Goal: Task Accomplishment & Management: Manage account settings

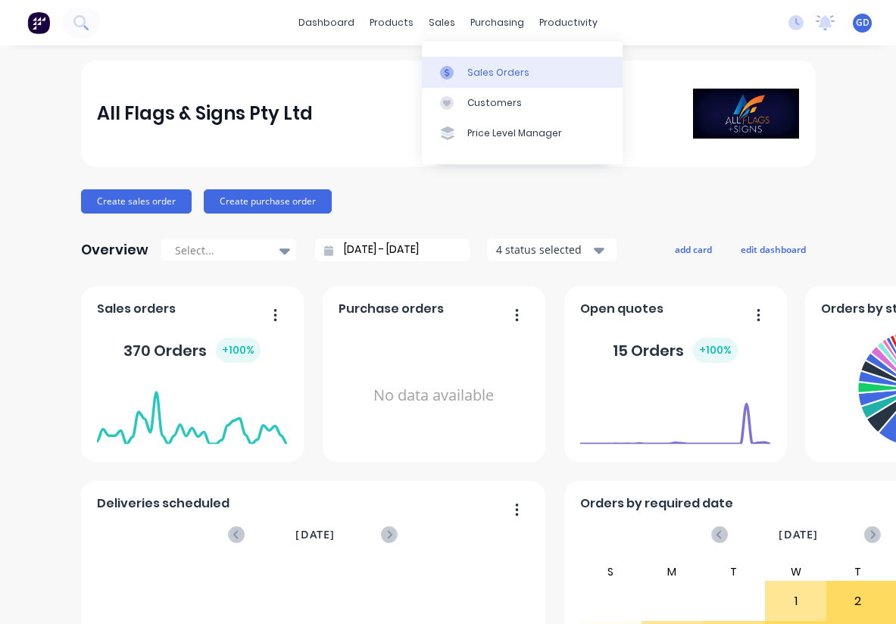
click at [467, 57] on link "Sales Orders" at bounding box center [522, 72] width 201 height 30
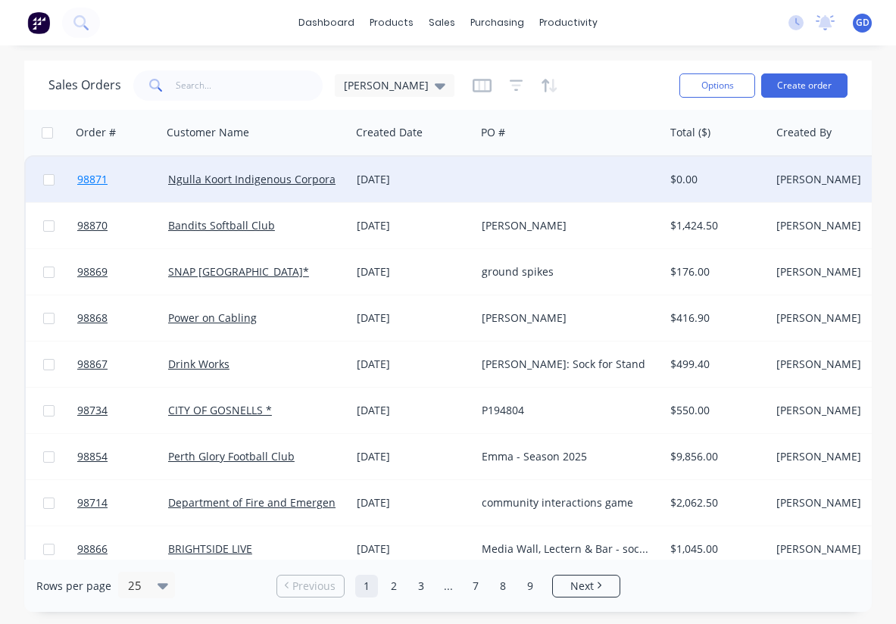
click at [97, 176] on span "98871" at bounding box center [92, 179] width 30 height 15
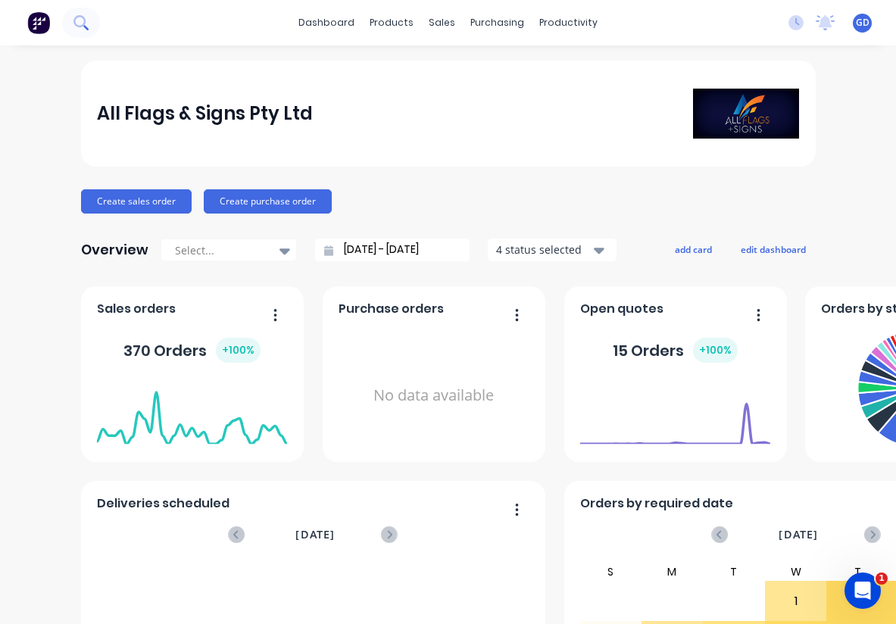
click at [81, 20] on icon at bounding box center [80, 22] width 14 height 14
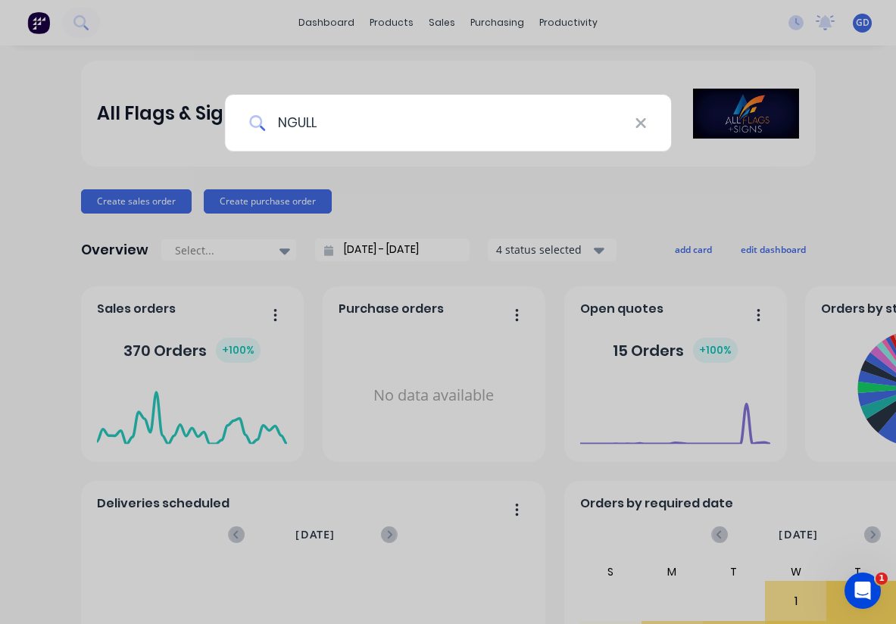
type input "NGULLA"
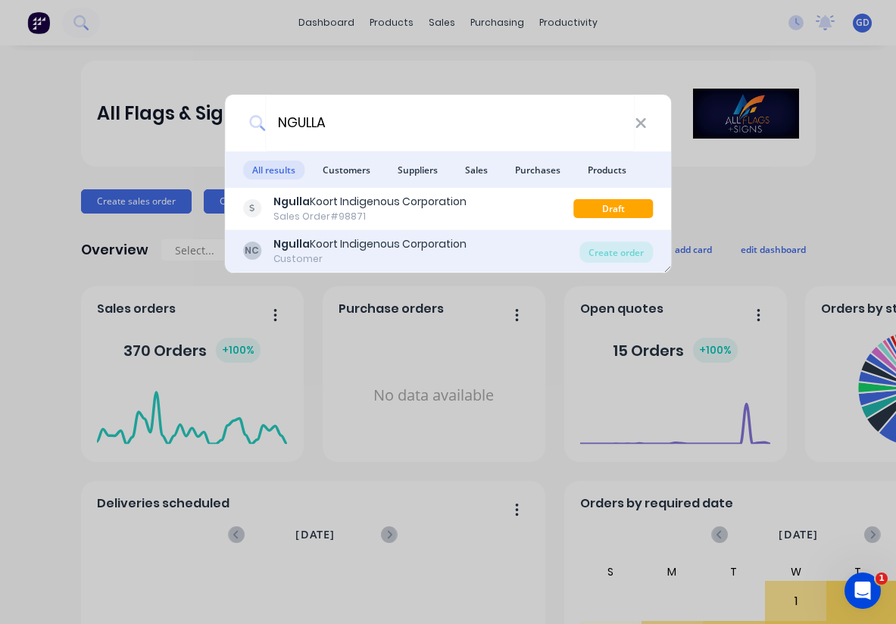
click at [342, 248] on div "Ngulla Koort Indigenous Corporation" at bounding box center [370, 244] width 193 height 16
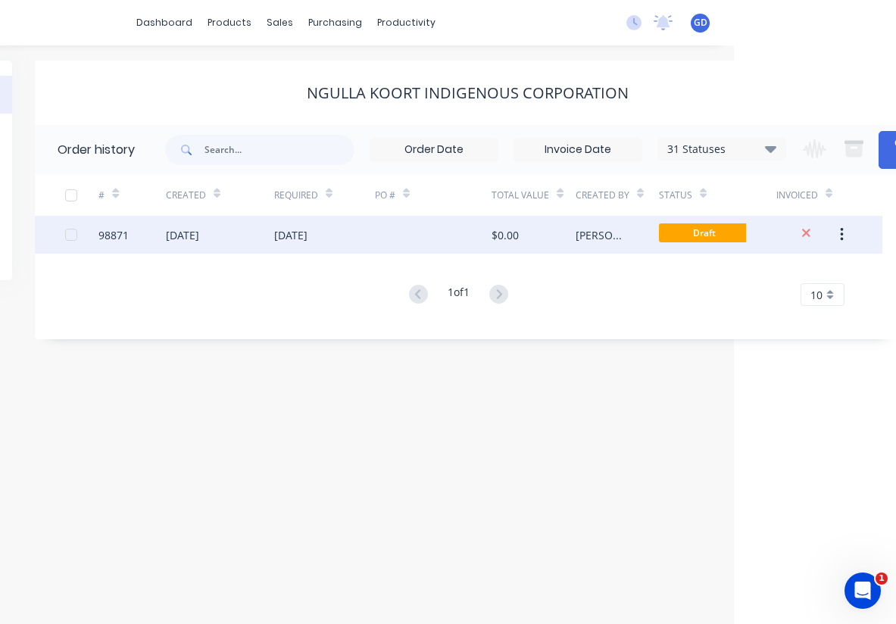
scroll to position [0, 205]
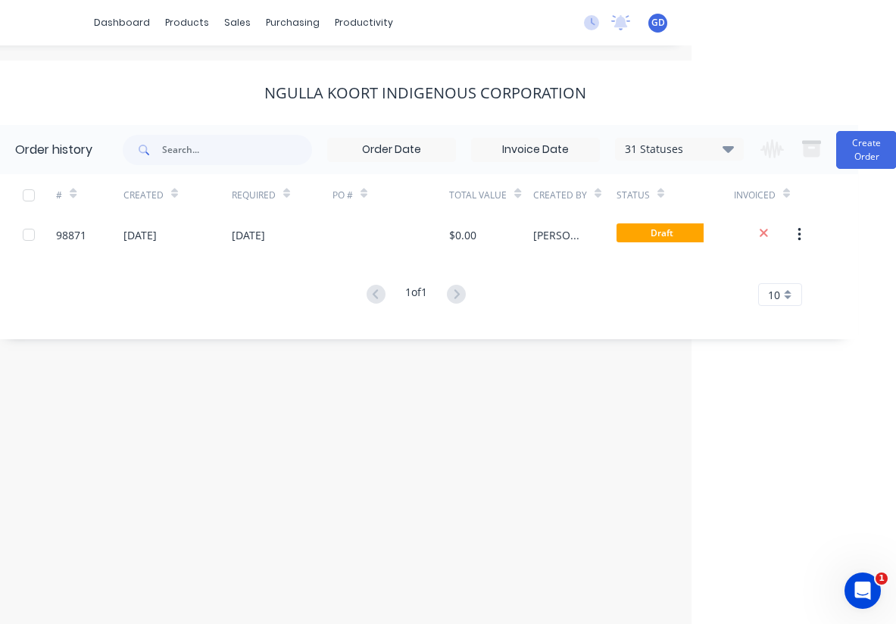
click at [730, 145] on icon at bounding box center [728, 148] width 11 height 18
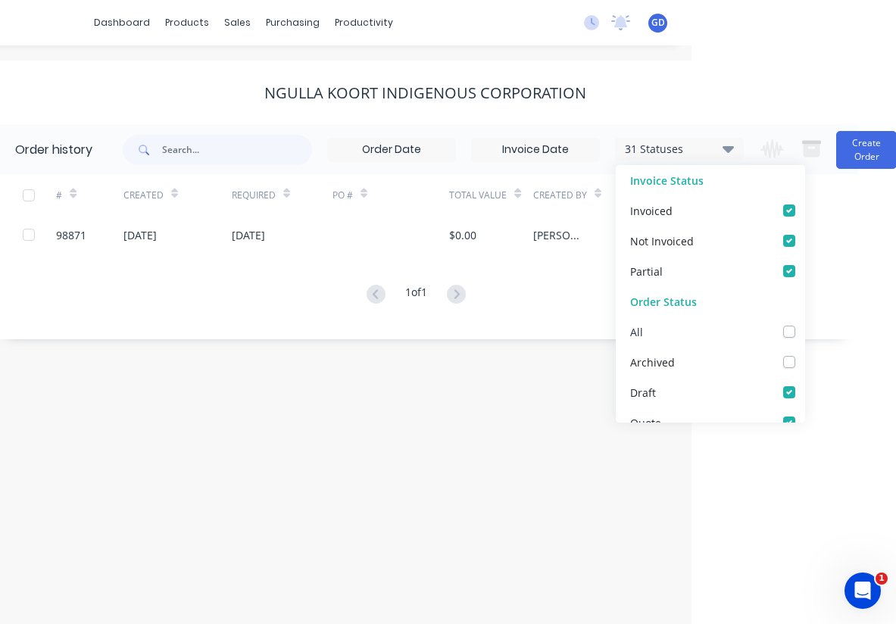
click at [805, 324] on label at bounding box center [805, 324] width 0 height 0
click at [805, 333] on input "checkbox" at bounding box center [811, 331] width 12 height 14
checkbox input "true"
click at [204, 324] on div "# Created Required PO # Total Value Created By Status Invoiced 98871 10 Oct 202…" at bounding box center [416, 249] width 848 height 150
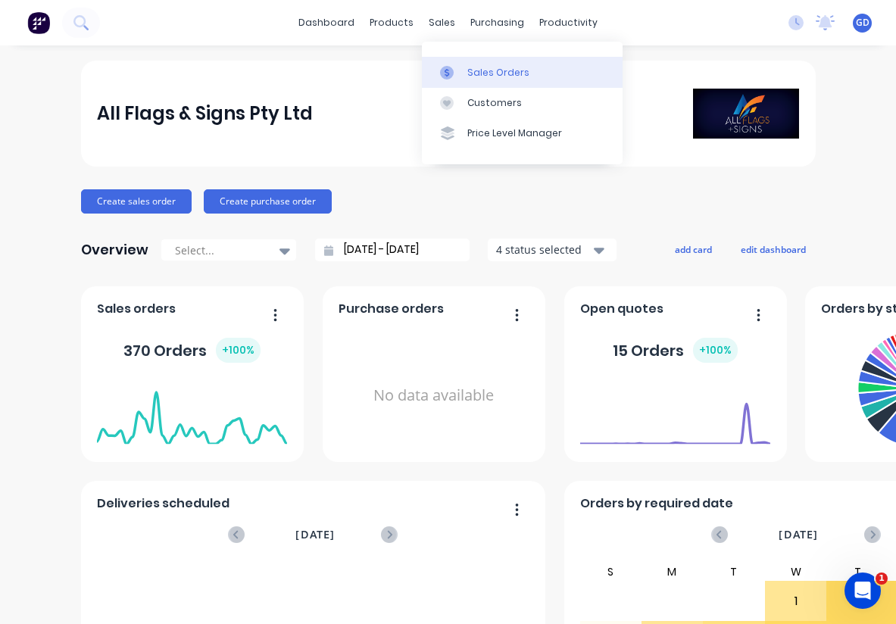
click at [474, 64] on link "Sales Orders" at bounding box center [522, 72] width 201 height 30
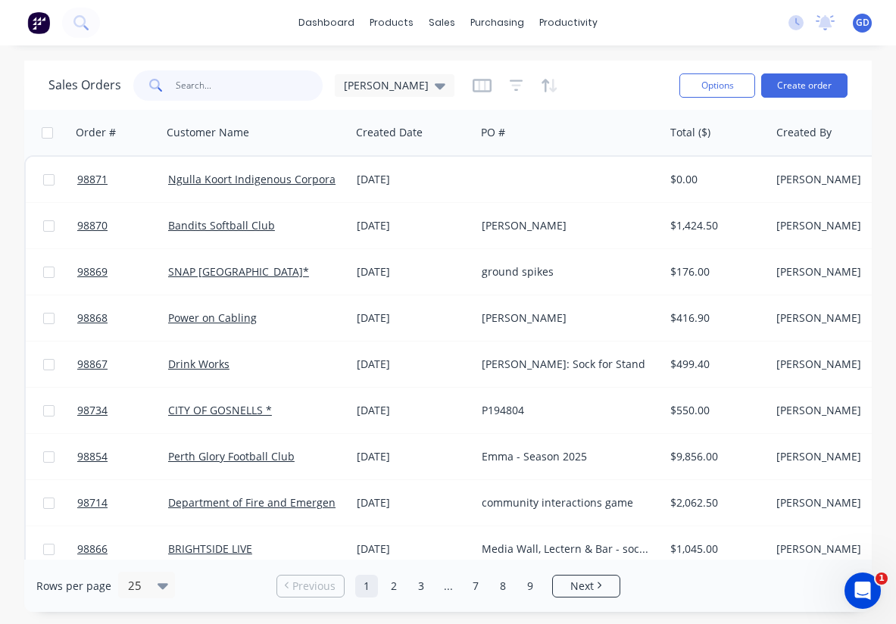
click at [198, 89] on input "text" at bounding box center [250, 85] width 148 height 30
paste input "98747"
type input "98747"
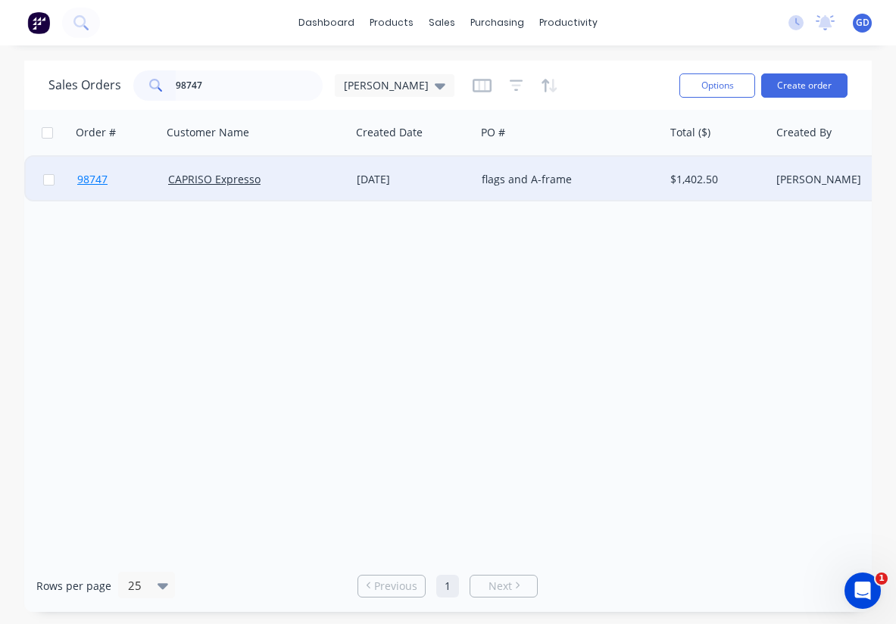
click at [98, 186] on span "98747" at bounding box center [92, 179] width 30 height 15
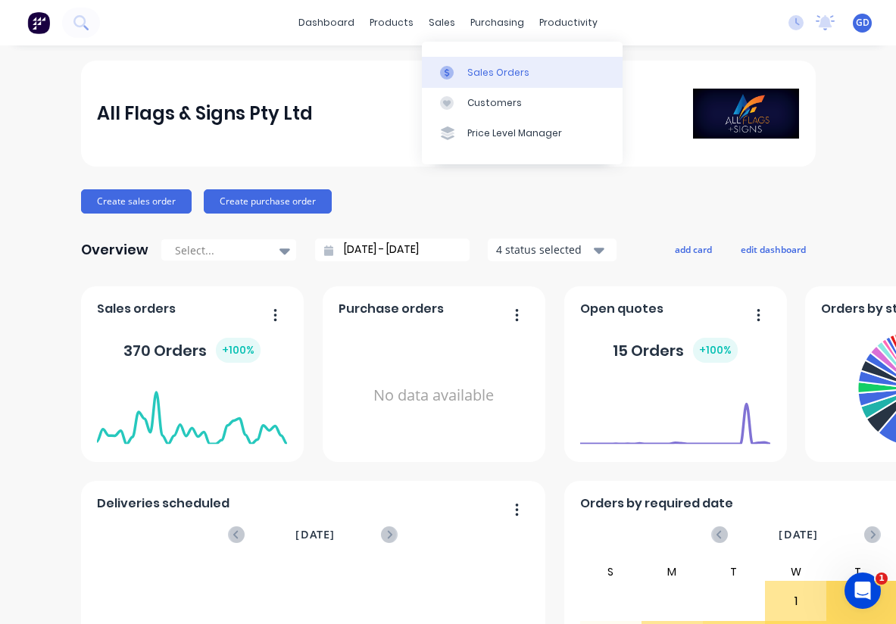
click at [481, 70] on div "Sales Orders" at bounding box center [498, 73] width 62 height 14
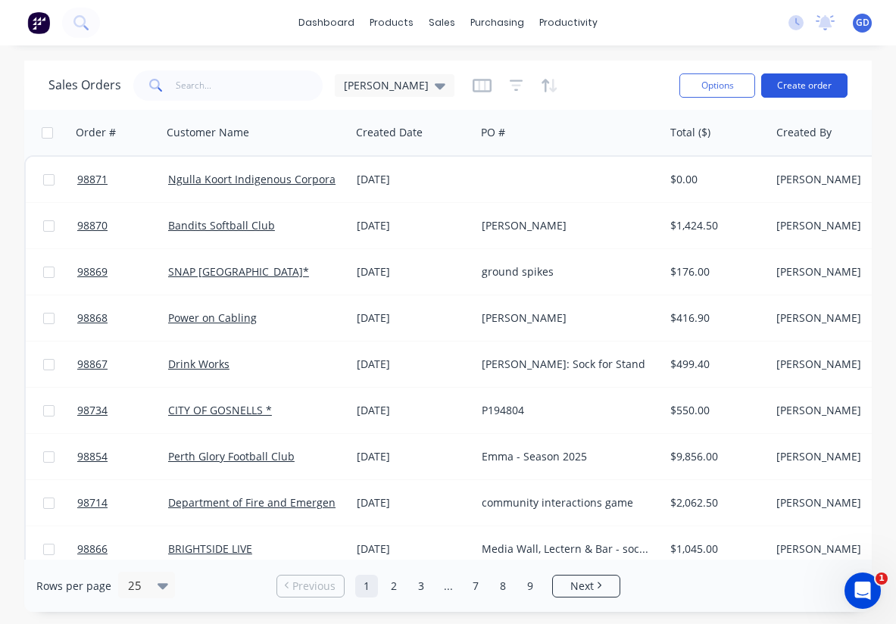
click at [796, 86] on button "Create order" at bounding box center [804, 85] width 86 height 24
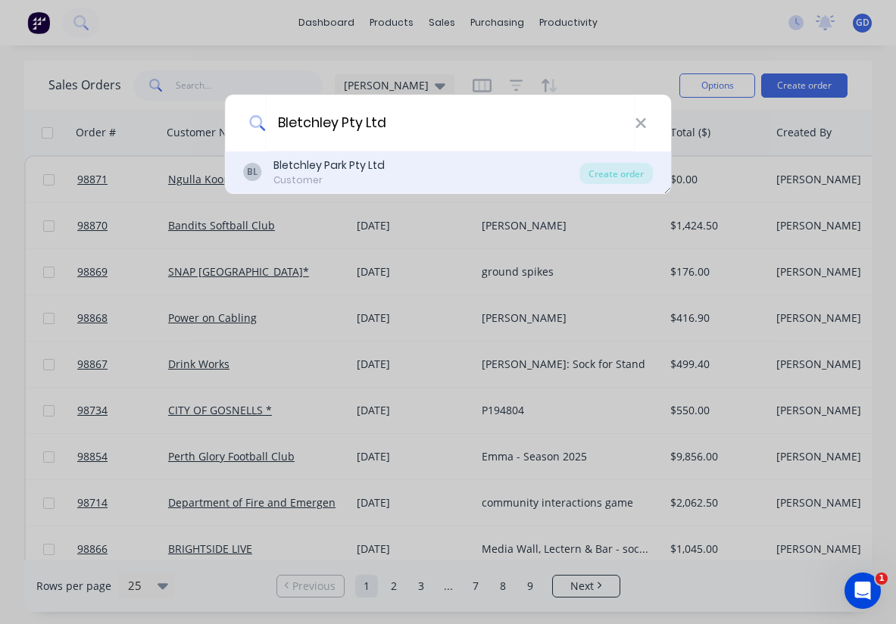
type input "Bletchley Pty Ltd"
click at [353, 173] on div "Bletchley Park Pty Ltd" at bounding box center [329, 166] width 111 height 16
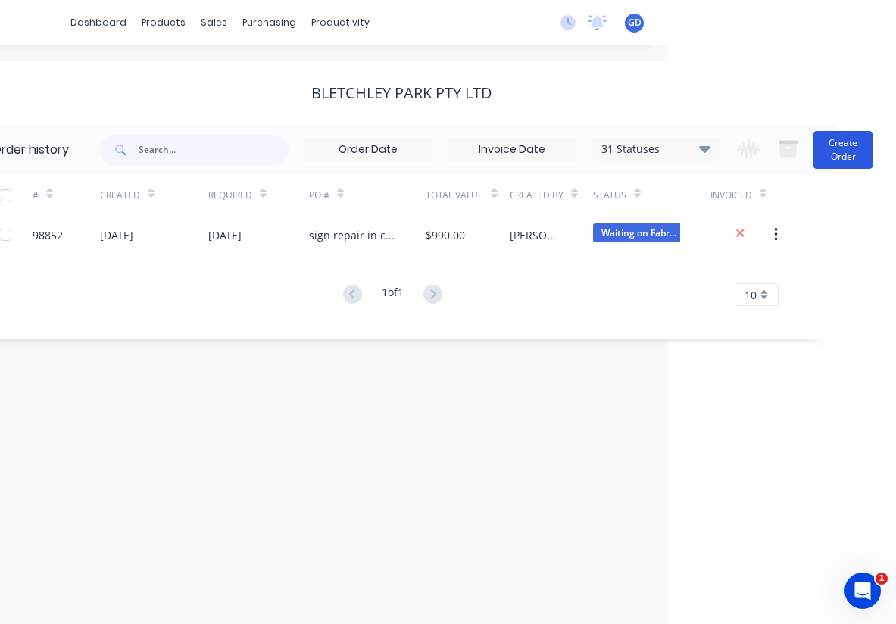
scroll to position [0, 228]
click at [854, 155] on button "Create Order" at bounding box center [843, 150] width 61 height 38
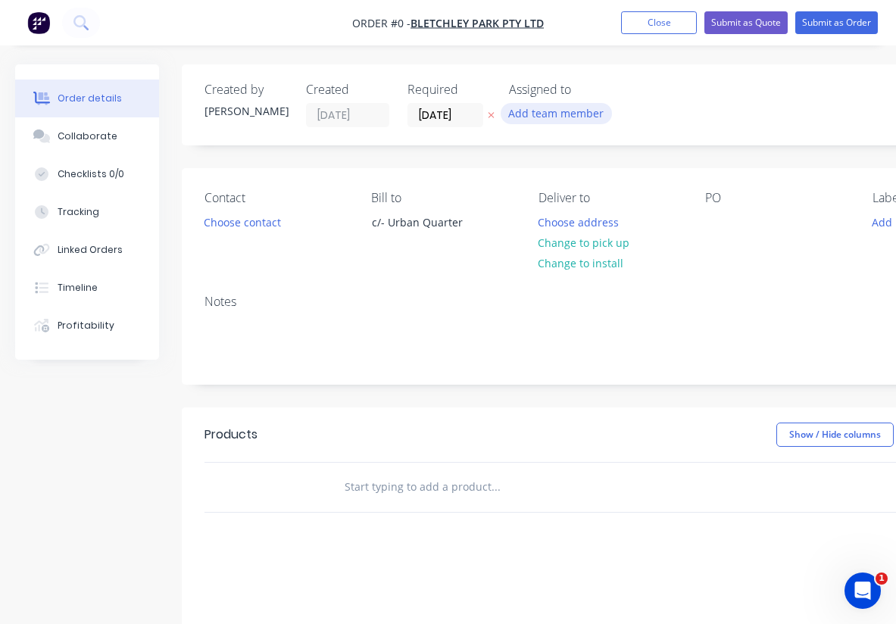
click at [564, 120] on button "Add team member" at bounding box center [556, 113] width 111 height 20
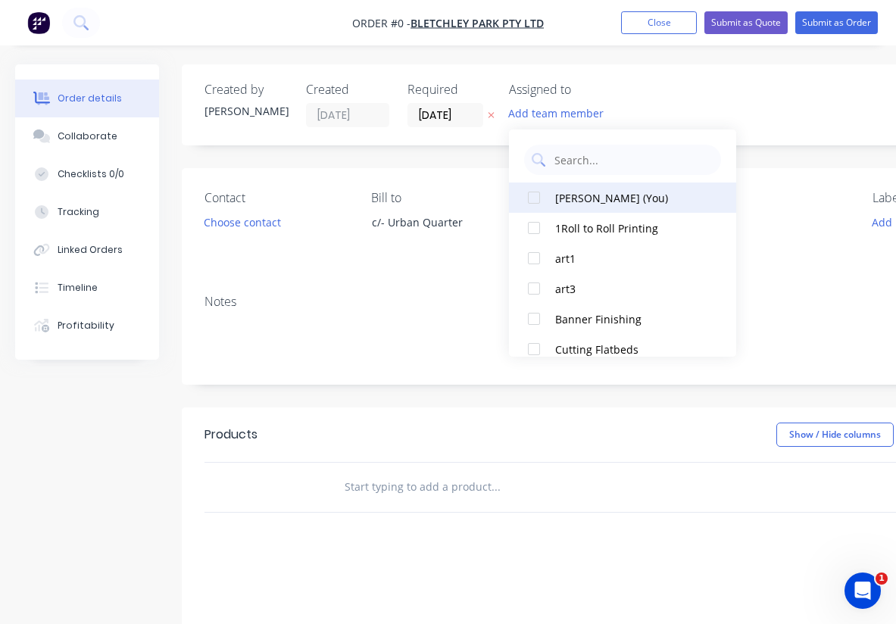
click at [532, 198] on div at bounding box center [534, 198] width 30 height 30
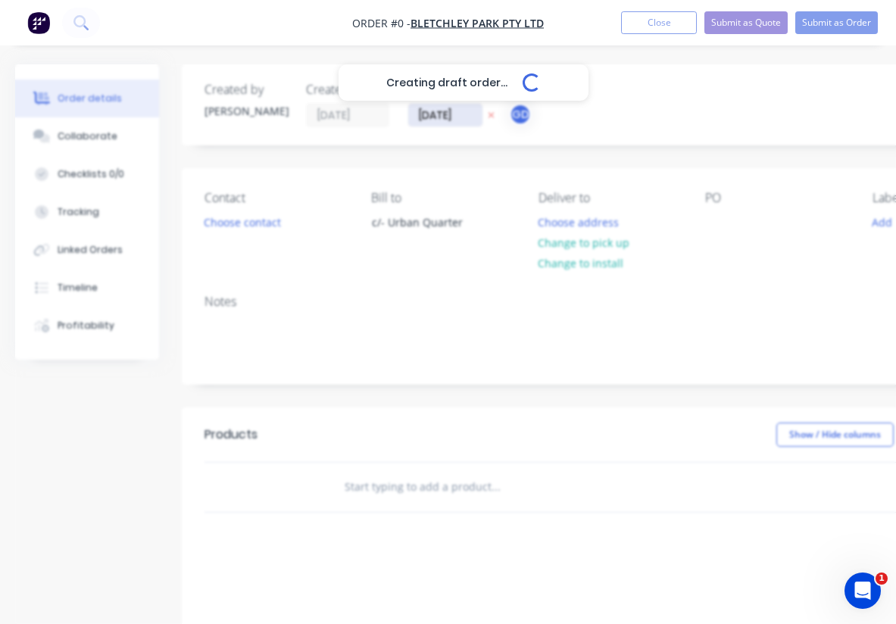
click at [434, 118] on div "Creating draft order... Loading... Order details Collaborate Checklists 0/0 Tra…" at bounding box center [526, 481] width 1053 height 835
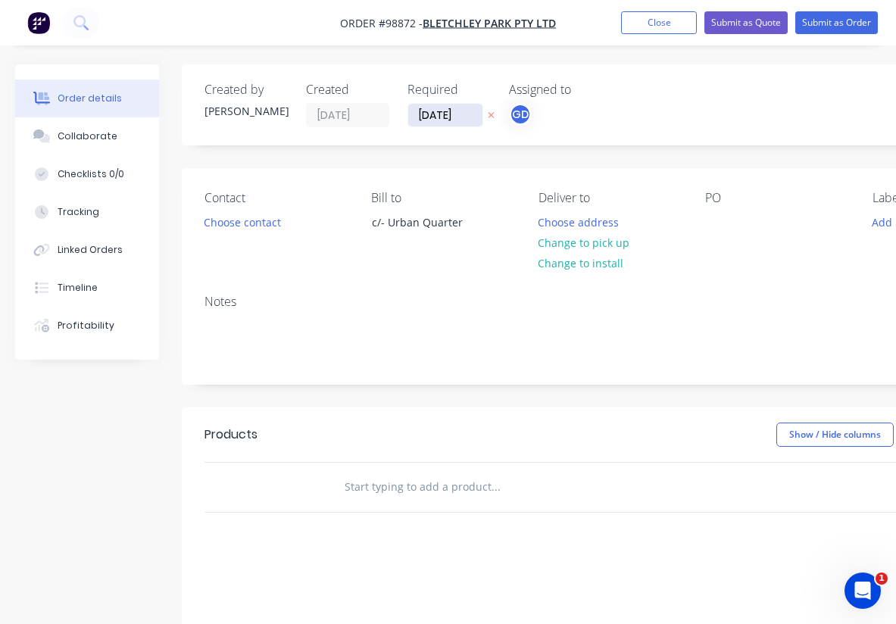
click at [434, 118] on input "[DATE]" at bounding box center [445, 115] width 74 height 23
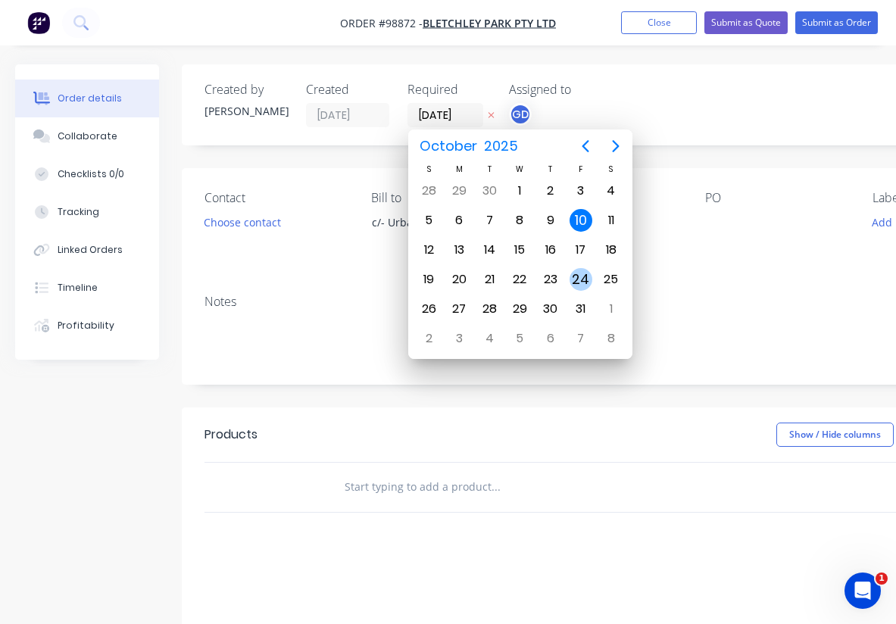
click at [584, 283] on div "24" at bounding box center [581, 279] width 23 height 23
type input "[DATE]"
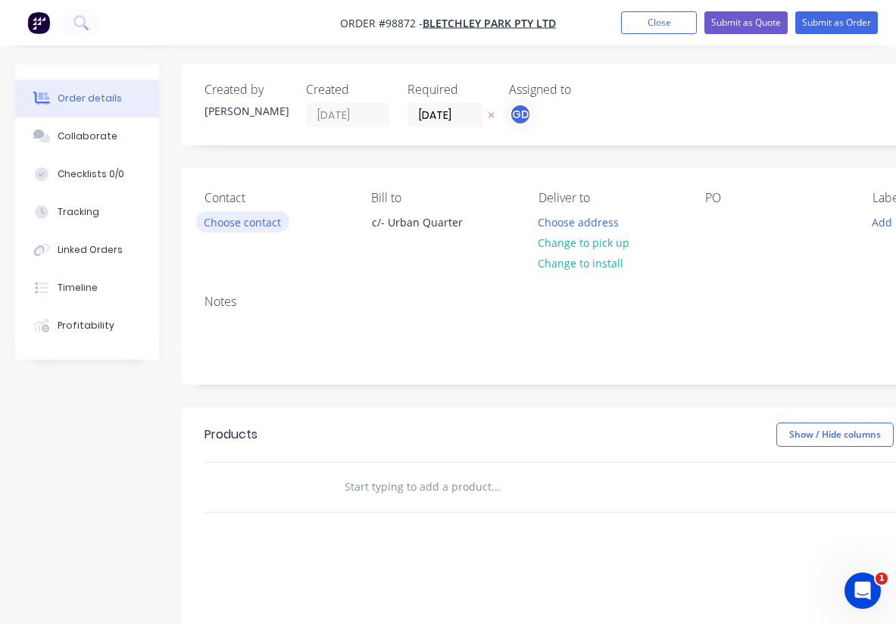
click at [250, 228] on button "Choose contact" at bounding box center [242, 221] width 93 height 20
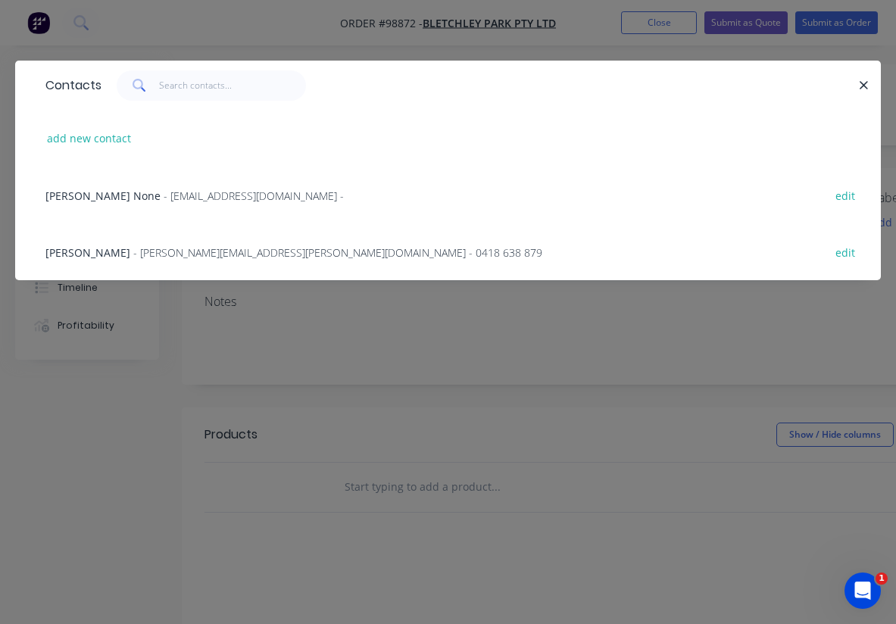
click at [89, 253] on span "Tom Wallis" at bounding box center [87, 252] width 85 height 14
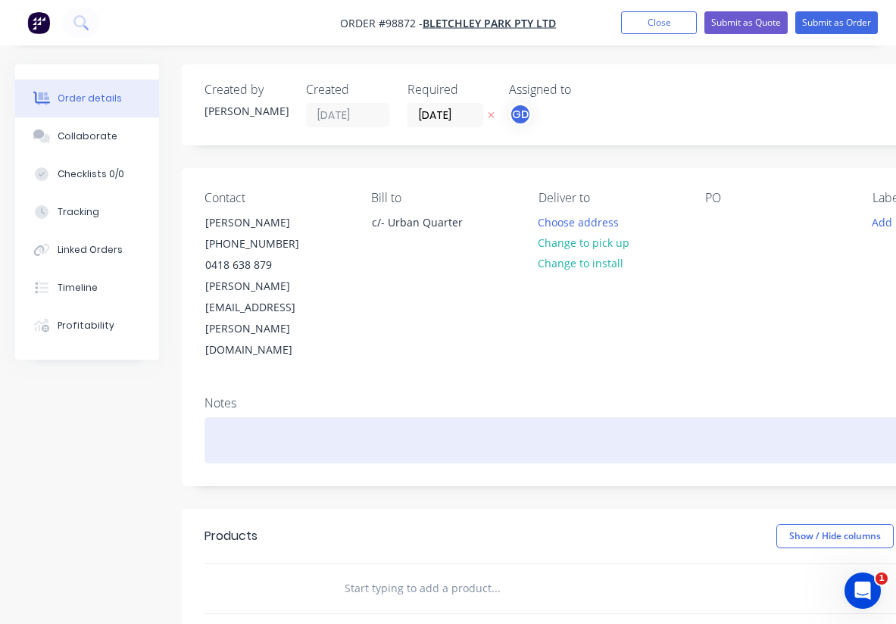
click at [226, 417] on div at bounding box center [610, 440] width 811 height 46
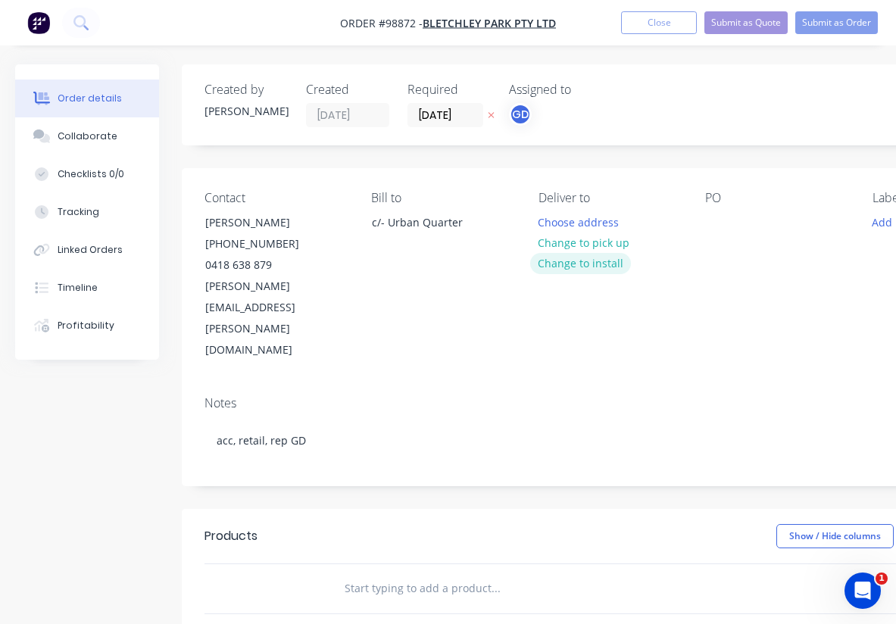
click at [594, 264] on button "Change to install" at bounding box center [581, 263] width 102 height 20
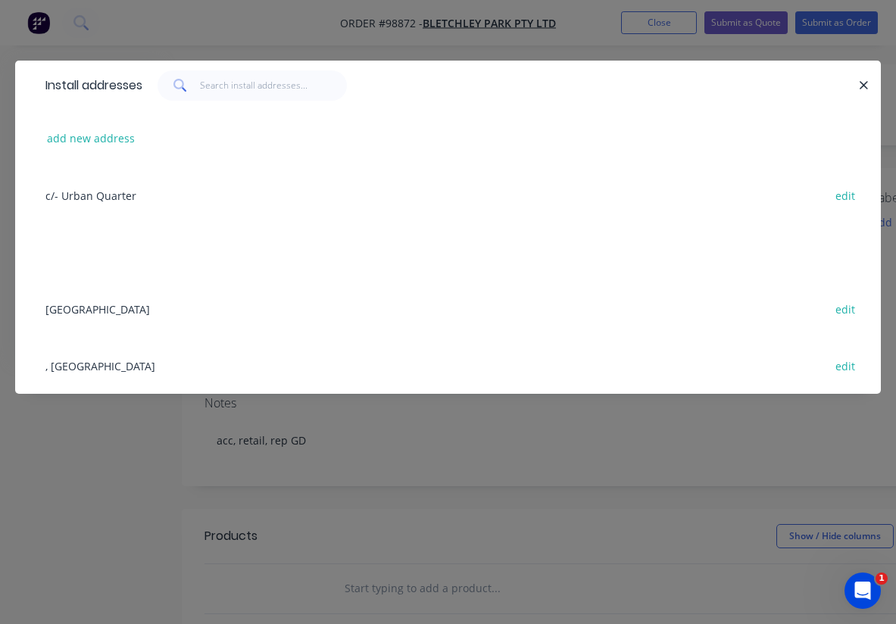
click at [101, 374] on div ", Bletchley park edit" at bounding box center [448, 365] width 821 height 57
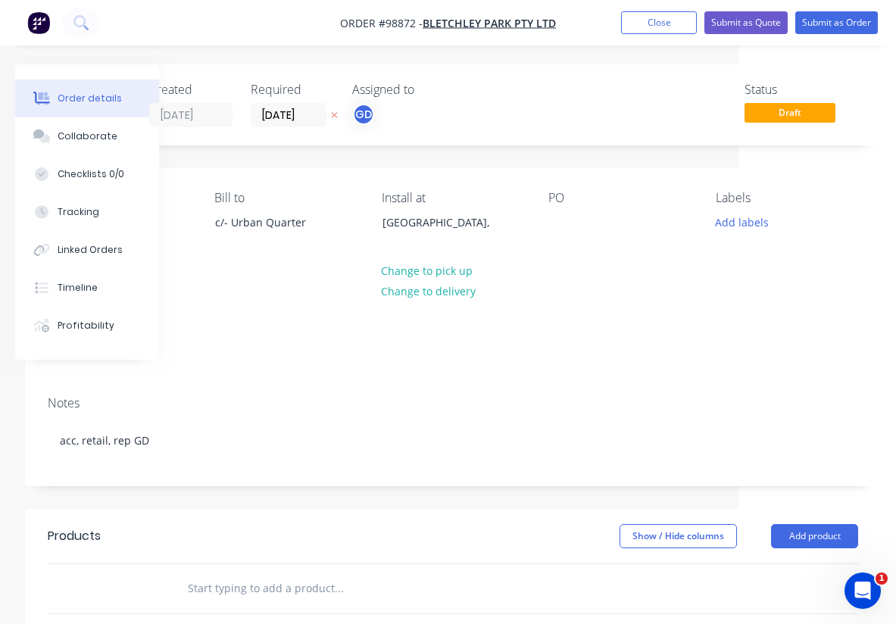
scroll to position [0, 157]
click at [561, 224] on div at bounding box center [561, 222] width 24 height 22
paste div
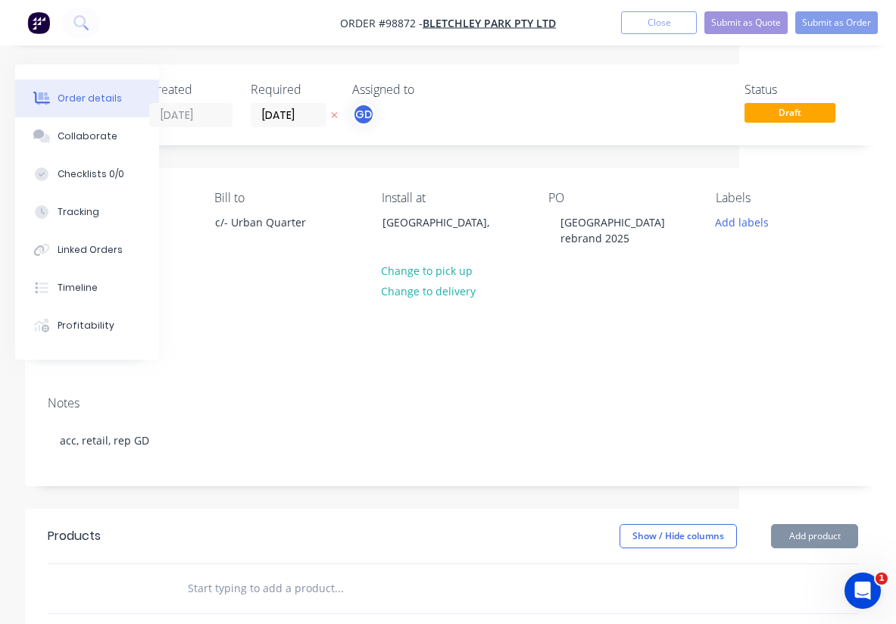
click at [623, 384] on div "Notes acc, retail, rep GD" at bounding box center [453, 435] width 856 height 102
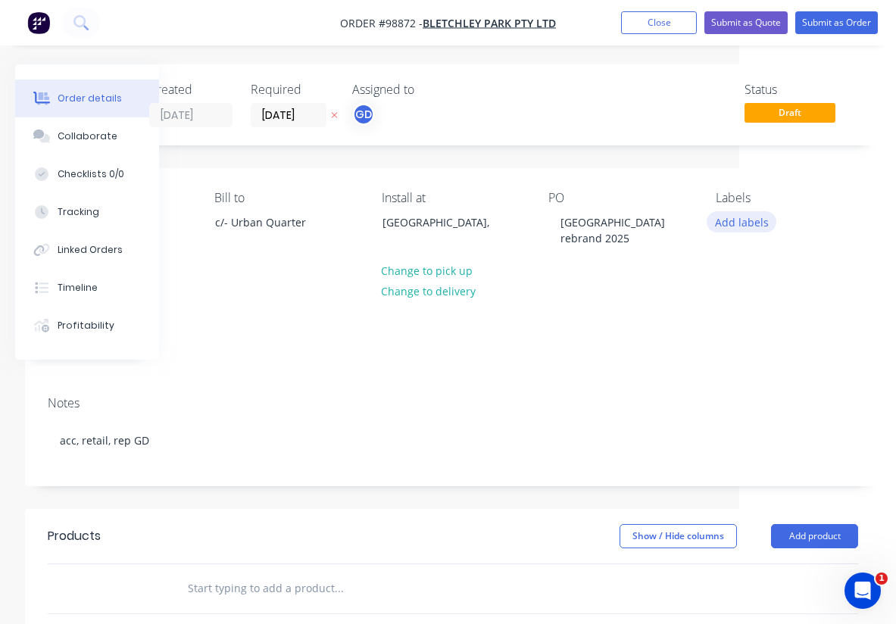
click at [755, 227] on button "Add labels" at bounding box center [742, 221] width 70 height 20
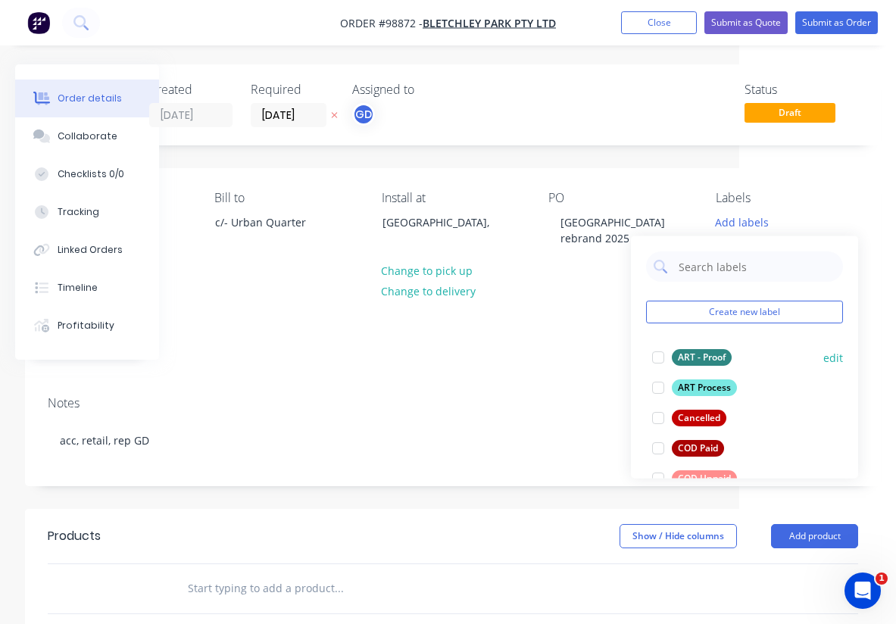
click at [716, 358] on div "ART - Proof" at bounding box center [702, 357] width 60 height 17
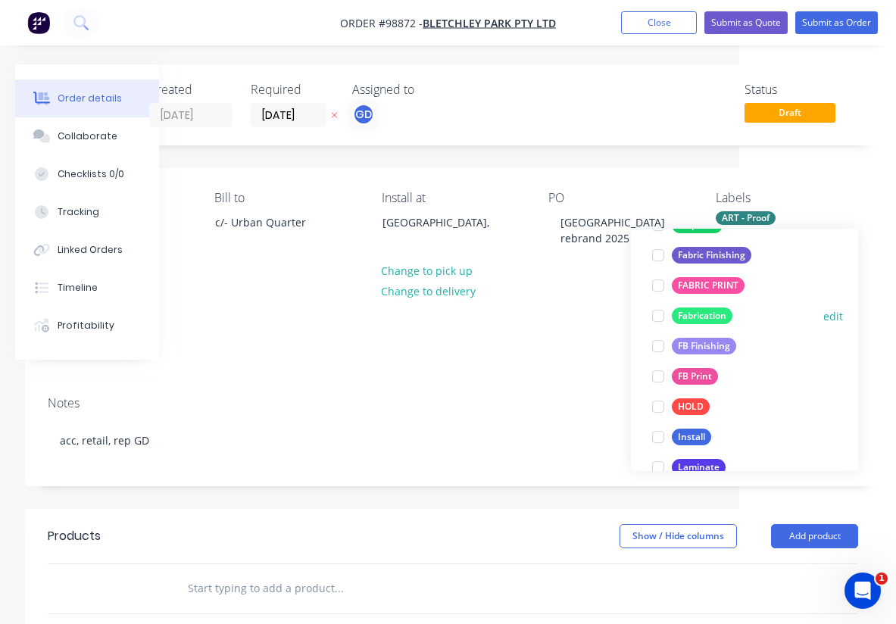
scroll to position [317, 0]
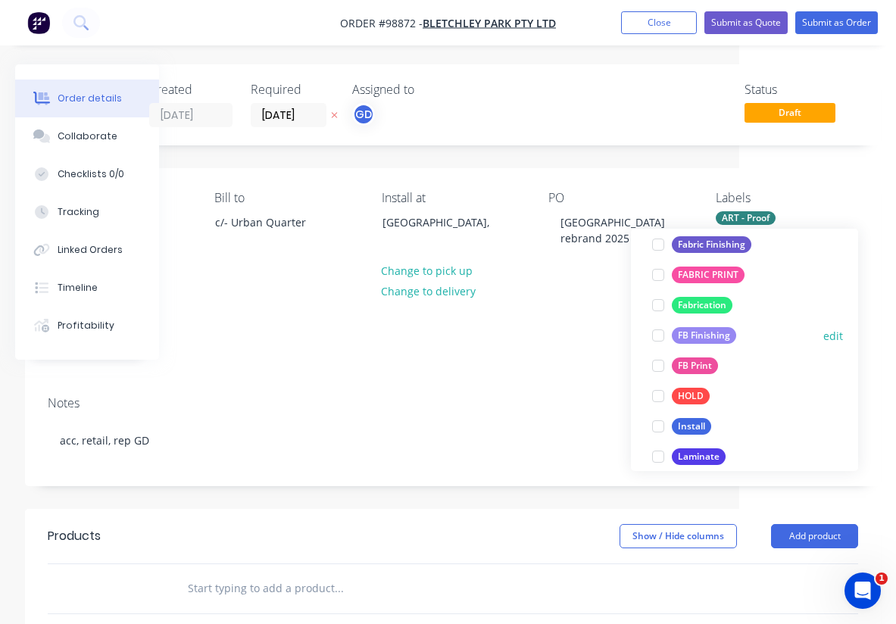
click at [702, 330] on div "FB Finishing" at bounding box center [704, 335] width 64 height 17
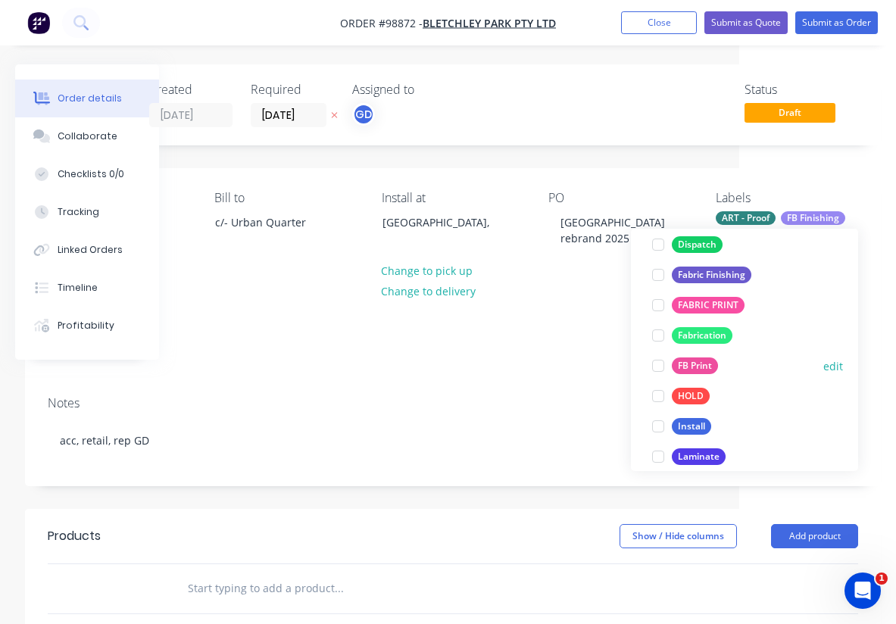
click at [701, 365] on div "FB Print" at bounding box center [695, 366] width 46 height 17
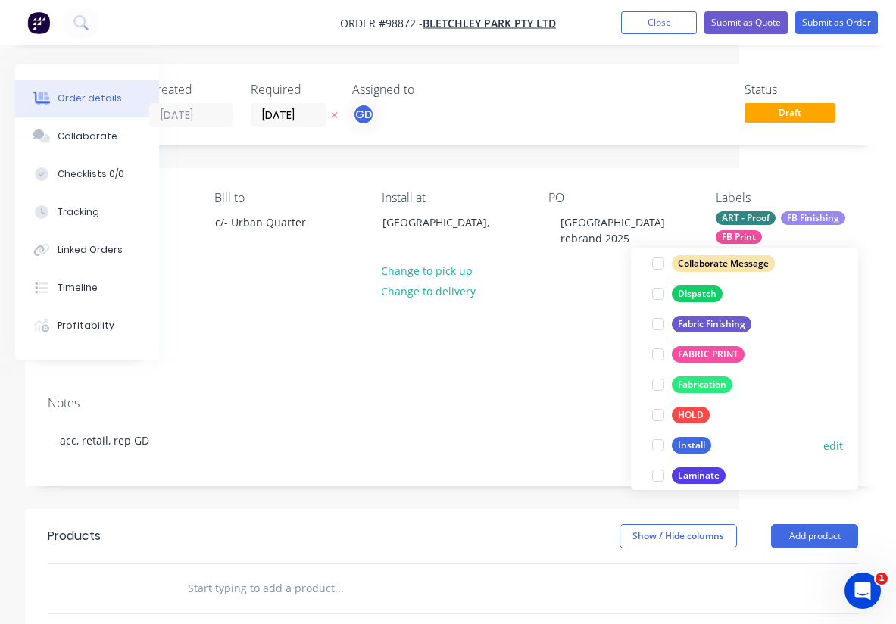
click at [703, 439] on div "Install" at bounding box center [691, 445] width 39 height 17
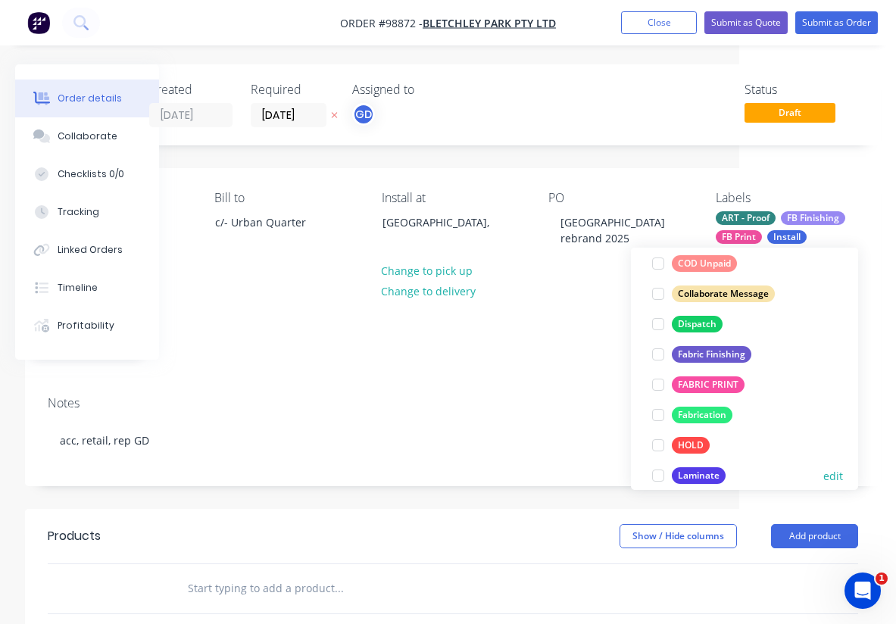
click at [706, 475] on div "Laminate" at bounding box center [699, 475] width 54 height 17
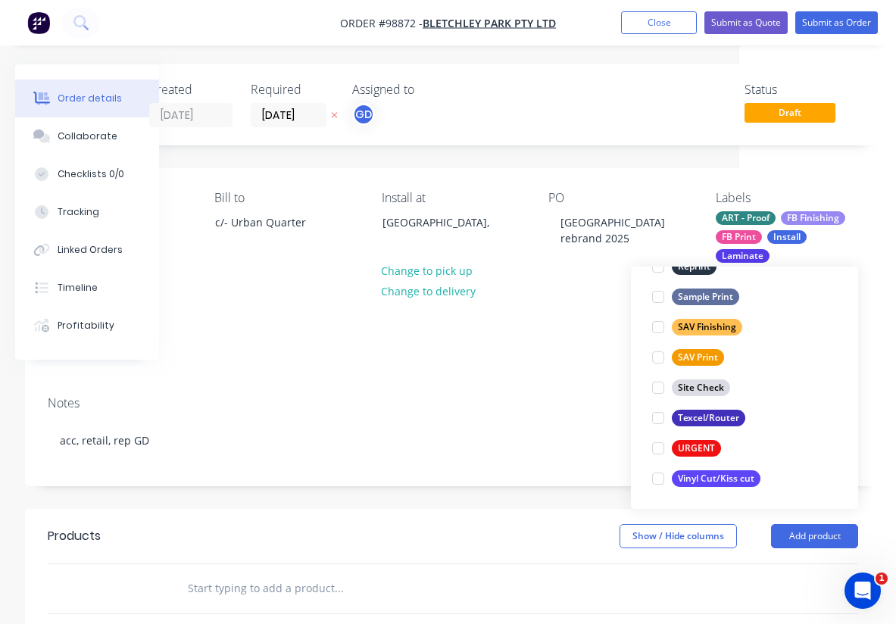
scroll to position [727, 0]
click at [445, 509] on header "Products Show / Hide columns Add product" at bounding box center [453, 536] width 856 height 55
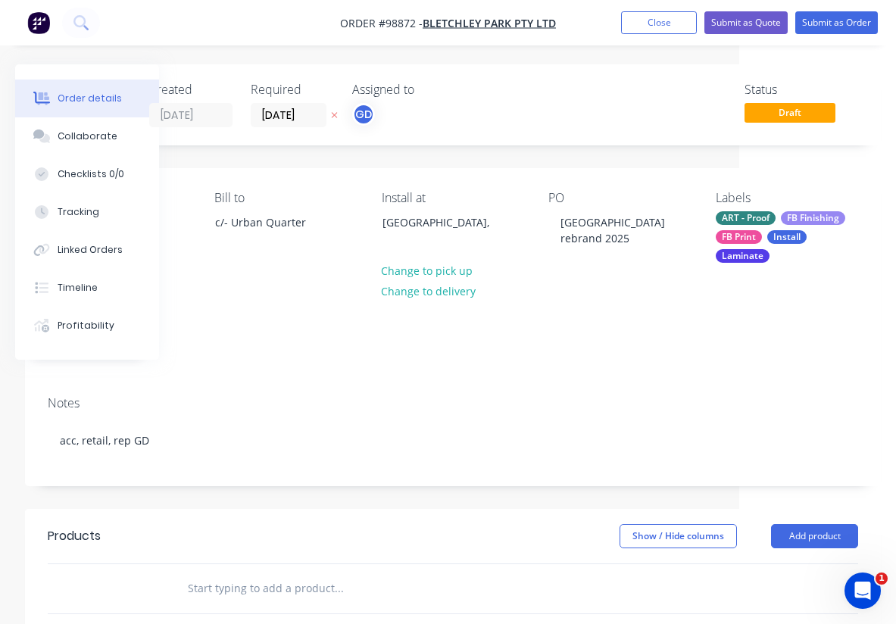
click at [250, 574] on input "text" at bounding box center [338, 589] width 303 height 30
paste input "reskin. Qty 7 signs Short direectionals, portrait (1800mm x 1200mm)"
type input "reskin. Qty 7 signs Short direectionals, portrait (1800mm x 1200mm)"
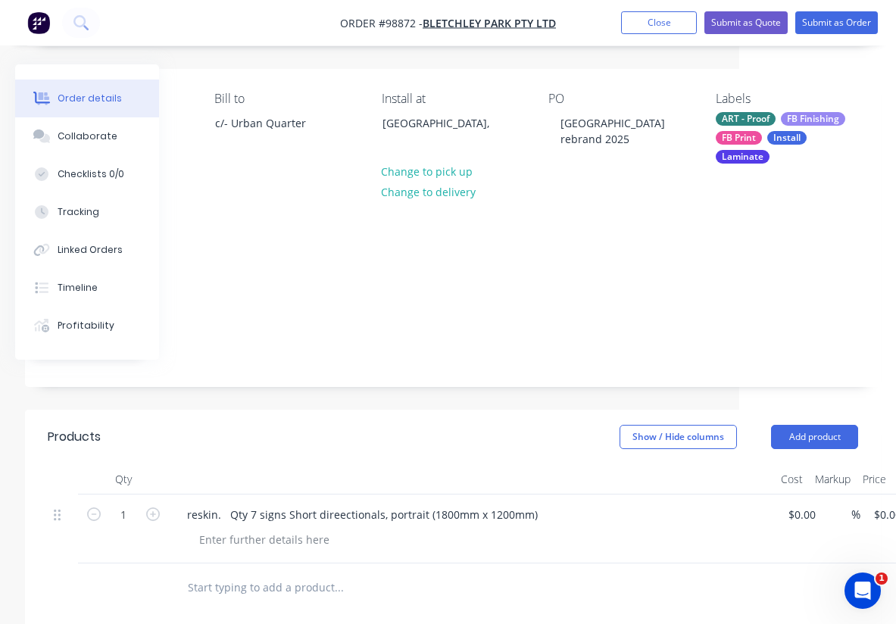
scroll to position [100, 157]
click at [238, 528] on div at bounding box center [264, 539] width 155 height 22
paste div
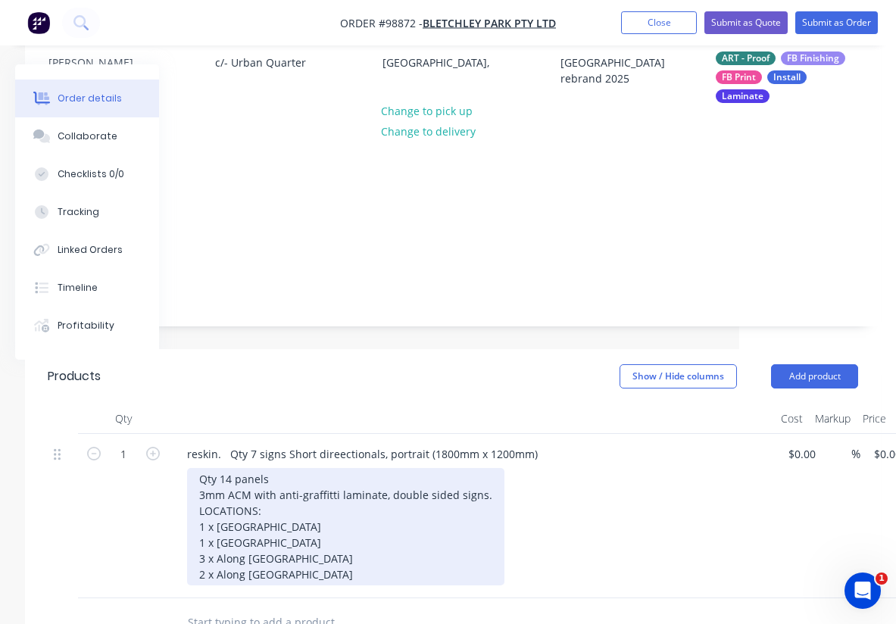
scroll to position [161, 157]
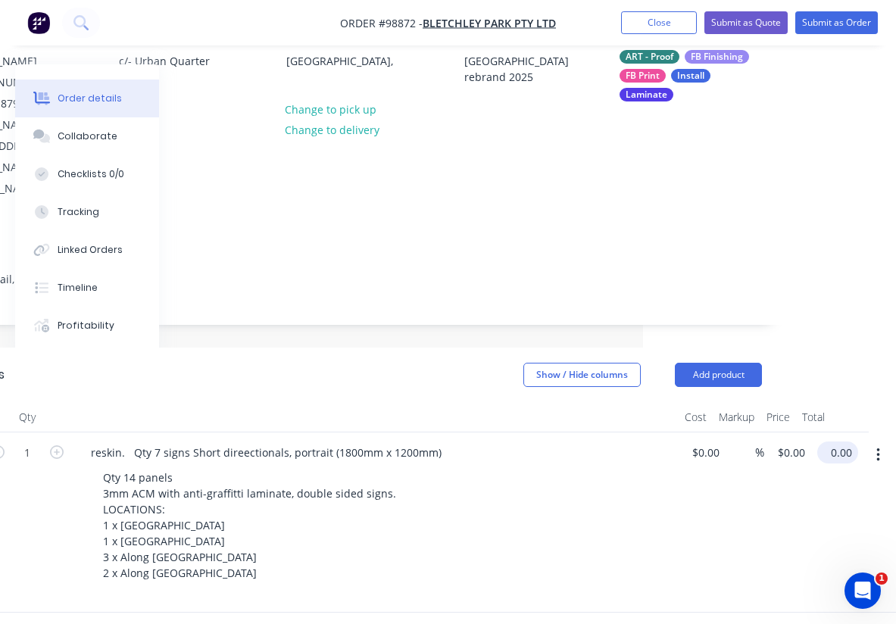
click at [839, 442] on input "0.00" at bounding box center [841, 453] width 35 height 22
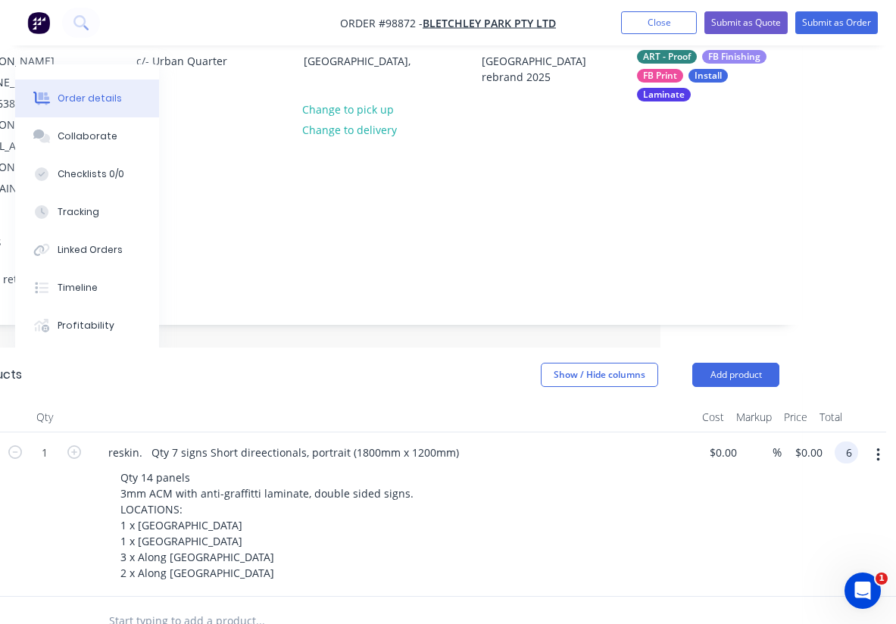
scroll to position [161, 236]
type input "6020"
type input "$6,020.00"
click at [695, 457] on div "reskin. Qty 7 signs Short direectionals, portrait (1800mm x 1200mm) Qty 14 pane…" at bounding box center [393, 515] width 606 height 164
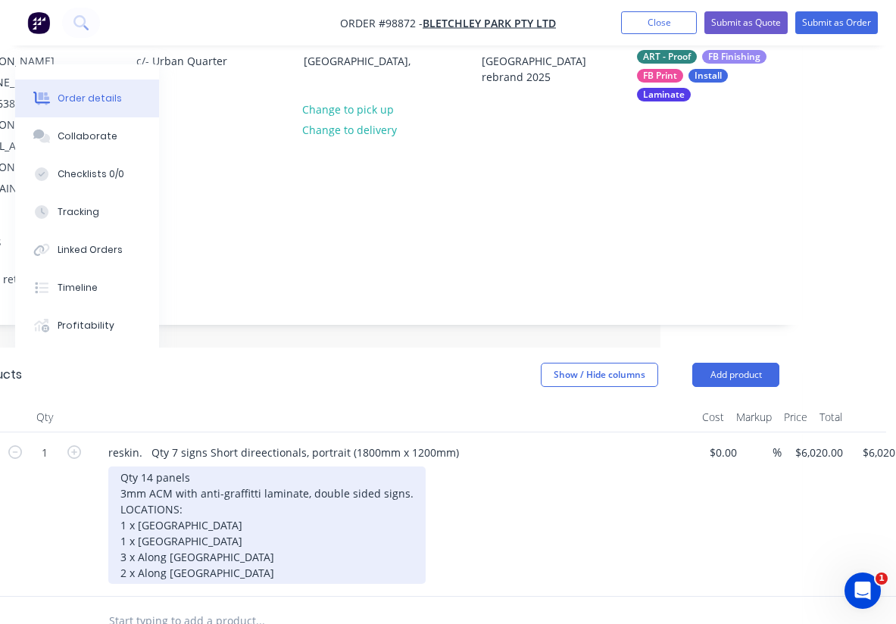
click at [255, 508] on div "Qty 14 panels 3mm ACM with anti-graffitti laminate, double sided signs. LOCATIO…" at bounding box center [266, 525] width 317 height 117
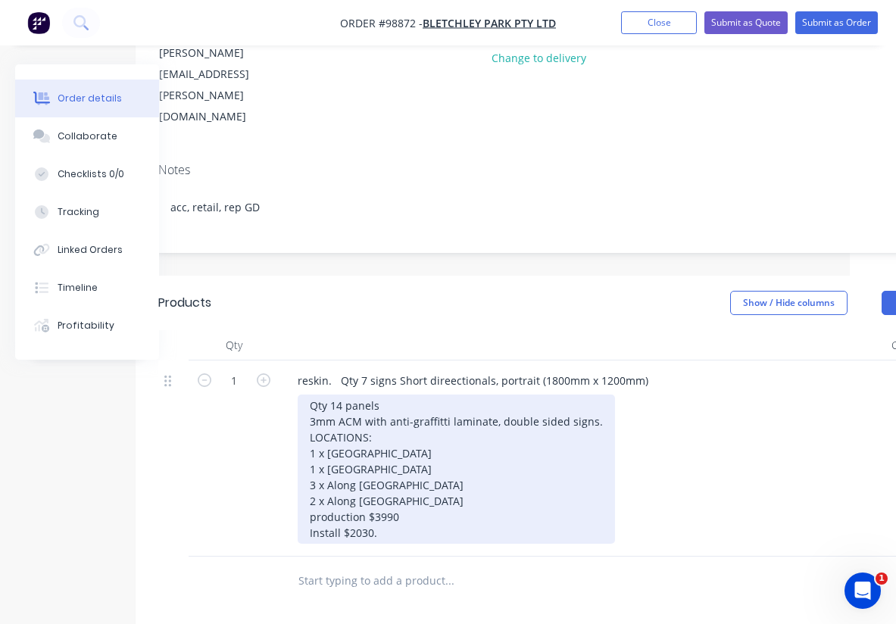
scroll to position [233, 0]
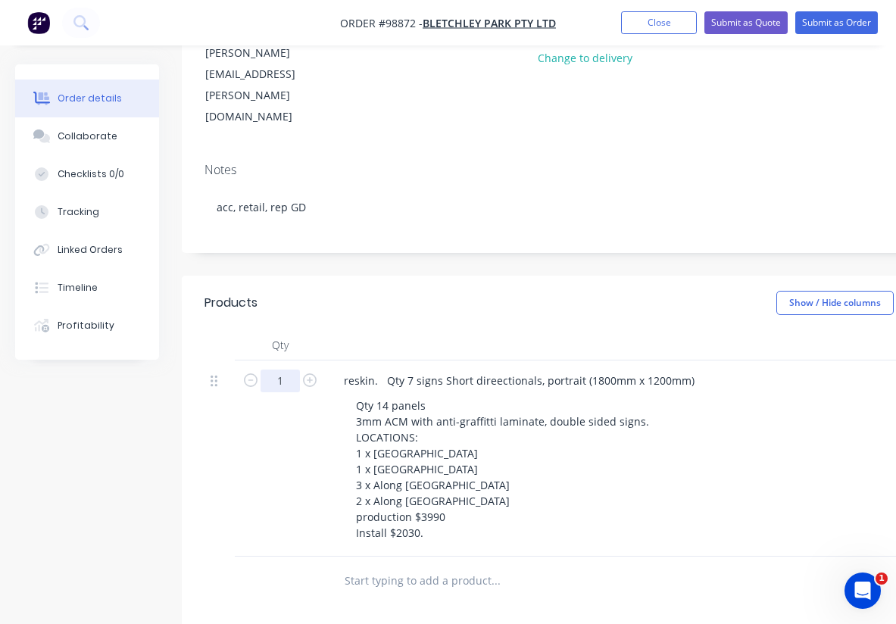
click at [288, 370] on input "1" at bounding box center [280, 381] width 39 height 23
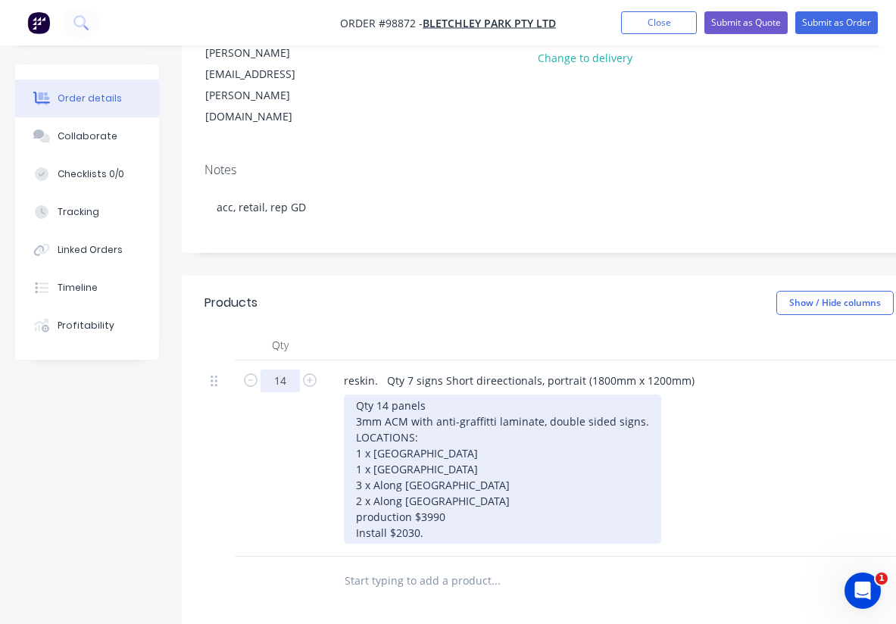
type input "14"
click at [582, 407] on div "Qty 14 panels 3mm ACM with anti-graffitti laminate, double sided signs. LOCATIO…" at bounding box center [502, 469] width 317 height 149
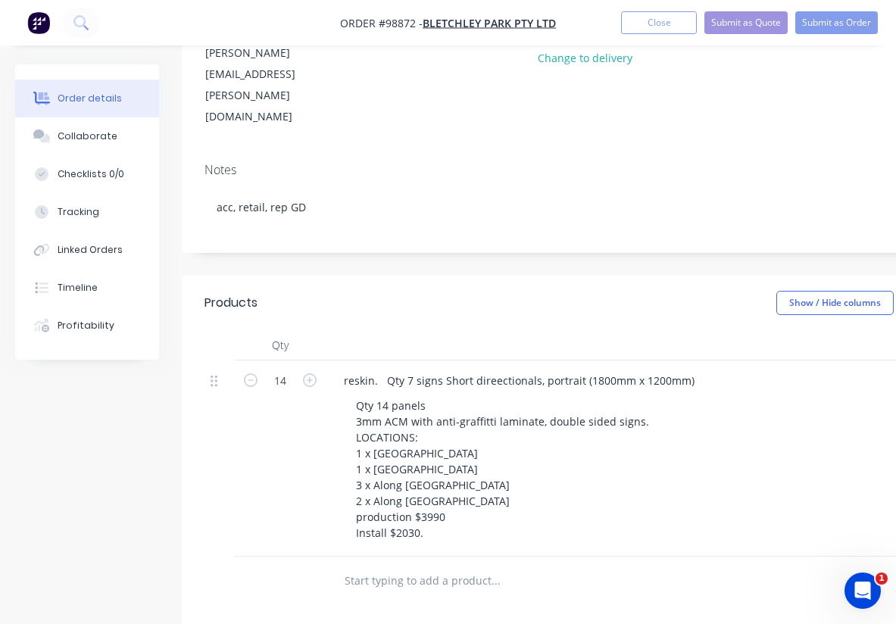
click at [694, 395] on div "Qty 14 panels 3mm ACM with anti-graffitti laminate, double sided signs. LOCATIO…" at bounding box center [635, 469] width 582 height 149
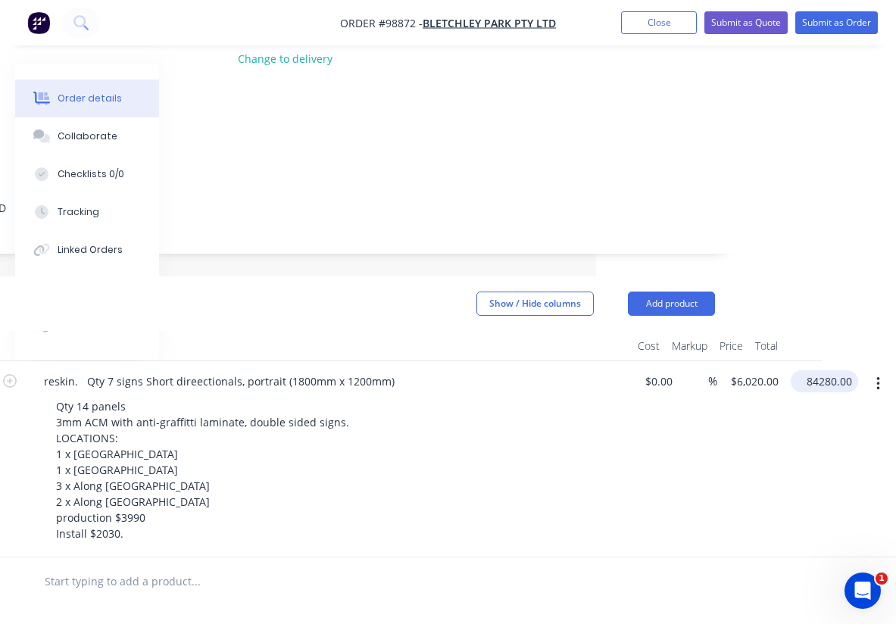
click at [830, 370] on input "84280.00" at bounding box center [827, 381] width 61 height 22
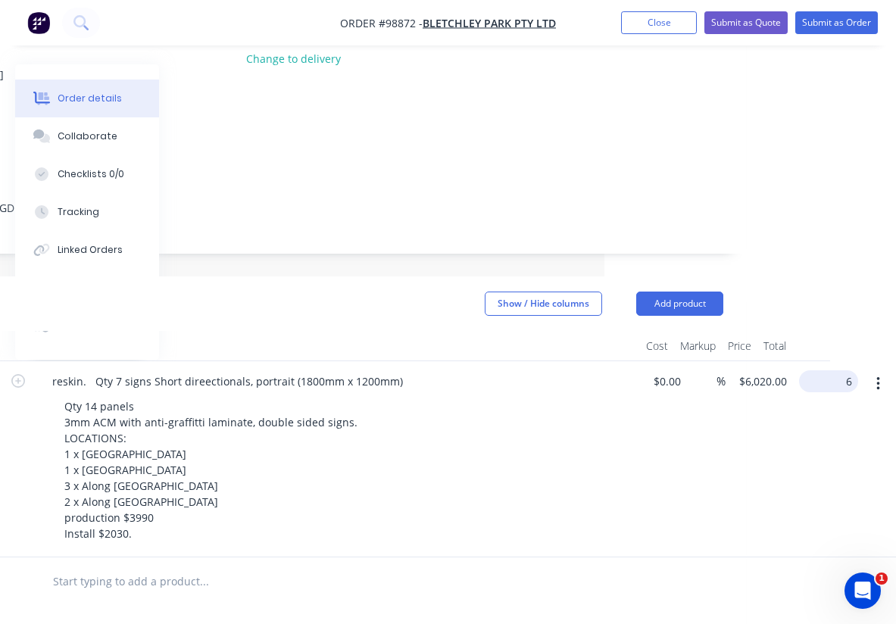
scroll to position [233, 256]
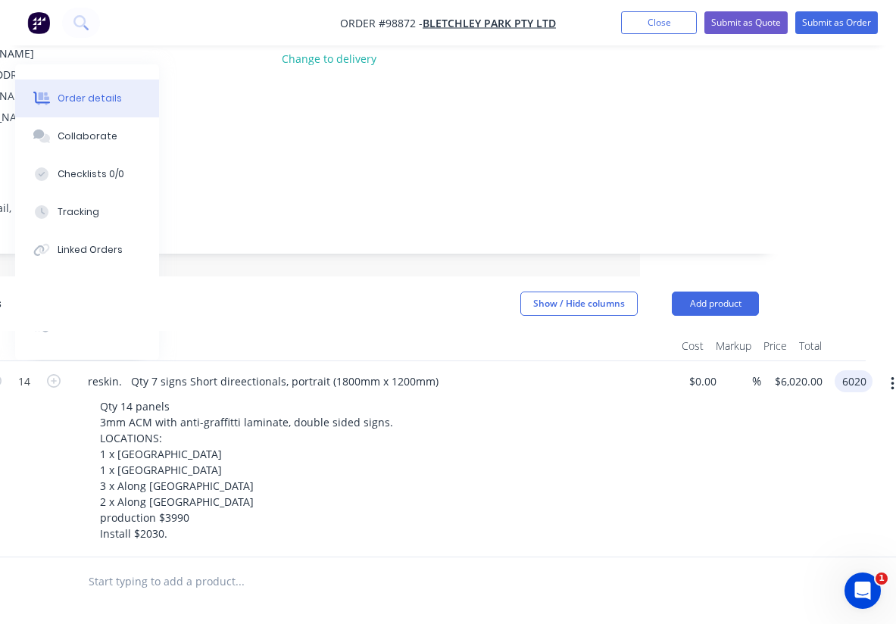
type input "6020"
type input "$430.00"
type input "$6,020.00"
click at [678, 424] on div "$0.00 $0.00" at bounding box center [699, 459] width 47 height 196
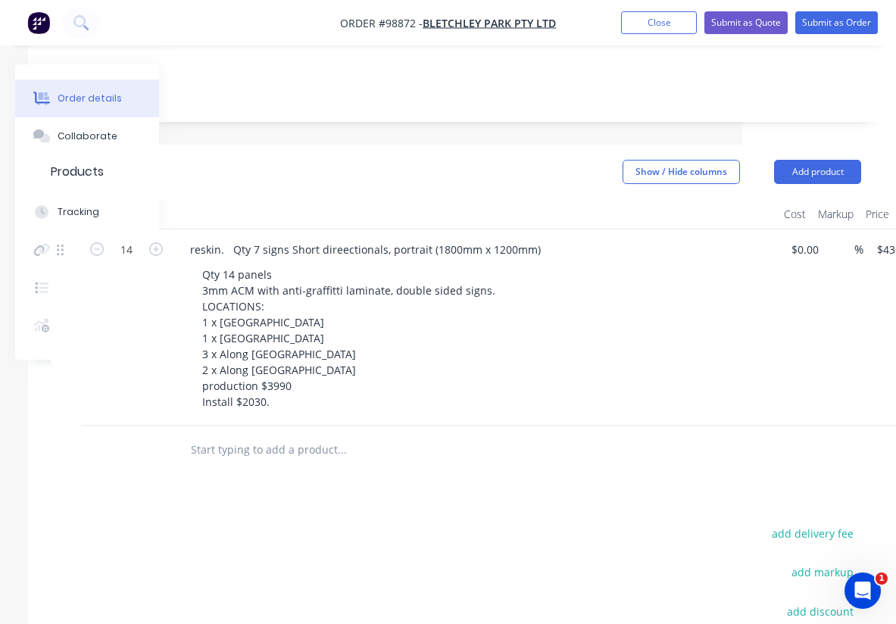
scroll to position [364, 154]
click at [264, 436] on input "text" at bounding box center [341, 451] width 303 height 30
paste input "Reskins. Directionals (tall). 1 x Along Southern River Road 3mm ACM with anti-g…"
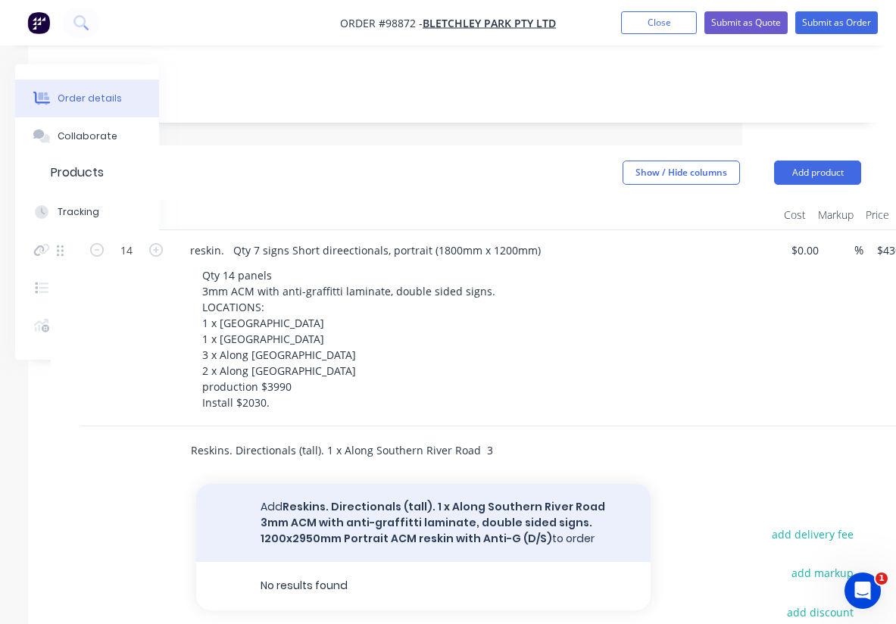
type input "Reskins. Directionals (tall). 1 x Along Southern River Road 3mm ACM with anti-g…"
click at [359, 484] on button "Add Reskins. Directionals (tall). 1 x Along Southern River Road 3mm ACM with an…" at bounding box center [423, 523] width 455 height 78
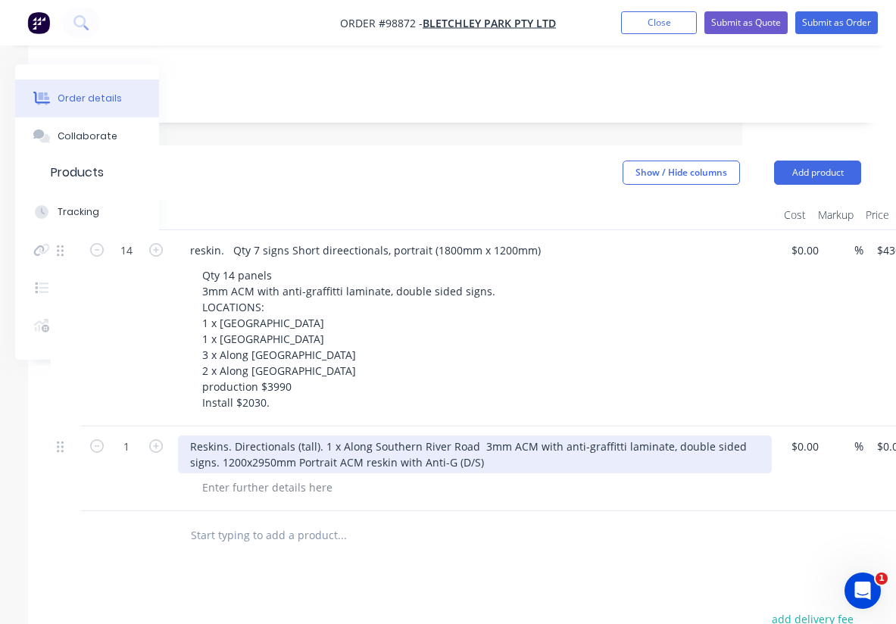
click at [233, 436] on div "Reskins. Directionals (tall). 1 x Along Southern River Road 3mm ACM with anti-g…" at bounding box center [475, 455] width 594 height 38
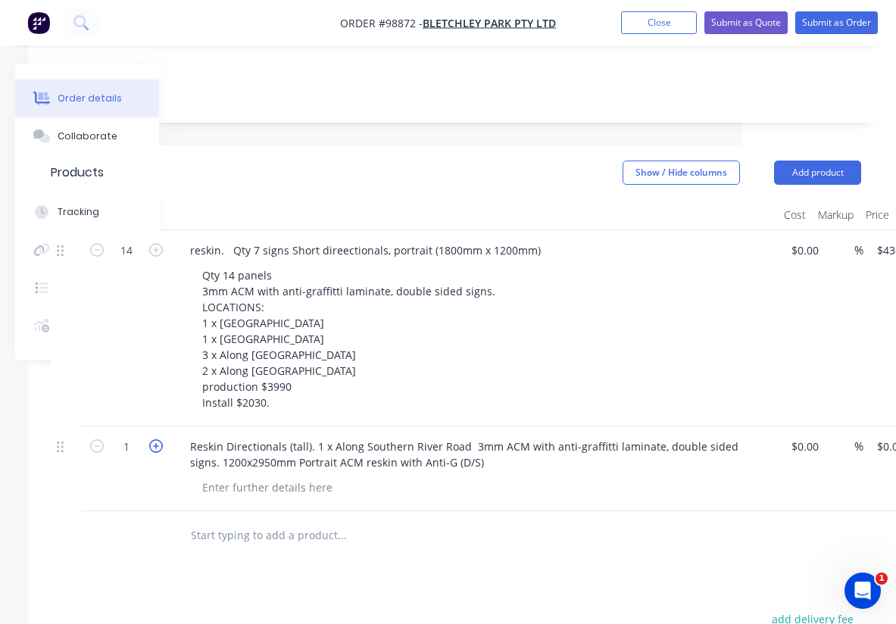
click at [157, 439] on icon "button" at bounding box center [156, 446] width 14 height 14
type input "2"
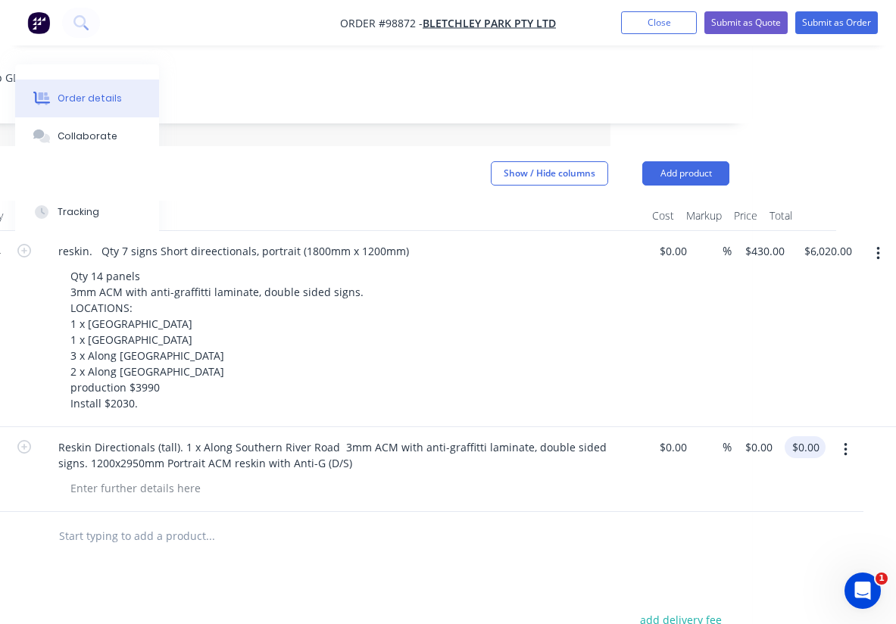
scroll to position [363, 286]
click at [805, 436] on input "0.00" at bounding box center [805, 447] width 29 height 22
type input "$1,125.00"
type input "$562.50"
click at [208, 477] on div at bounding box center [349, 488] width 582 height 22
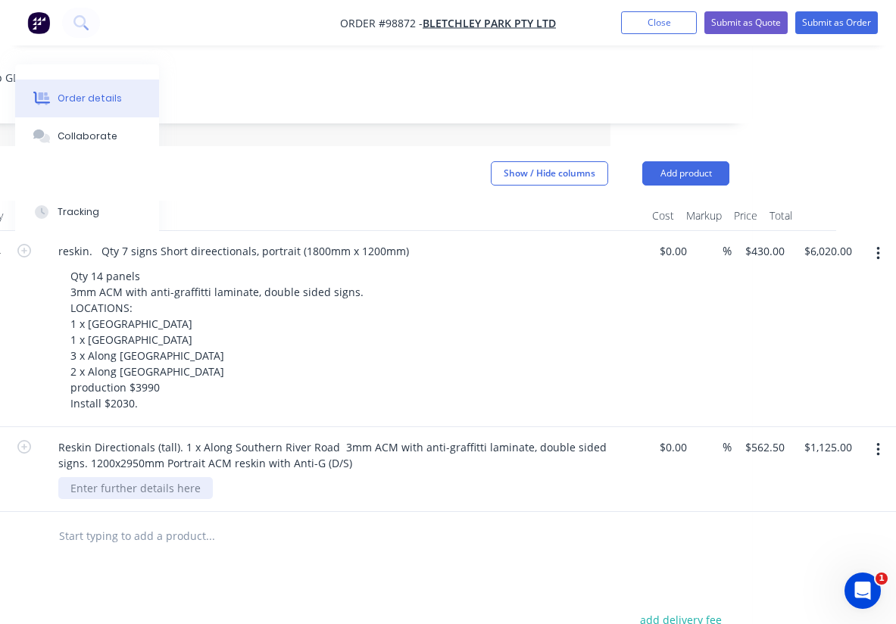
click at [168, 477] on div at bounding box center [135, 488] width 155 height 22
click at [164, 537] on input "text" at bounding box center [209, 552] width 303 height 30
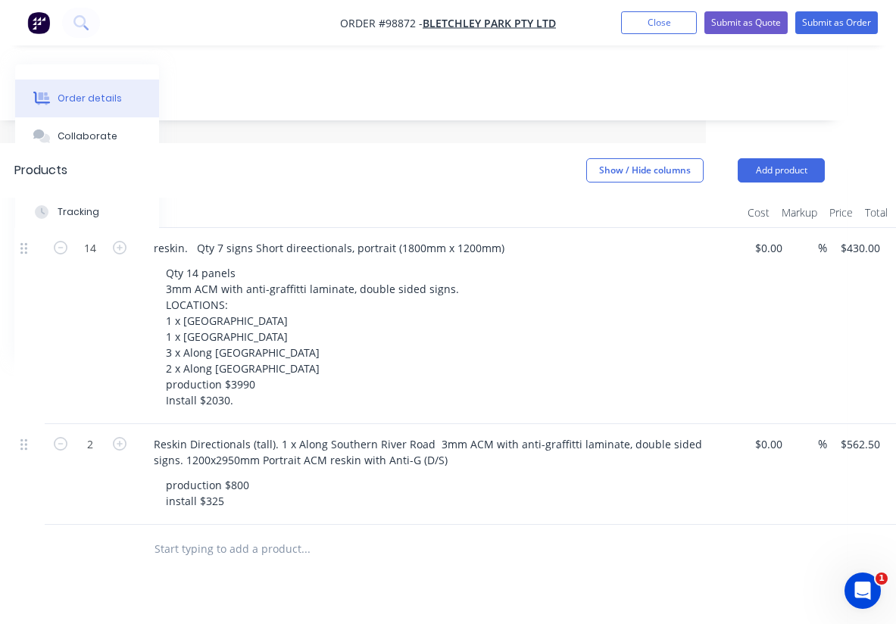
scroll to position [366, 214]
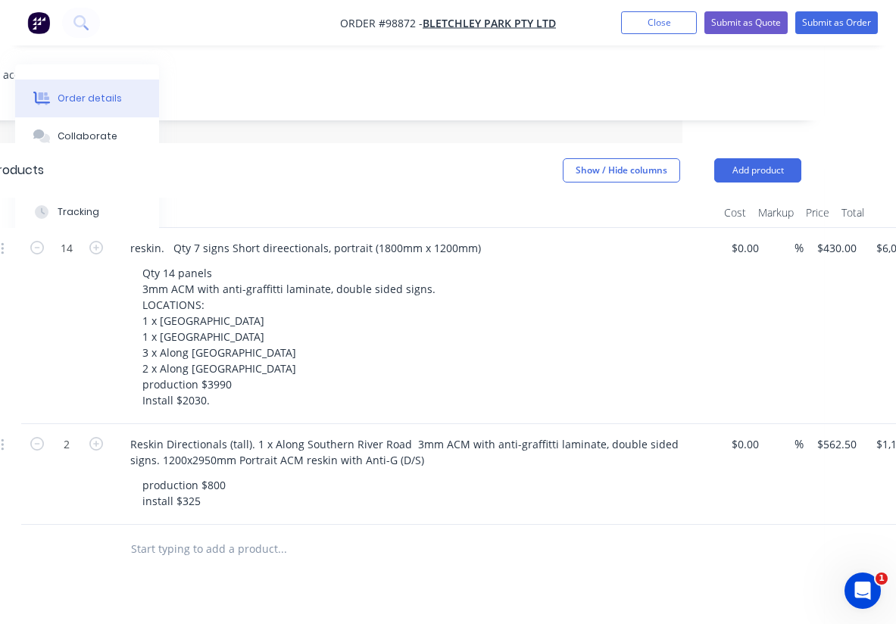
click at [214, 534] on input "text" at bounding box center [281, 549] width 303 height 30
paste input "/. Billboard 4x2’s Re-skin Qty 2 Single sided. 3mm ACM and anti-graffitti lamin…"
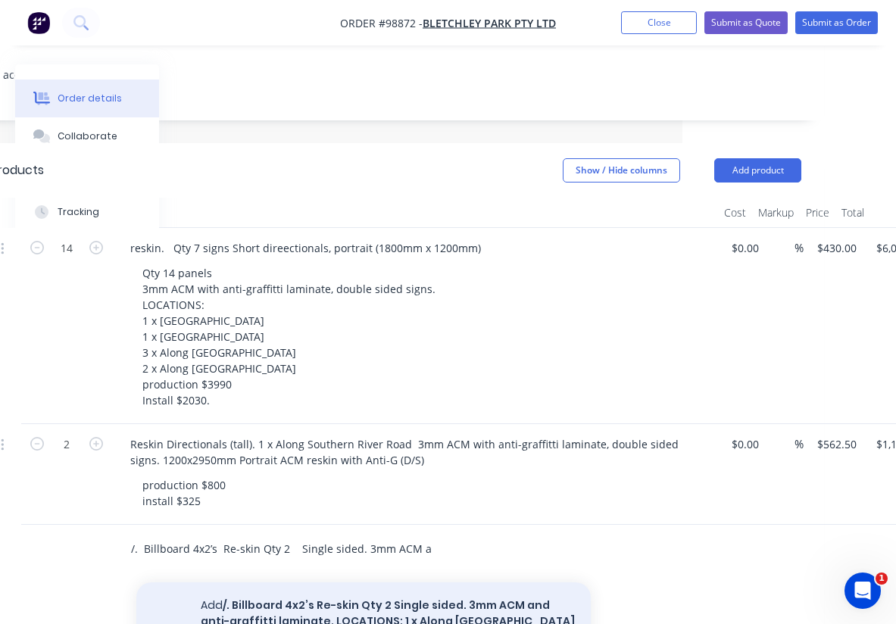
type input "/. Billboard 4x2’s Re-skin Qty 2 Single sided. 3mm ACM and anti-graffitti lamin…"
click at [307, 583] on button "Add /. Billboard 4x2’s Re-skin Qty 2 Single sided. 3mm ACM and anti-graffitti l…" at bounding box center [363, 630] width 455 height 94
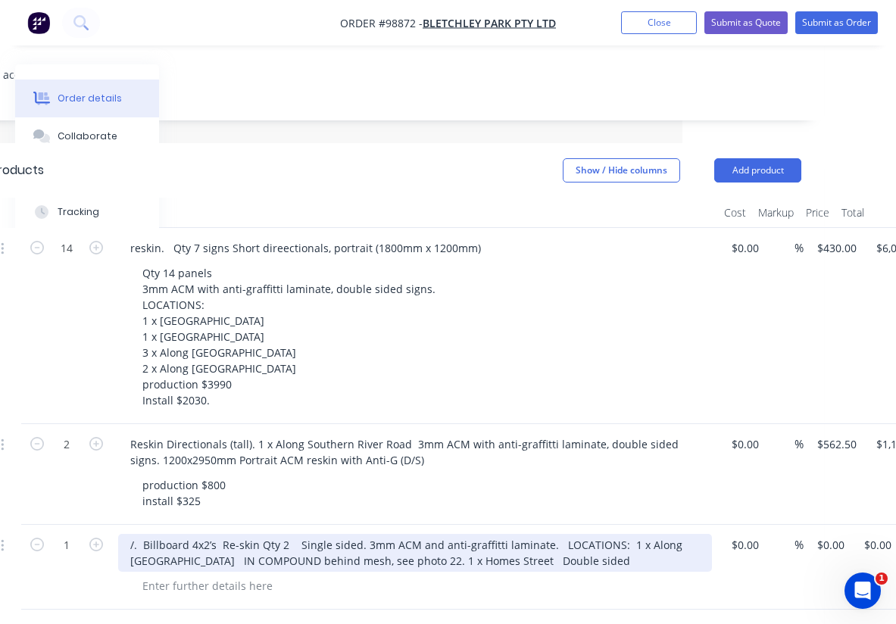
click at [144, 534] on div "/. Billboard 4x2’s Re-skin Qty 2 Single sided. 3mm ACM and anti-graffitti lamin…" at bounding box center [415, 553] width 594 height 38
click at [538, 534] on div "Billboard 4x2’s Re-skin Qty 2 Single sided. 3mm ACM and anti-graffitti laminate…" at bounding box center [415, 553] width 594 height 38
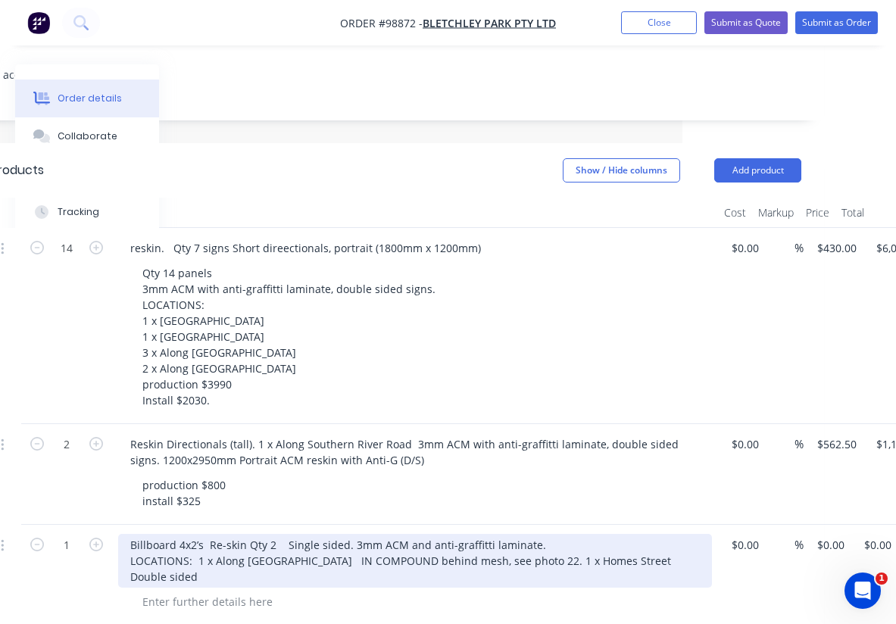
click at [348, 534] on div "Billboard 4x2’s Re-skin Qty 2 Single sided. 3mm ACM and anti-graffitti laminate…" at bounding box center [415, 561] width 594 height 54
click at [270, 534] on div "Billboard 4x2’s Re-skin Qty 2 3mm ACM and anti-graffitti laminate. LOCATIONS: 1…" at bounding box center [415, 561] width 594 height 54
click at [544, 534] on div "Billboard 4x2’s Re-skin Qty 2 signs 3mm ACM and anti-graffitti laminate. LOCATI…" at bounding box center [415, 561] width 594 height 54
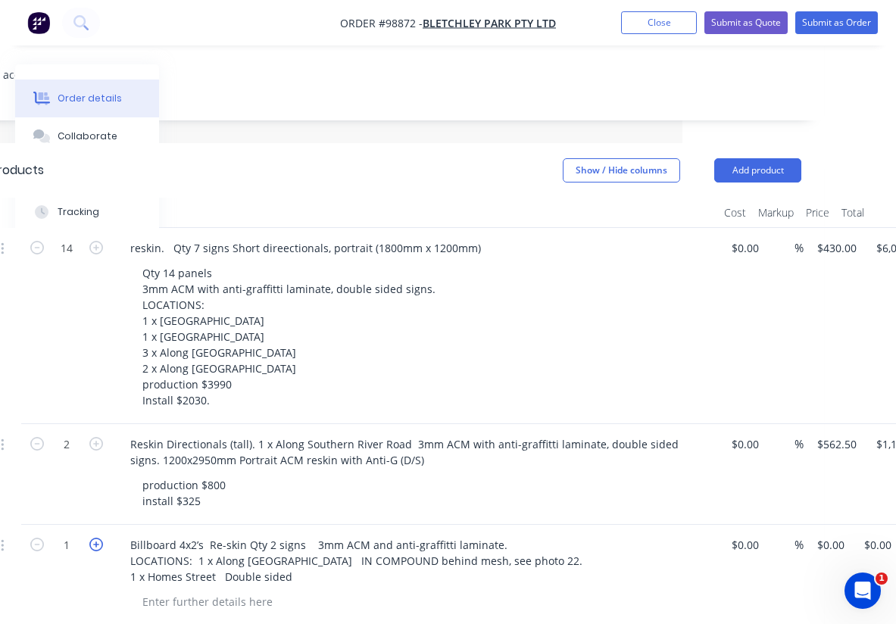
click at [96, 538] on icon "button" at bounding box center [96, 545] width 14 height 14
click at [36, 538] on icon "button" at bounding box center [37, 545] width 14 height 14
type input "2"
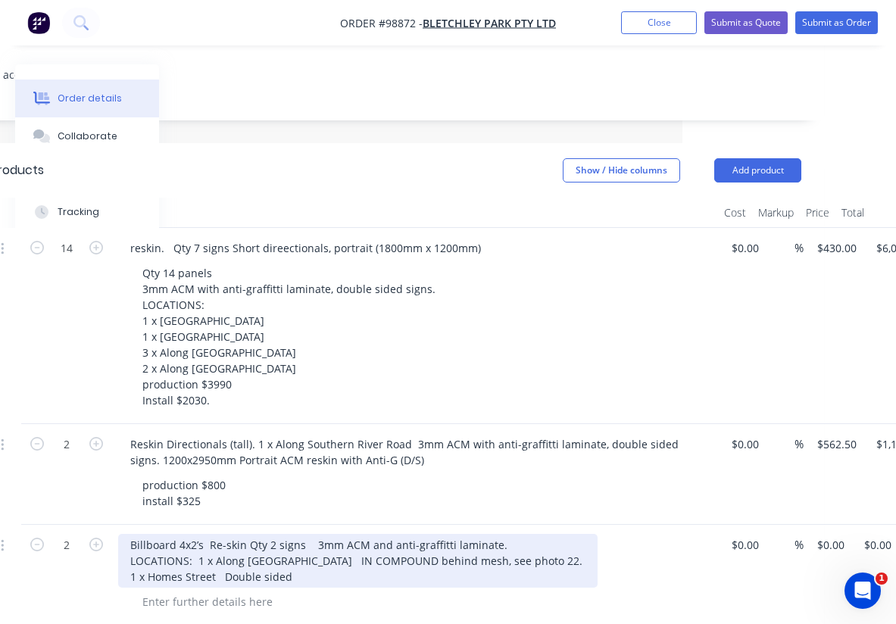
click at [202, 534] on div "Billboard 4x2’s Re-skin Qty 2 signs 3mm ACM and anti-graffitti laminate. LOCATI…" at bounding box center [358, 561] width 480 height 54
click at [304, 534] on div "Billboard 4x2’s Re-skin Qty 2 signs 3mm ACM and anti-graffitti laminate. LOCATI…" at bounding box center [390, 561] width 544 height 54
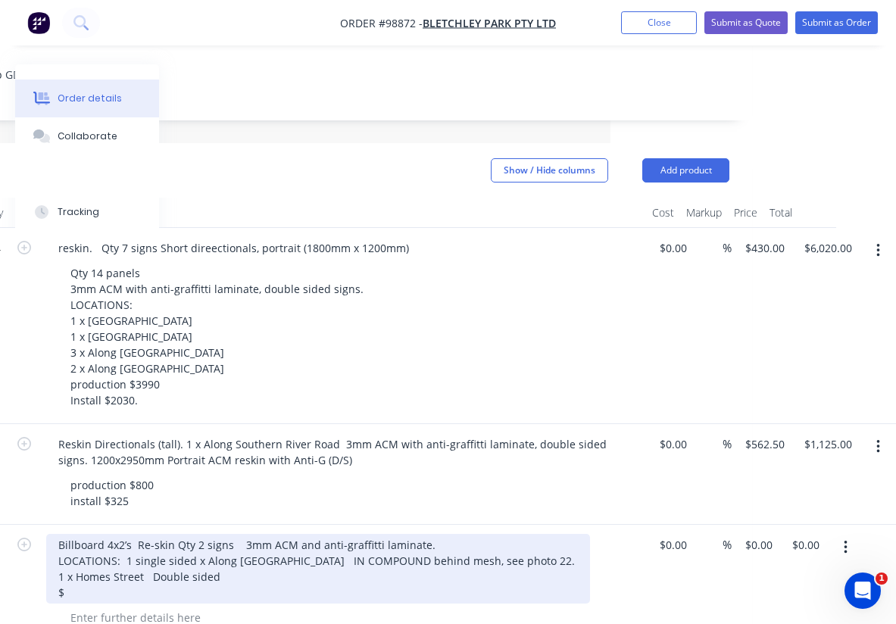
scroll to position [366, 286]
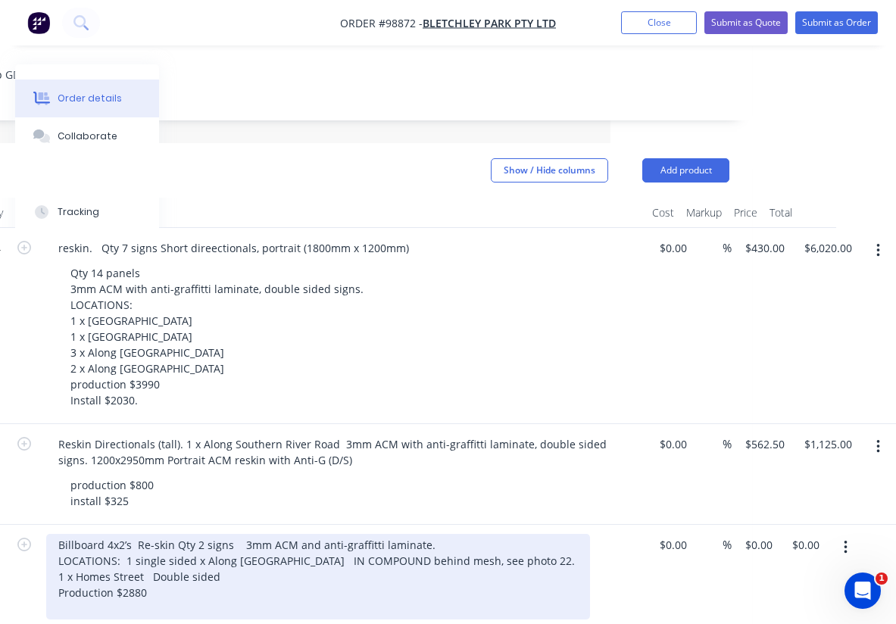
click at [173, 534] on div "Billboard 4x2’s Re-skin Qty 2 signs 3mm ACM and anti-graffitti laminate. LOCATI…" at bounding box center [318, 577] width 544 height 86
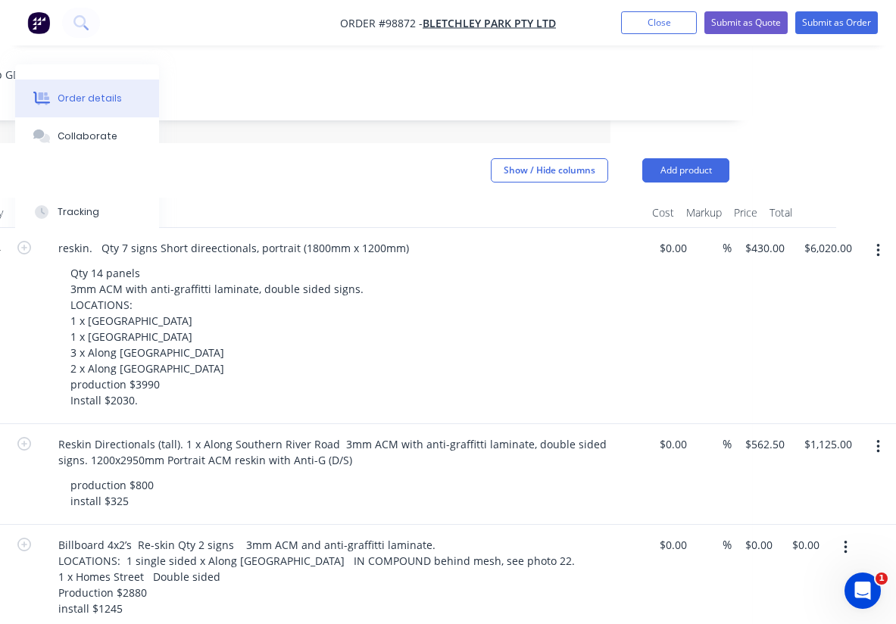
click at [714, 525] on div "%" at bounding box center [712, 591] width 39 height 133
click at [808, 534] on input "0.00" at bounding box center [808, 545] width 35 height 22
type input "4125"
type input "$2,062.50"
type input "$4,125.00"
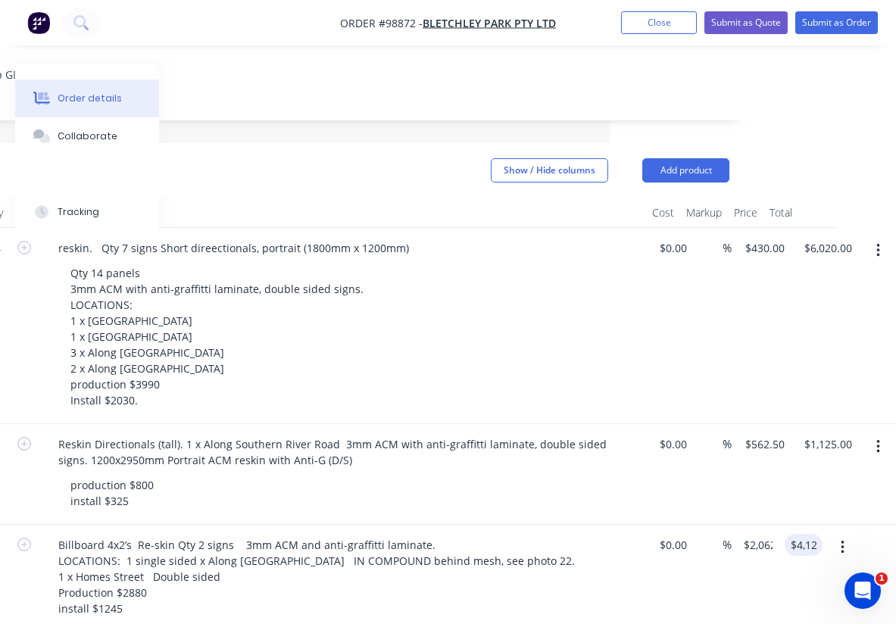
click at [662, 543] on div "$0.00 $0.00" at bounding box center [669, 591] width 47 height 133
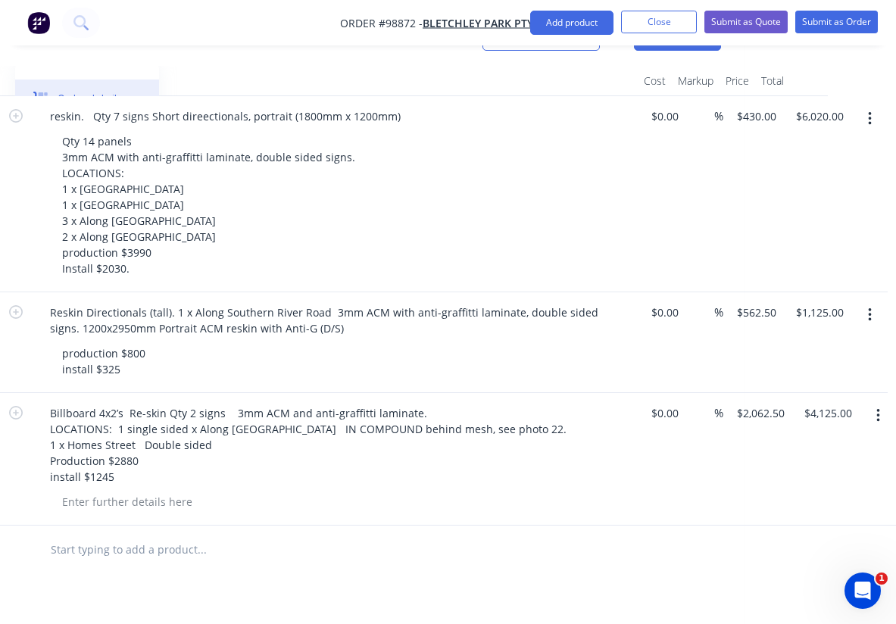
scroll to position [501, 294]
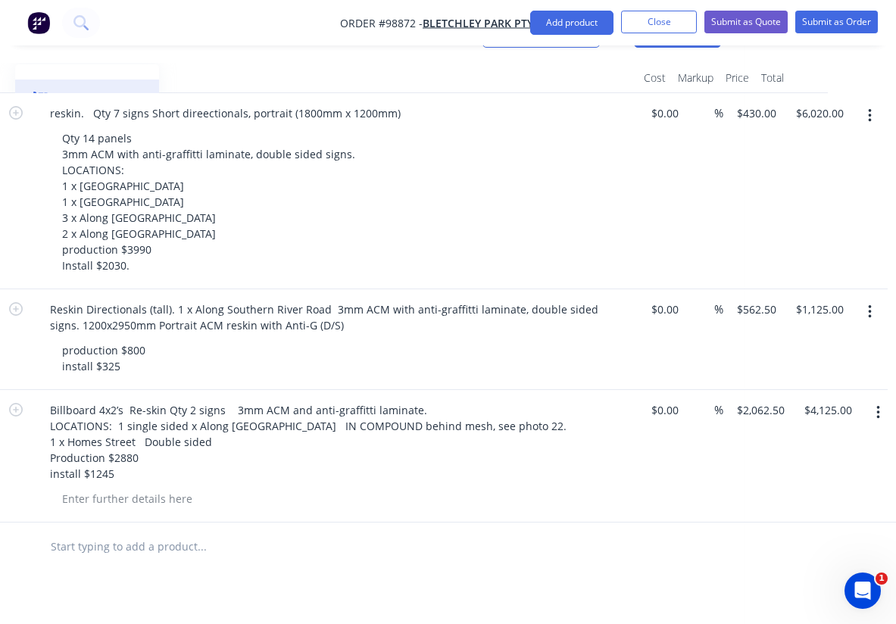
click at [142, 532] on input "text" at bounding box center [201, 547] width 303 height 30
paste input "/. 1 x 4x2 Reskin and re-locate 4x2m reskin 1 side ACM and anti-graffitti lamin…"
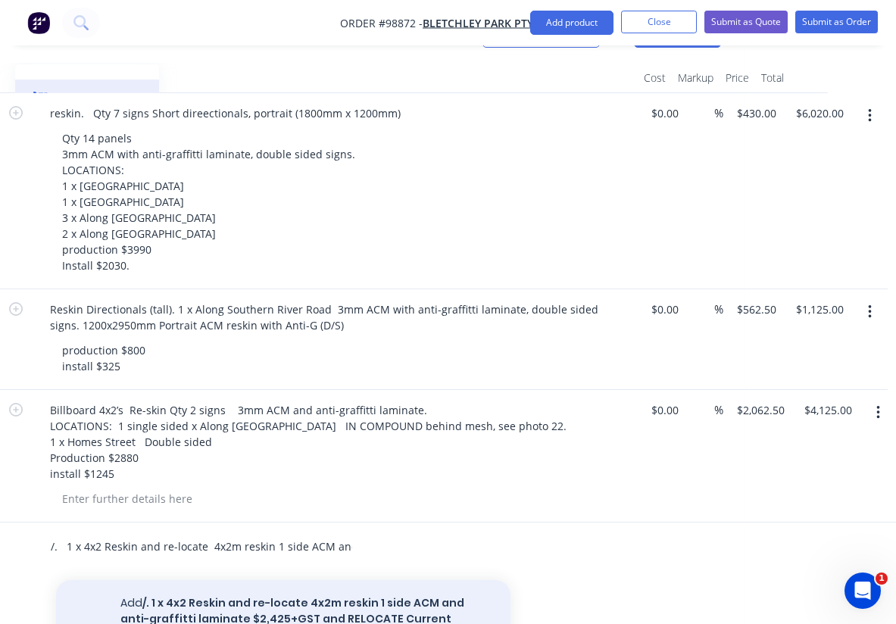
type input "/. 1 x 4x2 Reskin and re-locate 4x2m reskin 1 side ACM and anti-graffitti lamin…"
click at [255, 580] on button "Add /. 1 x 4x2 Reskin and re-locate 4x2m reskin 1 side ACM and anti-graffitti l…" at bounding box center [283, 635] width 455 height 110
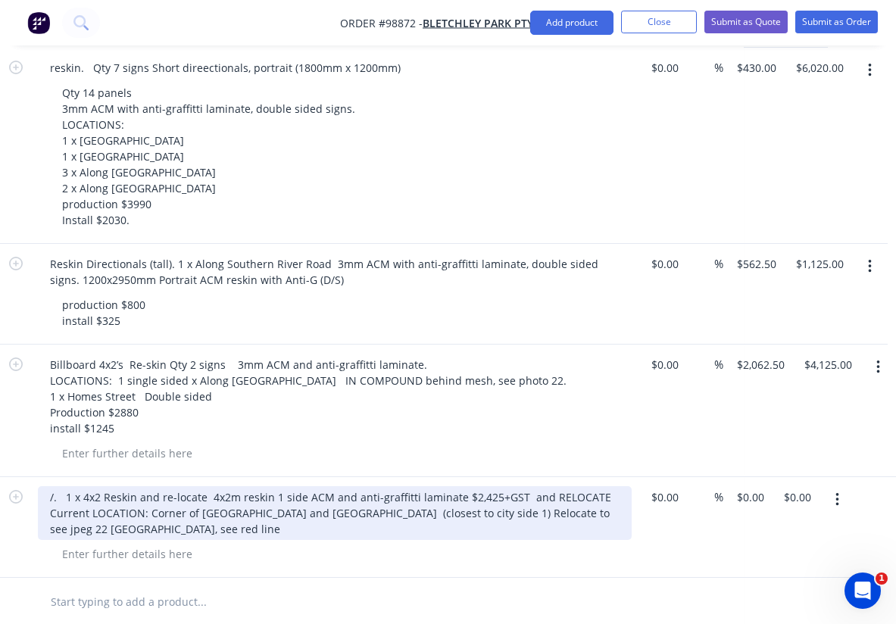
scroll to position [548, 294]
click at [65, 485] on div "/. 1 x 4x2 Reskin and re-locate 4x2m reskin 1 side ACM and anti-graffitti lamin…" at bounding box center [335, 512] width 594 height 54
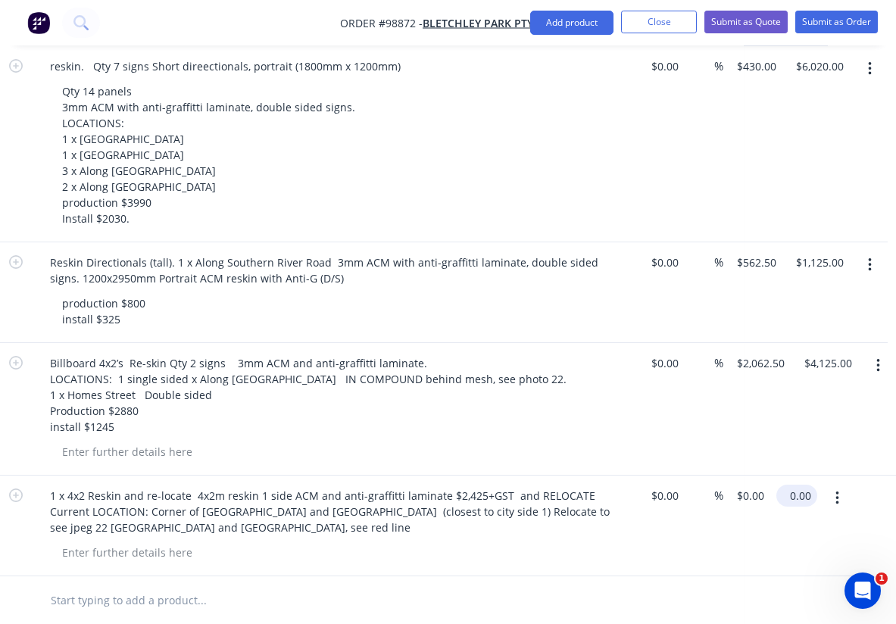
click at [800, 485] on input "0.00" at bounding box center [800, 496] width 35 height 22
type input "2425"
type input "$2,425.00"
click at [584, 542] on div at bounding box center [341, 553] width 582 height 22
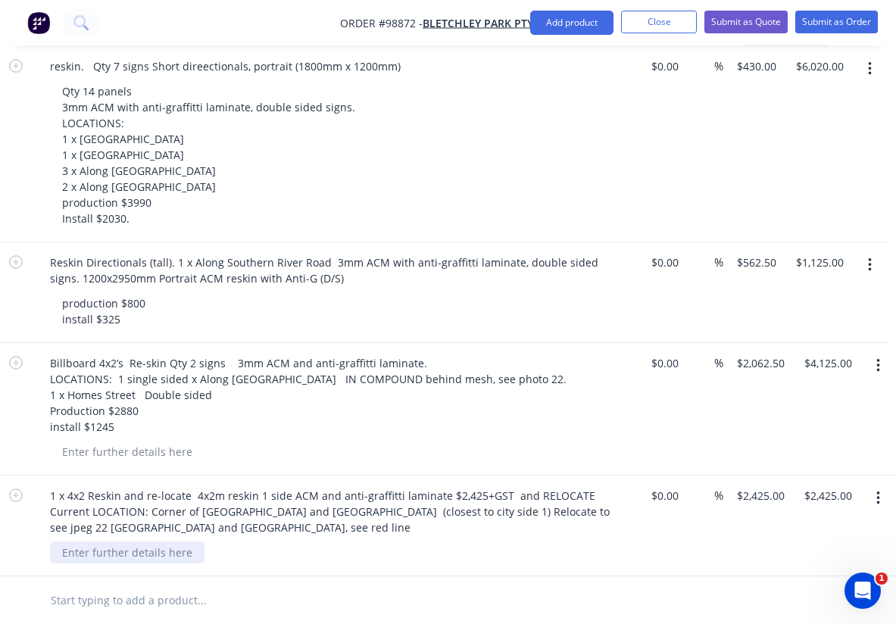
click at [155, 542] on div at bounding box center [127, 553] width 155 height 22
click at [131, 542] on div "production $ install / relocate $" at bounding box center [107, 561] width 115 height 38
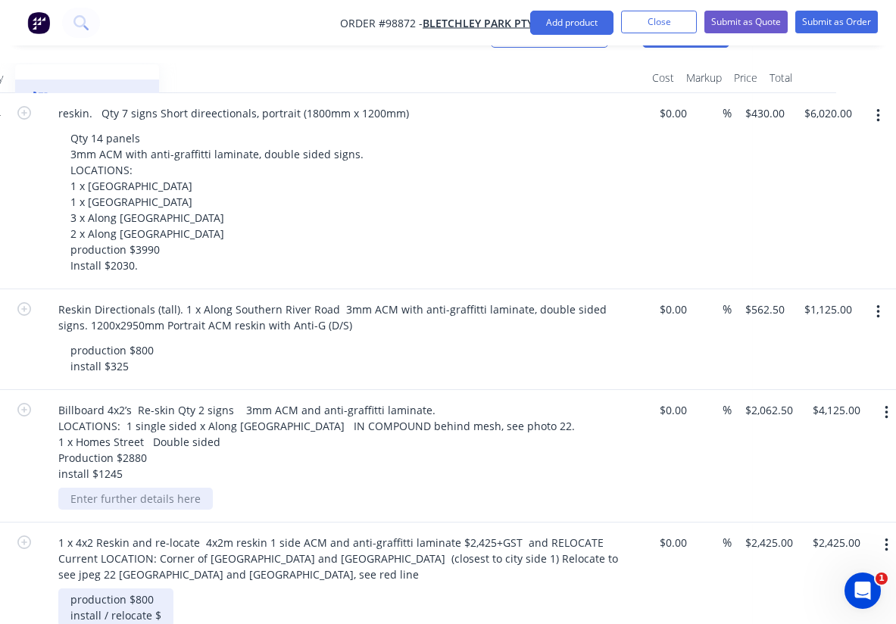
scroll to position [504, 285]
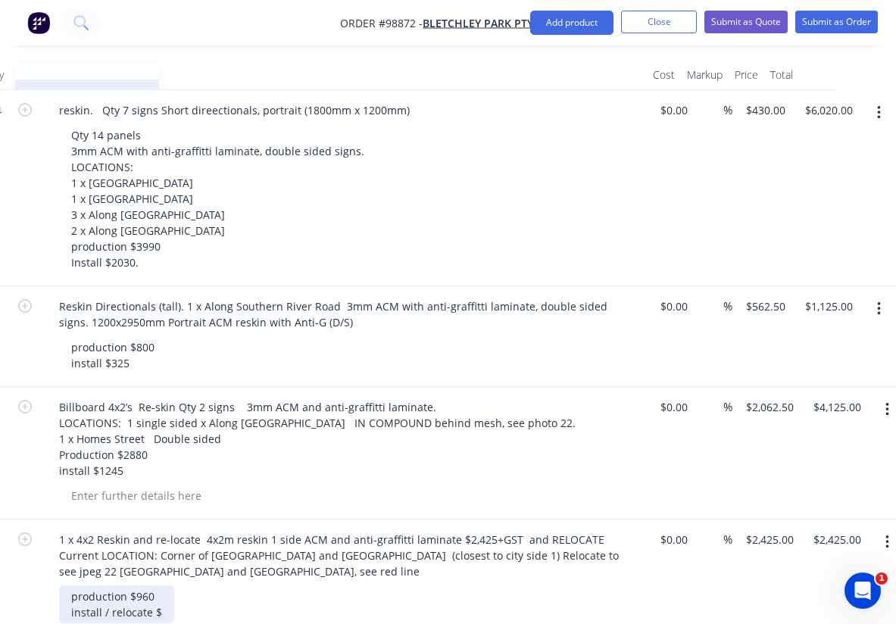
click at [161, 586] on div "production $960 install / relocate $" at bounding box center [116, 605] width 115 height 38
click at [270, 586] on div "production $960 install / relocate $1465" at bounding box center [350, 605] width 582 height 38
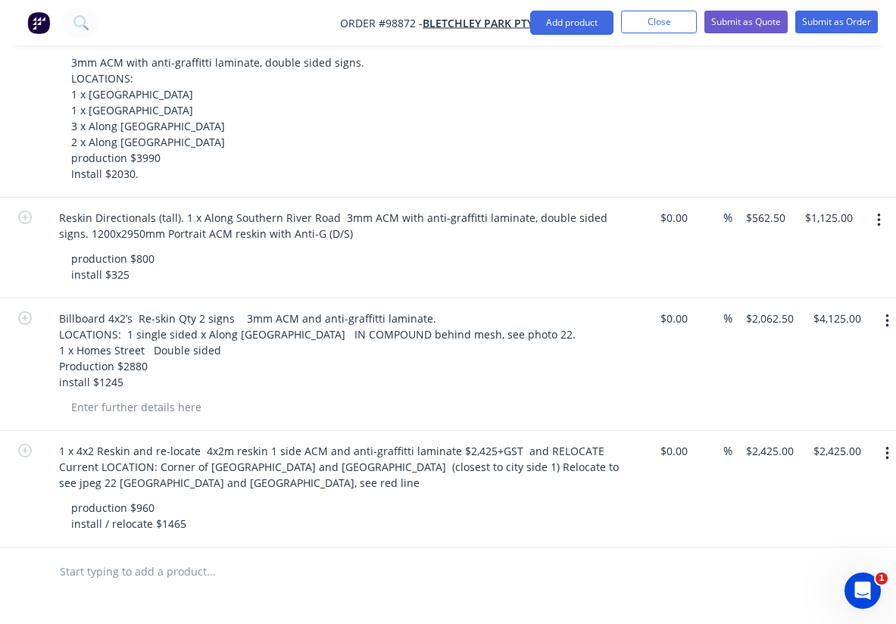
scroll to position [621, 285]
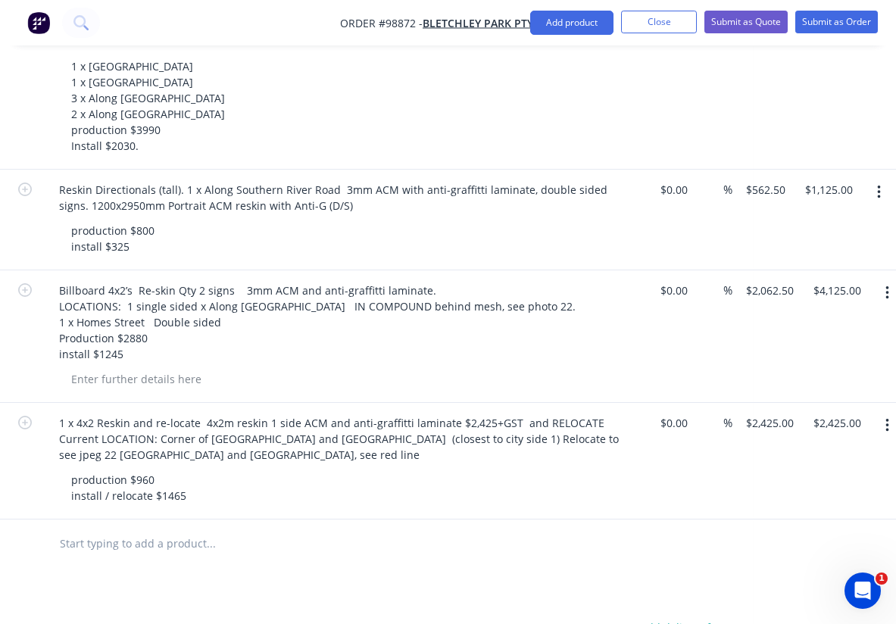
click at [148, 529] on input "text" at bounding box center [210, 544] width 303 height 30
paste input "Billboards 6x3 ‘s reskin 1 side ACM and anti-graffitti laminate Qty 1 roundabou…"
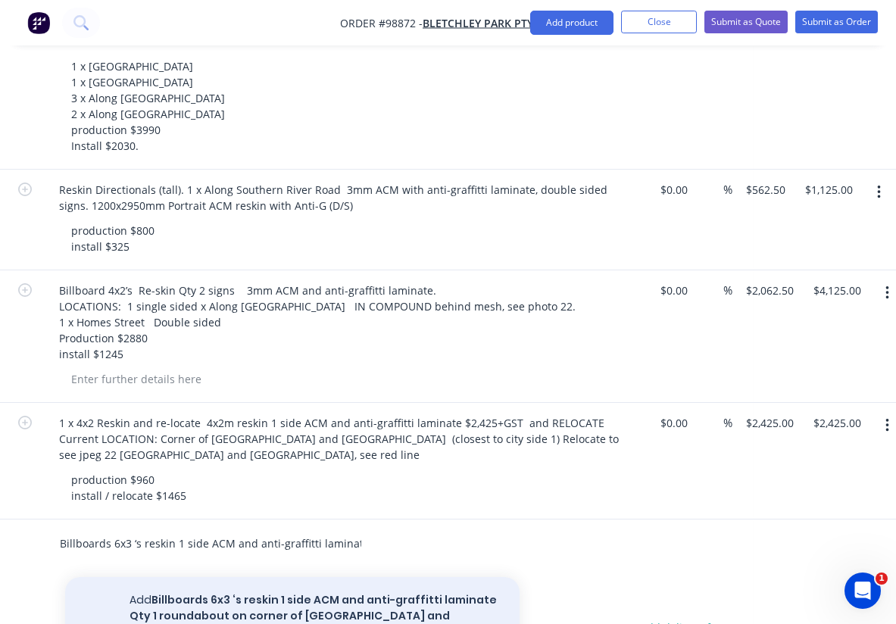
type input "Billboards 6x3 ‘s reskin 1 side ACM and anti-graffitti laminate Qty 1 roundabou…"
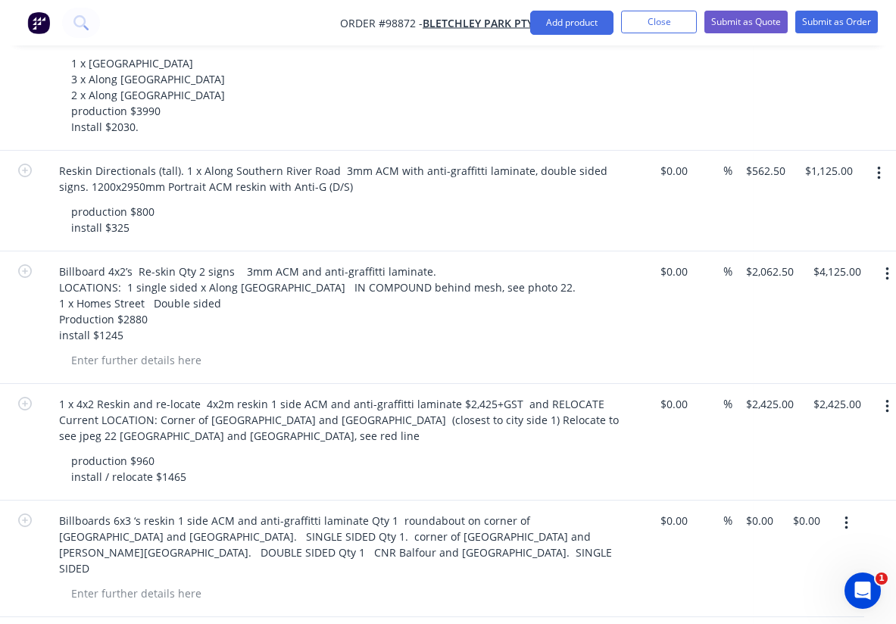
scroll to position [642, 285]
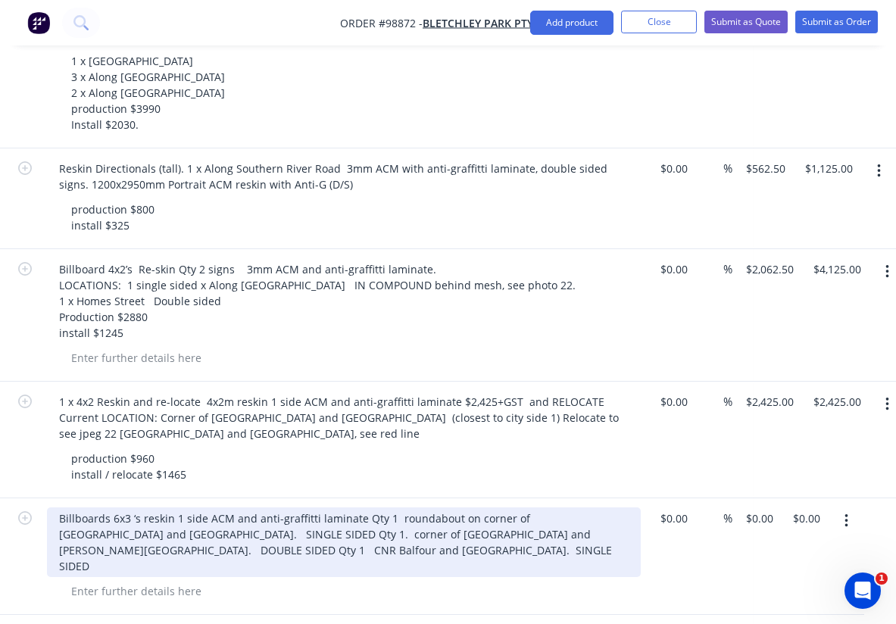
click at [361, 508] on div "Billboards 6x3 ‘s reskin 1 side ACM and anti-graffitti laminate Qty 1 roundabou…" at bounding box center [344, 543] width 594 height 70
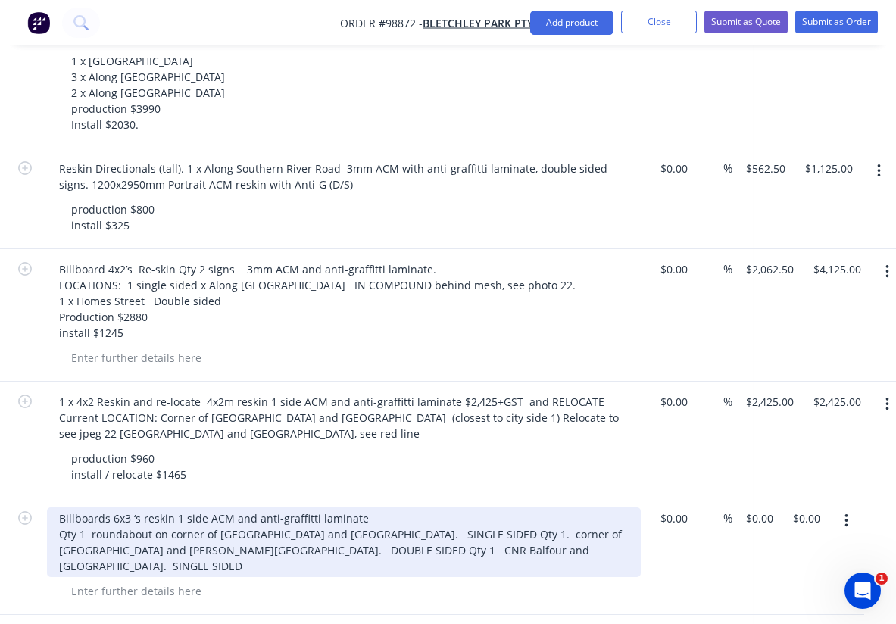
click at [499, 508] on div "Billboards 6x3 ‘s reskin 1 side ACM and anti-graffitti laminate Qty 1 roundabou…" at bounding box center [344, 543] width 594 height 70
click at [427, 508] on div "Billboards 6x3 ‘s reskin 1 side ACM and anti-graffitti laminate Qty 1 roundabou…" at bounding box center [344, 543] width 594 height 70
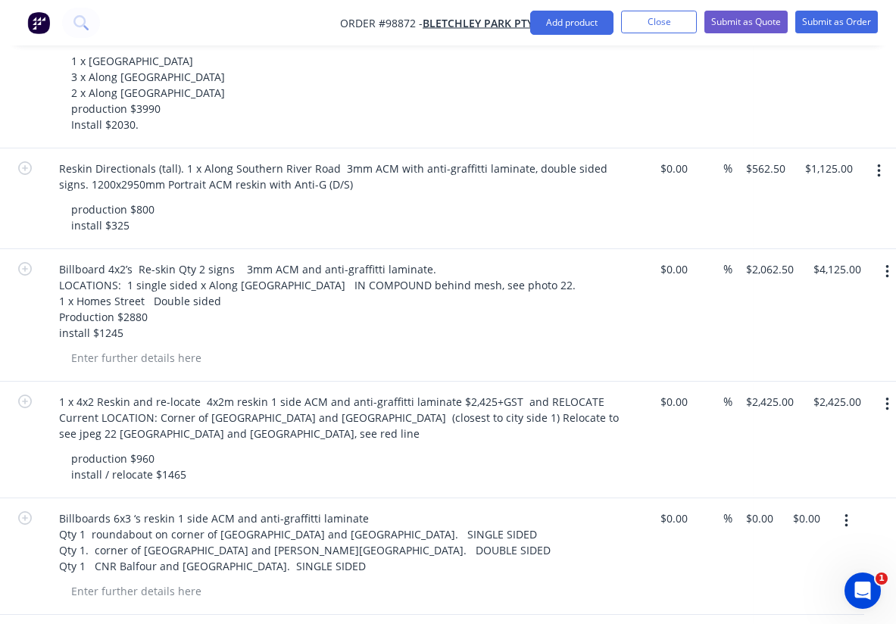
click at [677, 499] on div "$0.00 $0.00" at bounding box center [670, 557] width 47 height 117
click at [808, 508] on input "0.00" at bounding box center [809, 519] width 35 height 22
type input "9500"
type input "$9,500.00"
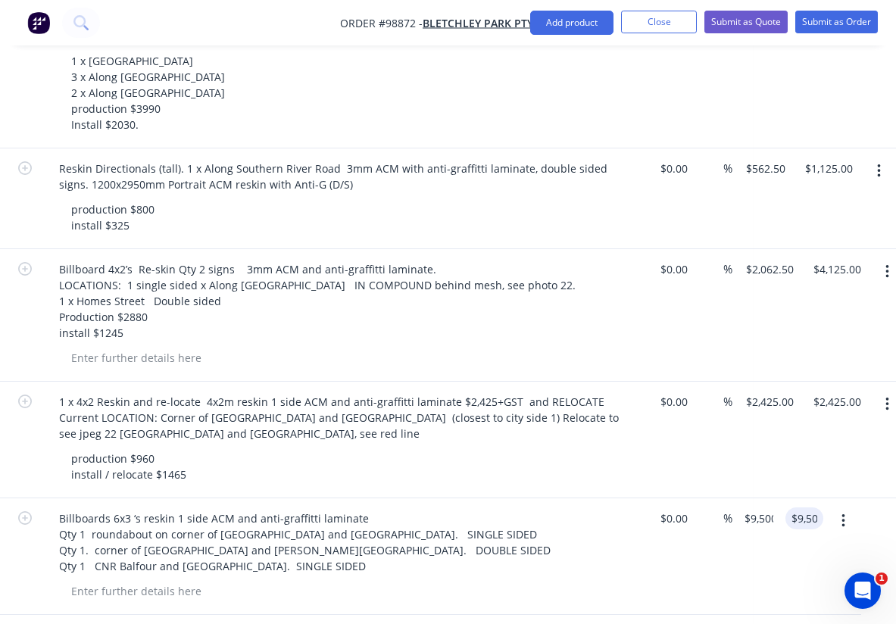
click at [602, 543] on div "Billboards 6x3 ‘s reskin 1 side ACM and anti-graffitti laminate Qty 1 roundabou…" at bounding box center [344, 557] width 606 height 117
click at [160, 580] on div at bounding box center [136, 591] width 155 height 22
click at [157, 580] on div "production $5400 install $" at bounding box center [116, 599] width 114 height 38
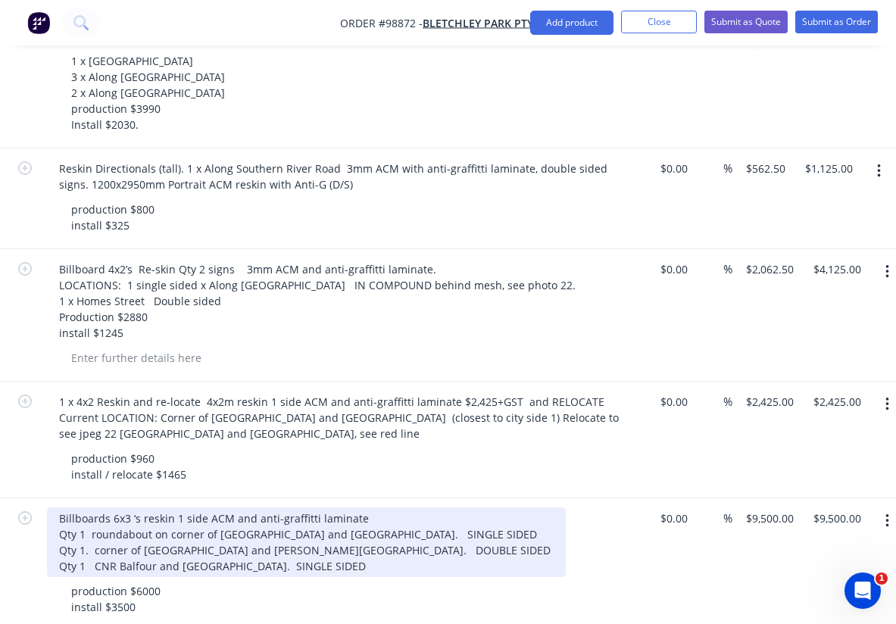
click at [324, 510] on div "Billboards 6x3 ‘s reskin 1 side ACM and anti-graffitti laminate Qty 1 roundabou…" at bounding box center [306, 543] width 519 height 70
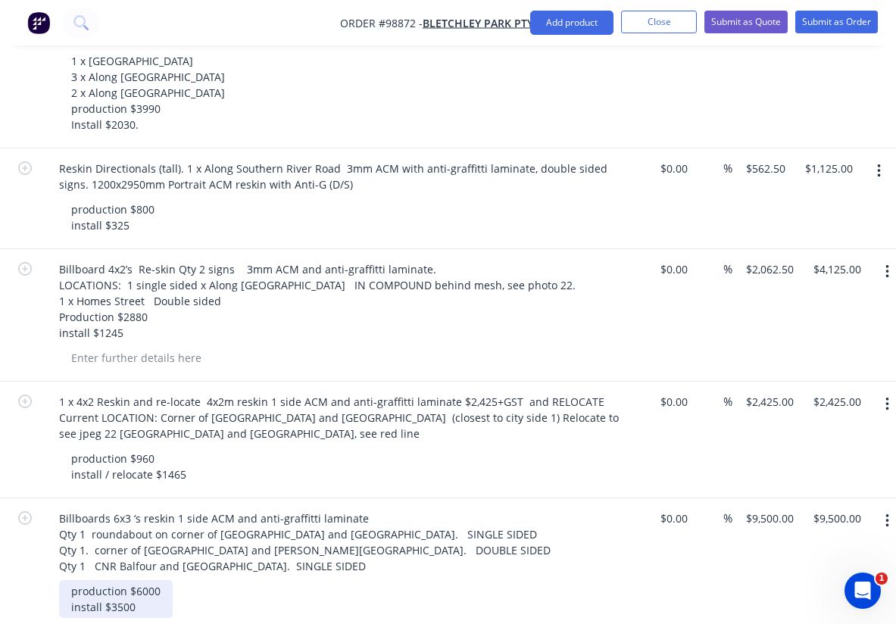
click at [166, 580] on div "production $6000 install $3500" at bounding box center [116, 599] width 114 height 38
click at [136, 580] on div "production $6480 install $3500" at bounding box center [116, 599] width 114 height 38
click at [267, 561] on div "Billboards 6x3 ‘s reskin 1 side ACM and anti-graffitti laminate Qty 1 roundabou…" at bounding box center [344, 565] width 606 height 133
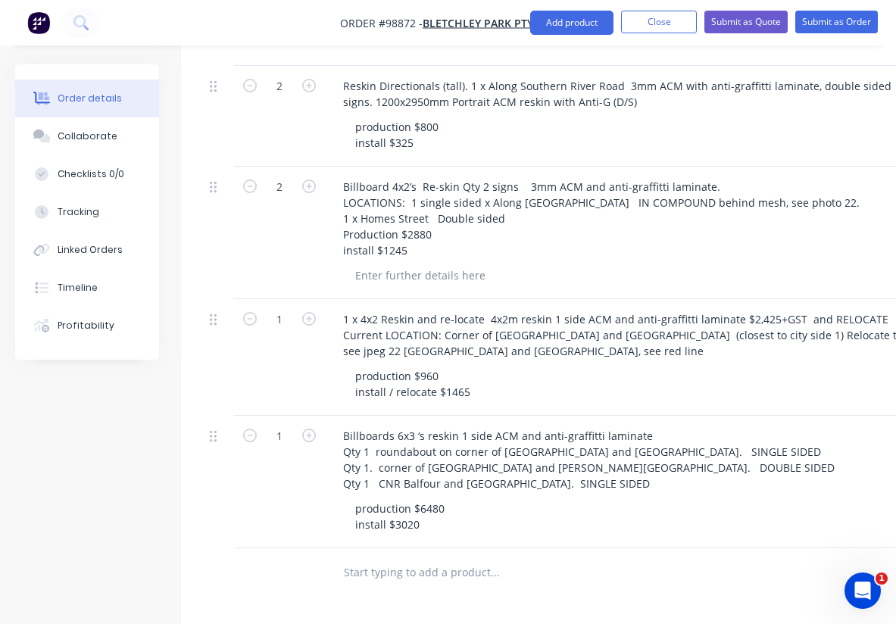
scroll to position [724, 0]
click at [310, 429] on icon "button" at bounding box center [310, 436] width 14 height 14
type input "2"
type input "$19,000.00"
click at [310, 429] on icon "button" at bounding box center [310, 436] width 14 height 14
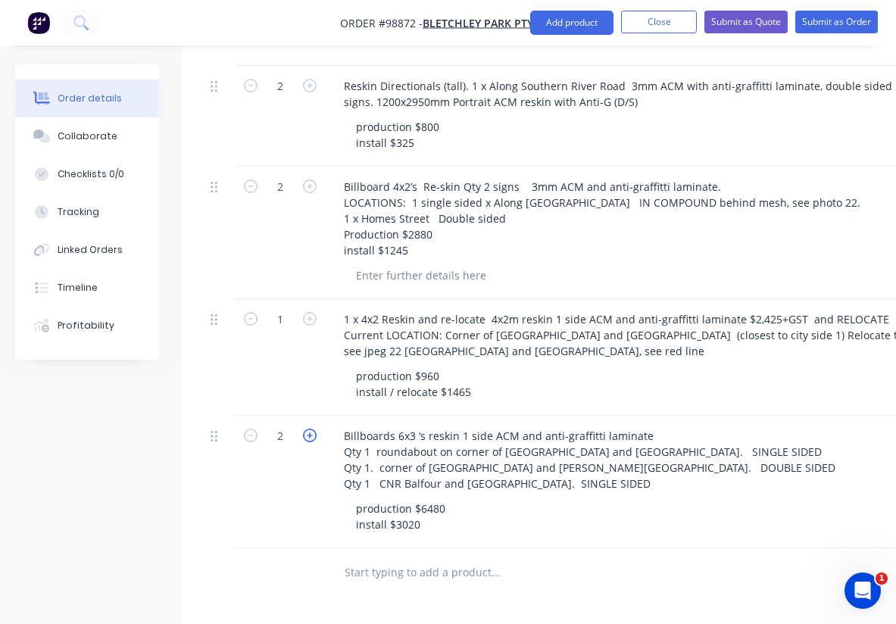
type input "3"
type input "$28,500.00"
click at [310, 429] on icon "button" at bounding box center [310, 436] width 14 height 14
type input "4"
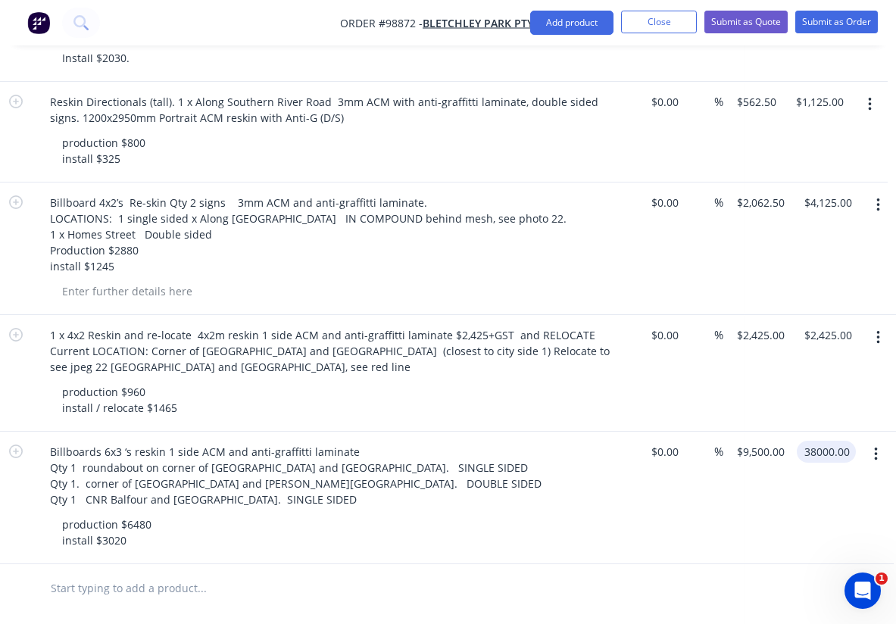
scroll to position [708, 294]
click at [828, 441] on input "38000.00" at bounding box center [829, 452] width 53 height 22
type input "9500"
type input "$2,375.00"
type input "$9,500.00"
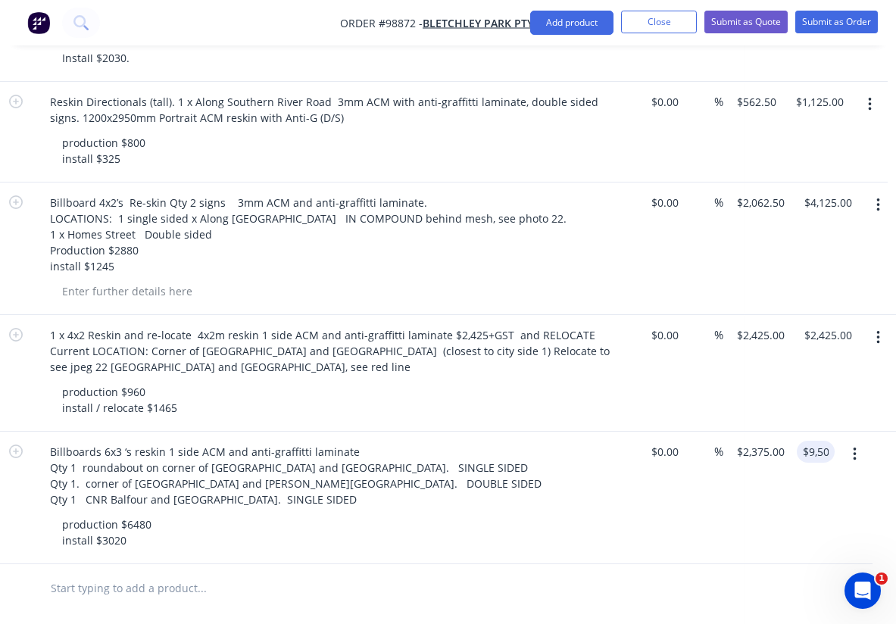
click at [638, 474] on div "$0.00 $0.00" at bounding box center [661, 498] width 47 height 133
click at [208, 514] on div "production $6480 install $3020" at bounding box center [341, 533] width 582 height 38
click at [162, 514] on div "production $6480 install $3020" at bounding box center [341, 533] width 582 height 38
click at [152, 514] on div "production $6480 install $3020" at bounding box center [107, 533] width 114 height 38
click at [261, 574] on input "text" at bounding box center [201, 589] width 303 height 30
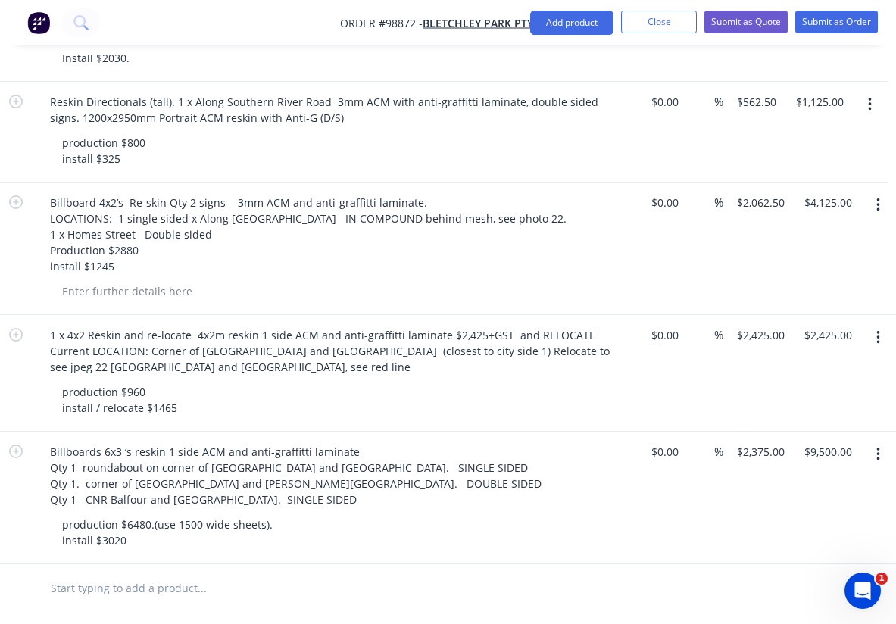
click at [155, 574] on input "text" at bounding box center [201, 589] width 303 height 30
paste input "Brand sign, Qty 1. Along Southern River road. Remove the broken additions on th…"
type input "Brand sign, Qty 1. Along Southern River road. Remove the broken additions on th…"
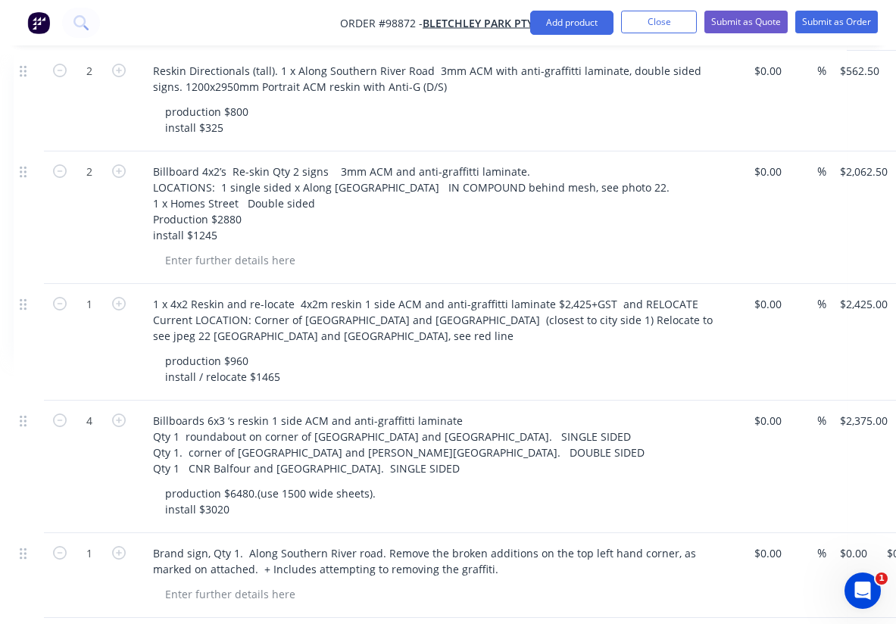
scroll to position [739, 186]
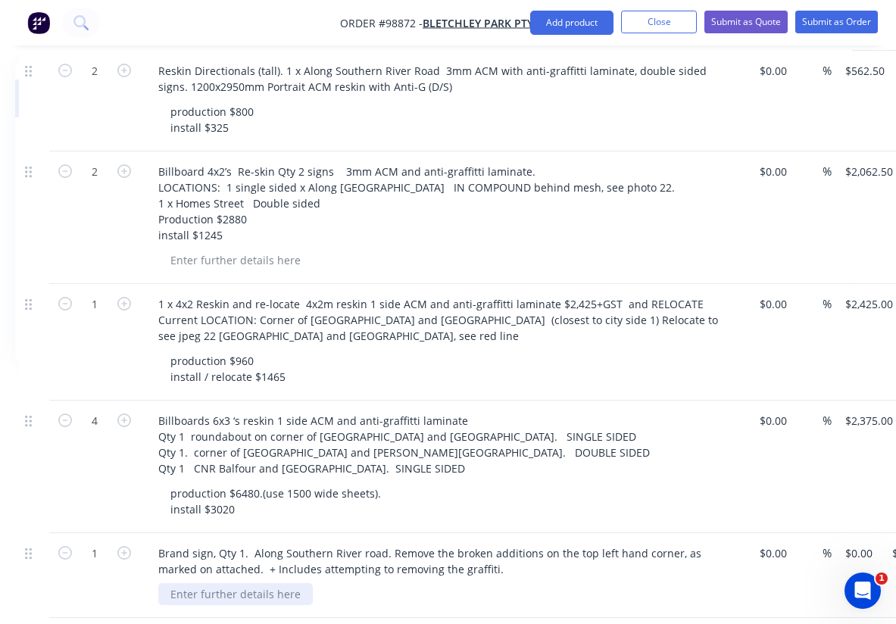
click at [259, 583] on div at bounding box center [235, 594] width 155 height 22
click at [475, 553] on div "Brand sign, Qty 1. Along Southern River road. Remove the broken additions on th…" at bounding box center [443, 575] width 606 height 85
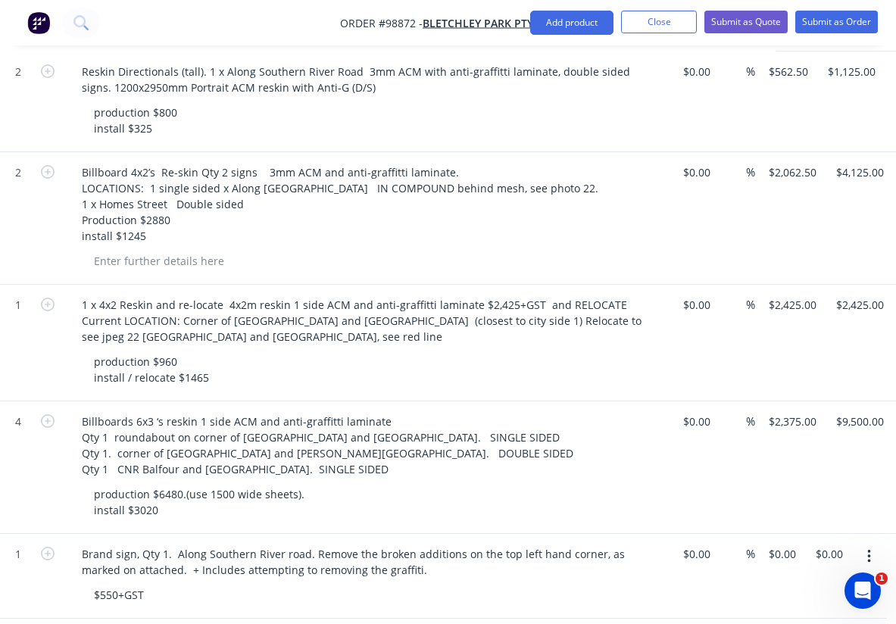
scroll to position [739, 294]
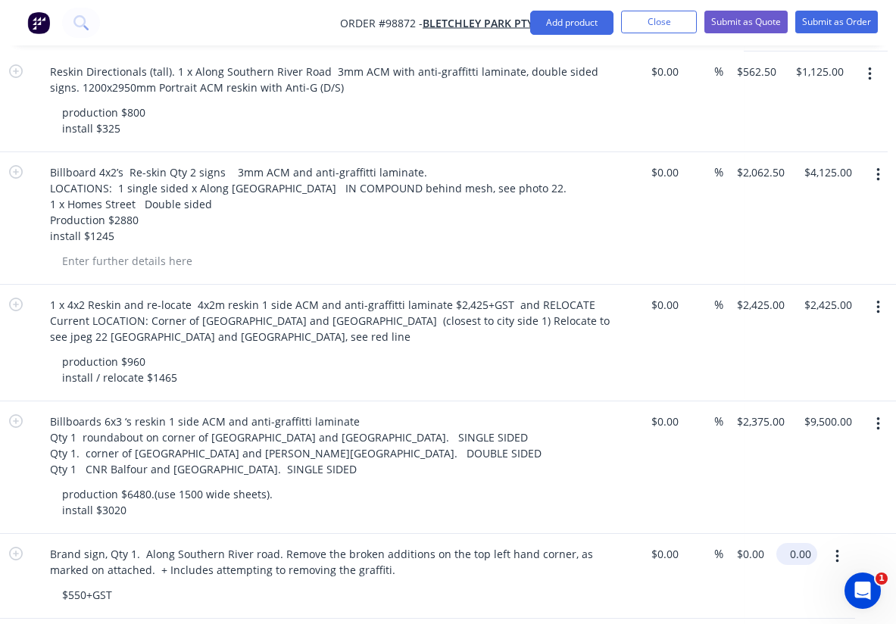
click at [808, 543] on input "0.00" at bounding box center [800, 554] width 35 height 22
type input "550"
type input "$550.00"
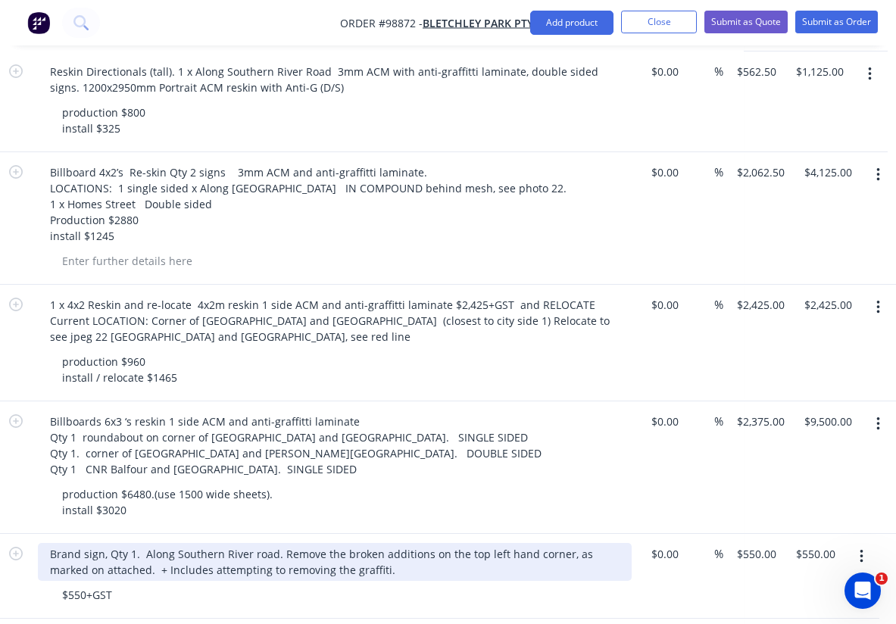
click at [236, 543] on div "Brand sign, Qty 1. Along Southern River road. Remove the broken additions on th…" at bounding box center [335, 562] width 594 height 38
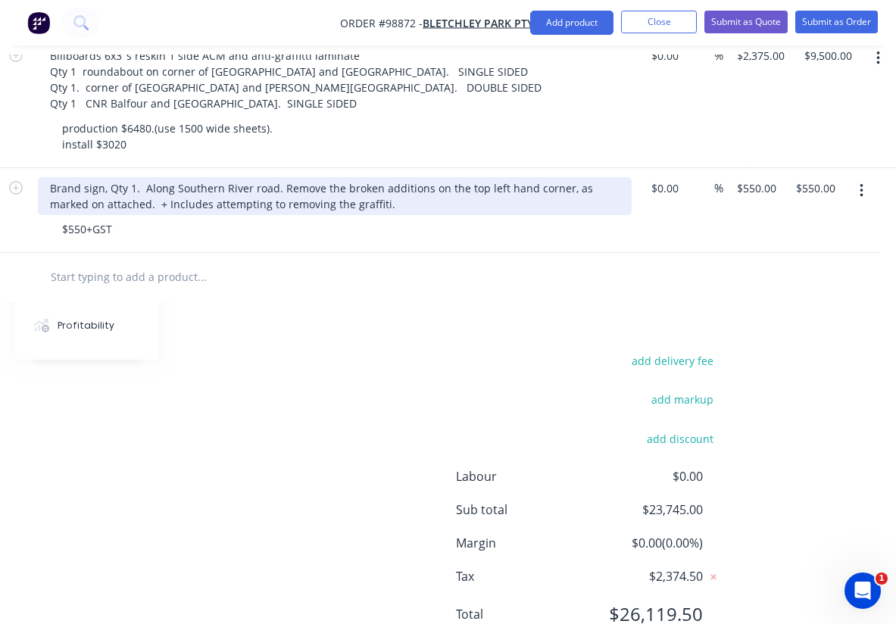
scroll to position [1105, 294]
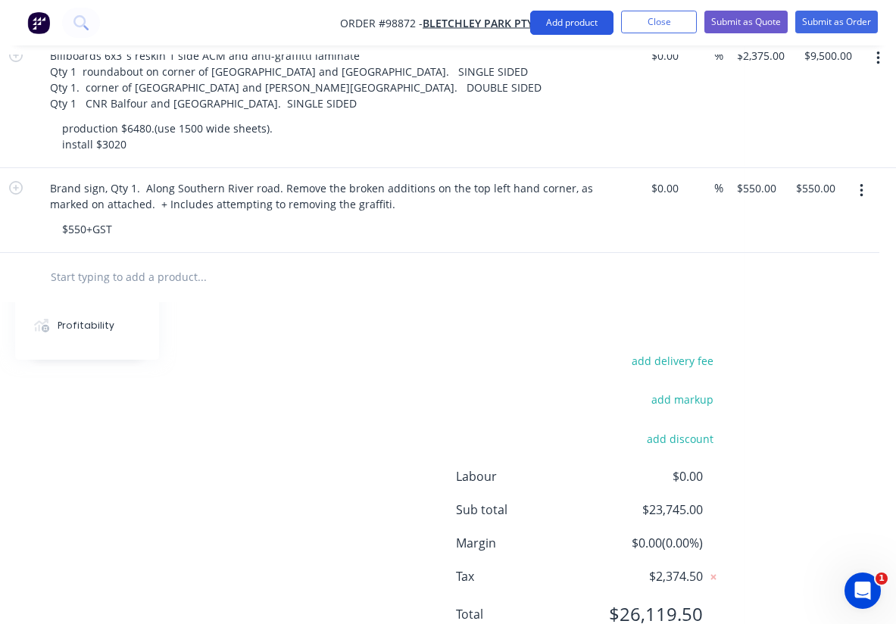
click at [567, 30] on button "Add product" at bounding box center [571, 23] width 83 height 24
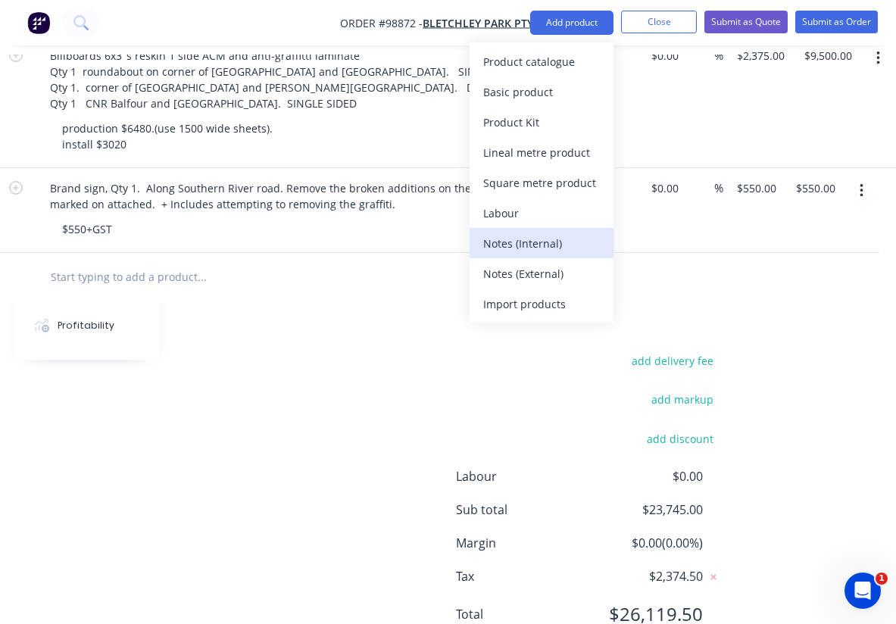
click at [530, 242] on div "Notes (Internal)" at bounding box center [541, 244] width 117 height 22
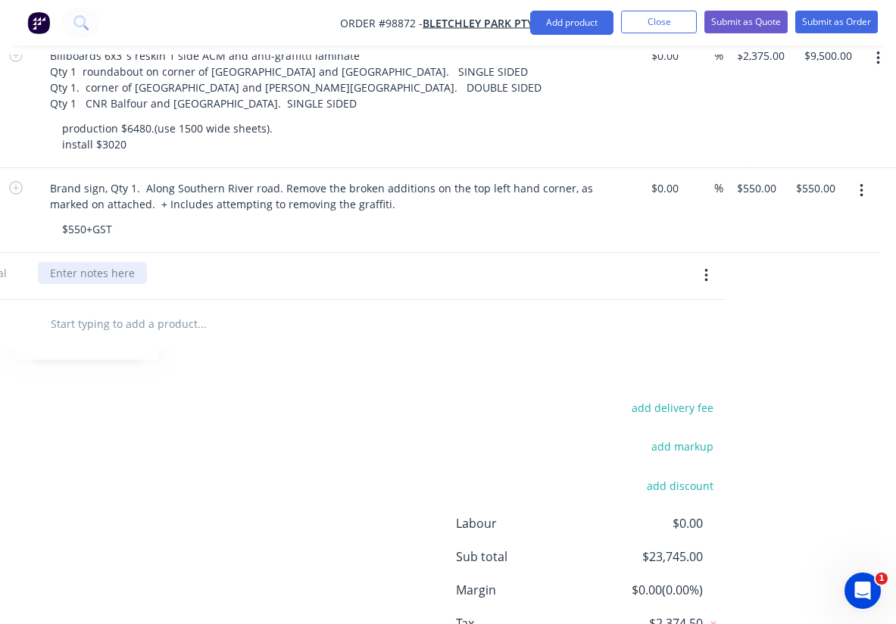
click at [142, 262] on div at bounding box center [92, 273] width 109 height 22
paste div
click at [263, 420] on div "add delivery fee add markup add discount Labour $0.00 Sub total $23,745.00 Marg…" at bounding box center [316, 544] width 811 height 292
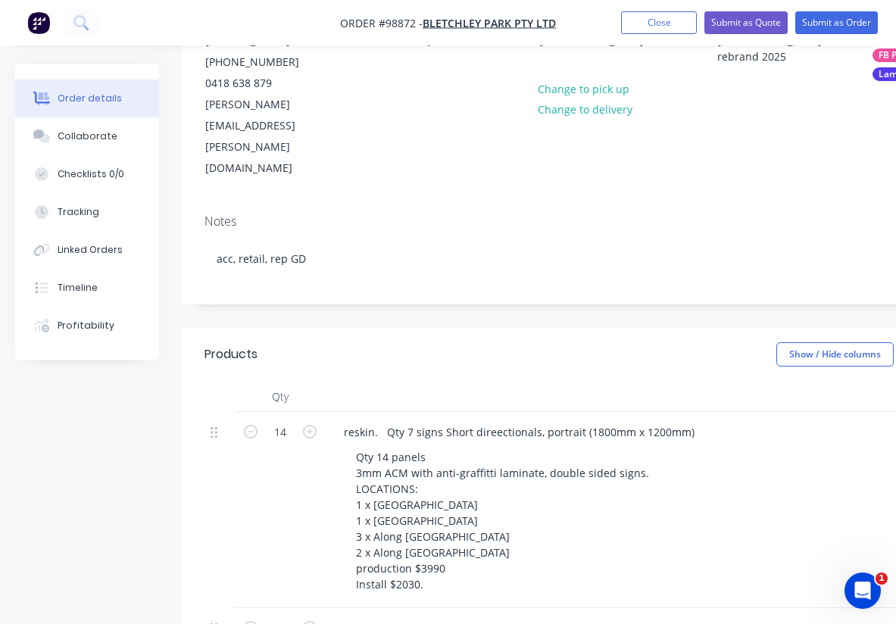
scroll to position [0, 0]
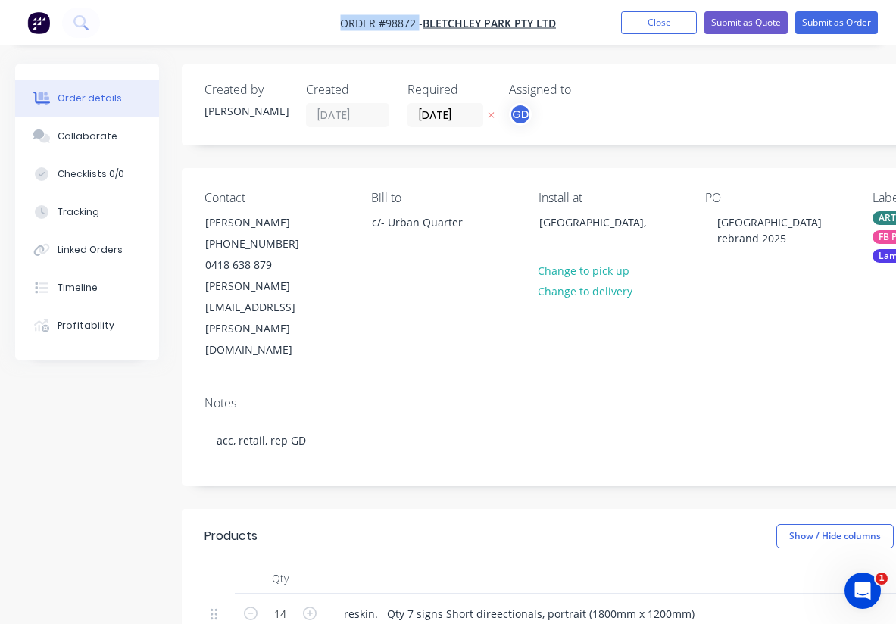
drag, startPoint x: 322, startPoint y: 18, endPoint x: 418, endPoint y: 27, distance: 96.6
click at [418, 27] on nav "Order #98872 - Bletchley Park Pty Ltd Add product Close Submit as Quote Submit …" at bounding box center [448, 22] width 896 height 45
click at [388, 24] on span "Order #98872 -" at bounding box center [381, 23] width 83 height 14
drag, startPoint x: 333, startPoint y: 18, endPoint x: 418, endPoint y: 20, distance: 85.6
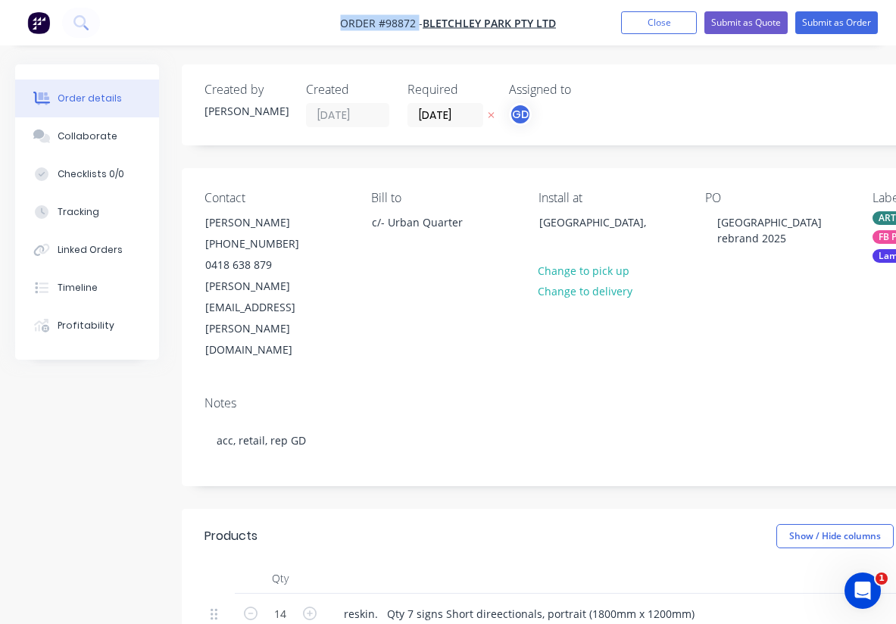
click at [418, 20] on nav "Order #98872 - Bletchley Park Pty Ltd Add product Close Submit as Quote Submit …" at bounding box center [448, 22] width 896 height 45
copy span "Order #98872"
click at [657, 27] on button "Close" at bounding box center [659, 22] width 76 height 23
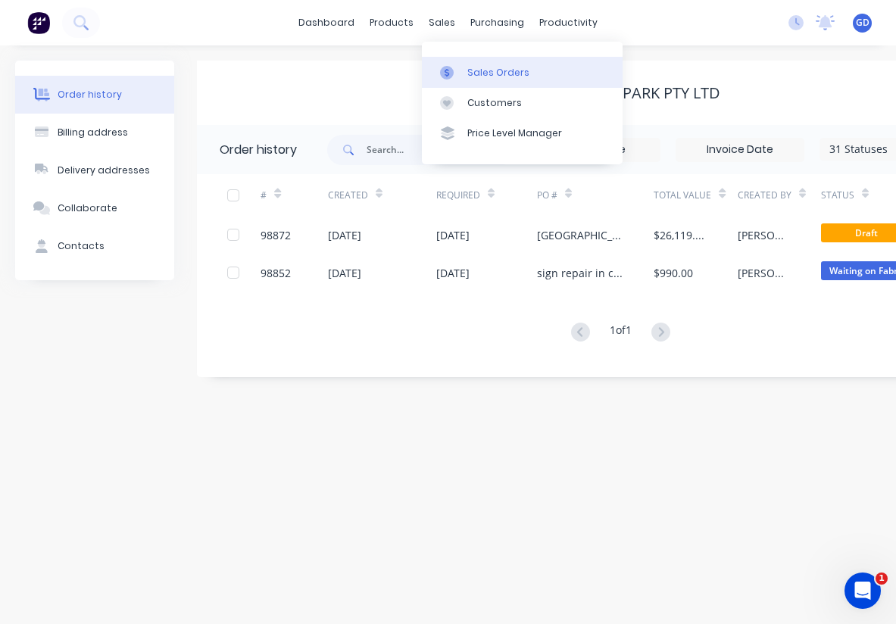
click at [469, 66] on div "Sales Orders" at bounding box center [498, 73] width 62 height 14
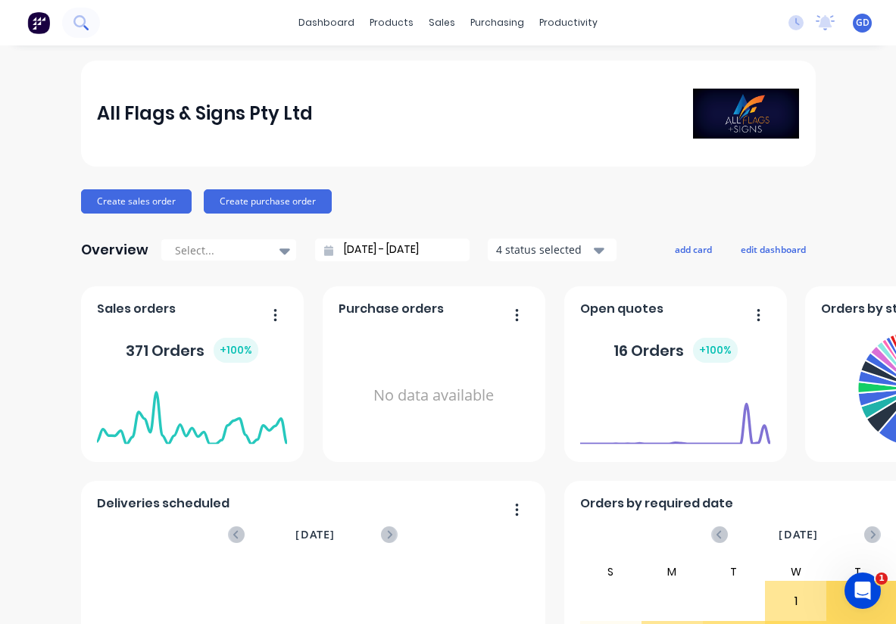
click at [83, 20] on icon at bounding box center [80, 22] width 14 height 14
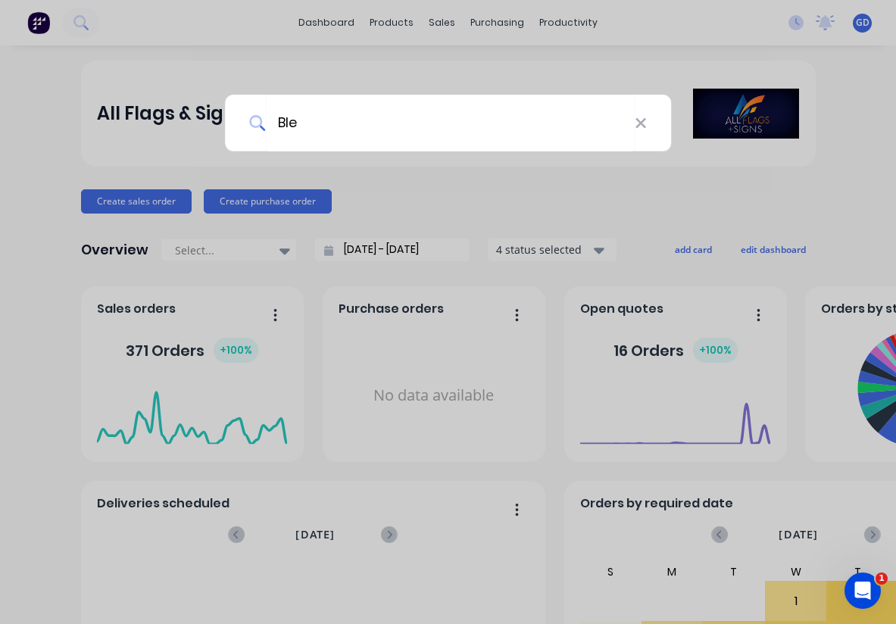
type input "Blet"
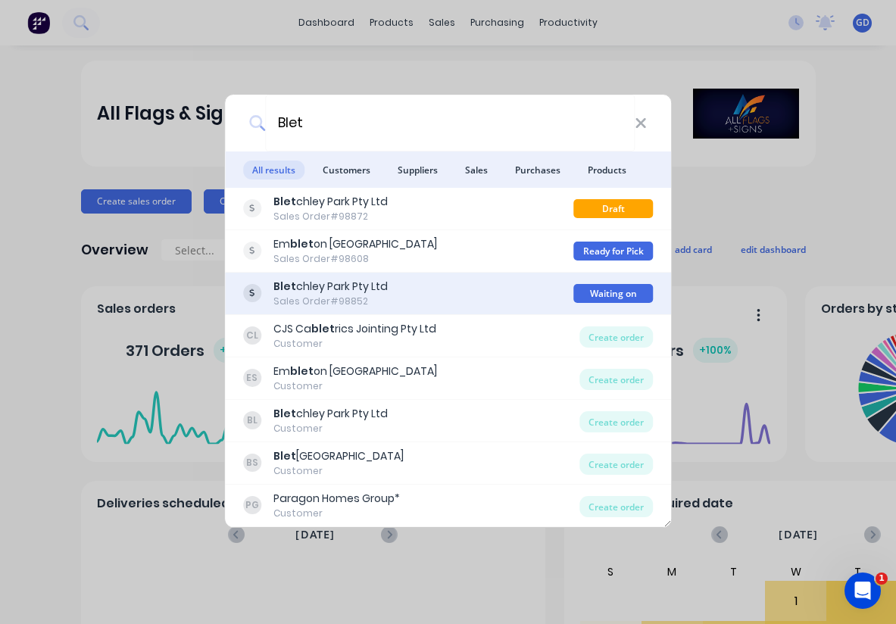
click at [298, 286] on div "Blet chley Park Pty Ltd" at bounding box center [331, 287] width 114 height 16
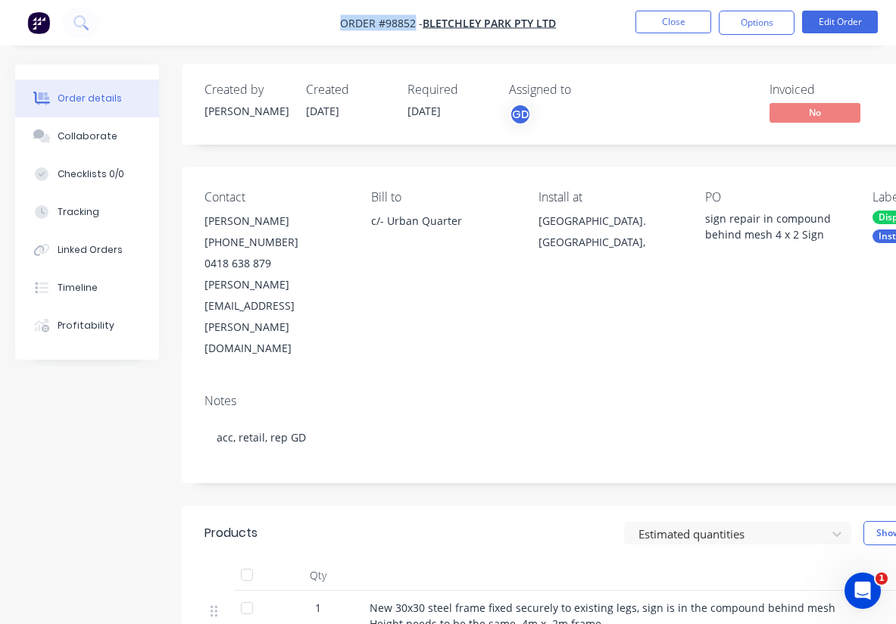
drag, startPoint x: 328, startPoint y: 23, endPoint x: 415, endPoint y: 26, distance: 87.2
click at [415, 26] on nav "Order #98852 - Bletchley Park Pty Ltd Close Options Edit Order" at bounding box center [448, 22] width 896 height 45
copy span "Order #98852"
click at [653, 24] on button "Close" at bounding box center [674, 22] width 76 height 23
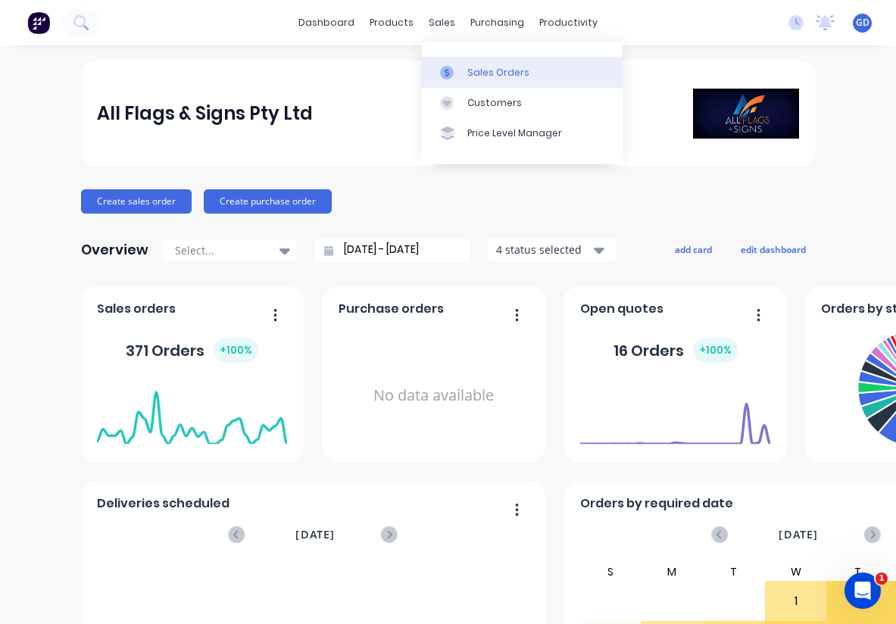
click at [474, 64] on link "Sales Orders" at bounding box center [522, 72] width 201 height 30
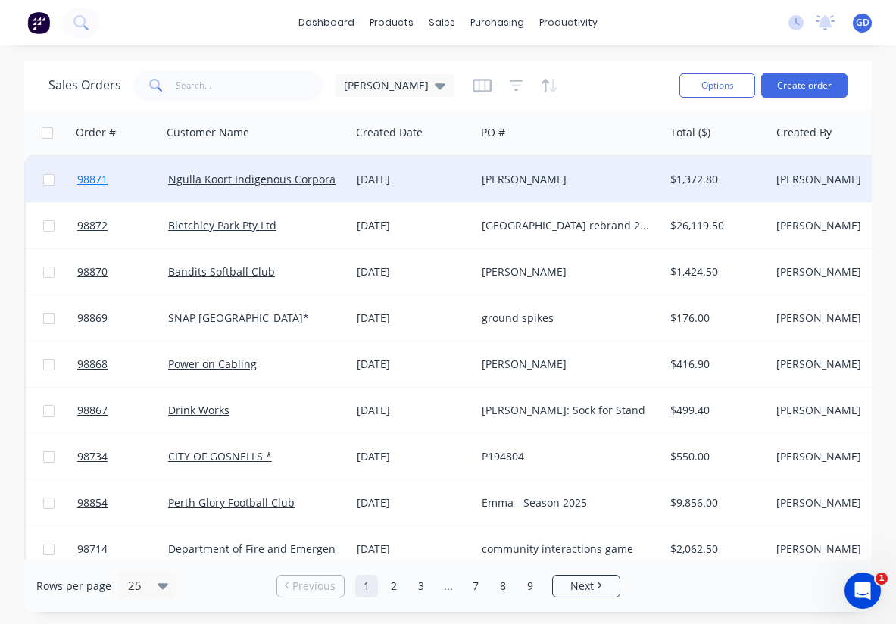
click at [98, 180] on span "98871" at bounding box center [92, 179] width 30 height 15
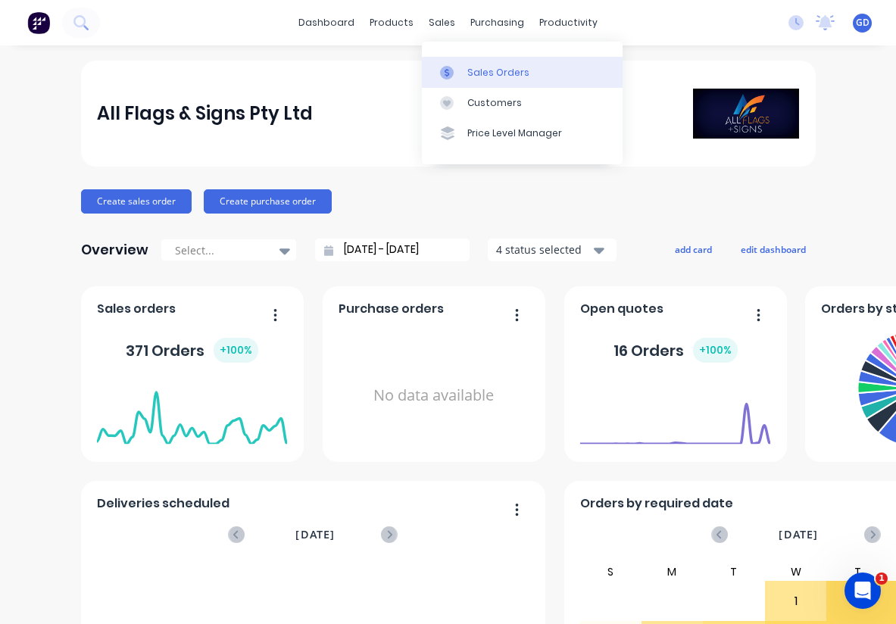
click at [471, 75] on div "Sales Orders" at bounding box center [498, 73] width 62 height 14
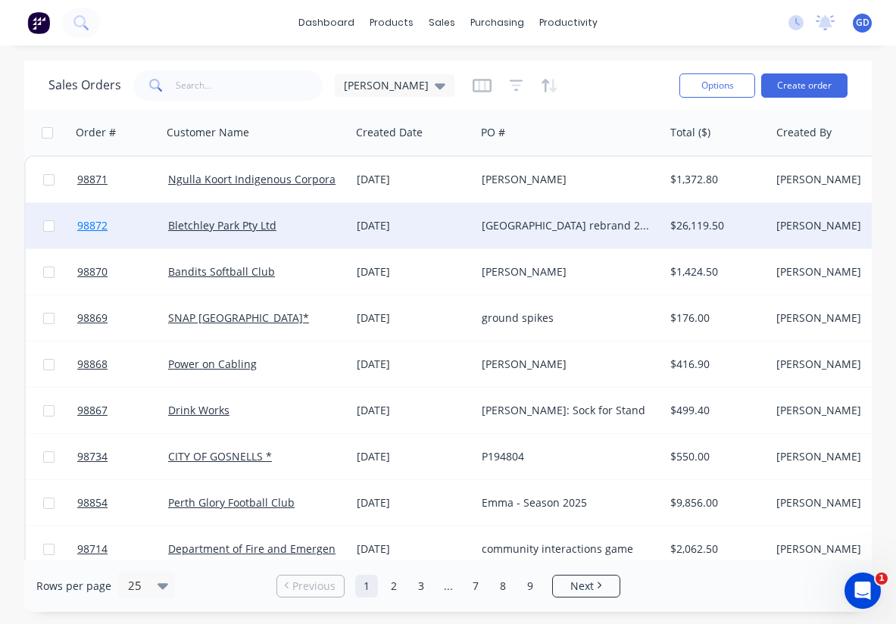
click at [99, 224] on span "98872" at bounding box center [92, 225] width 30 height 15
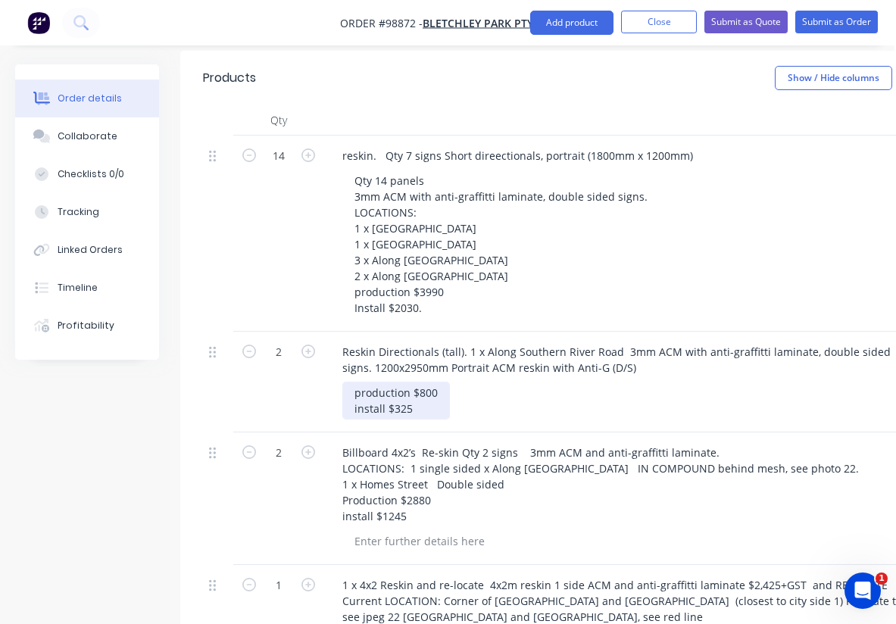
scroll to position [460, 2]
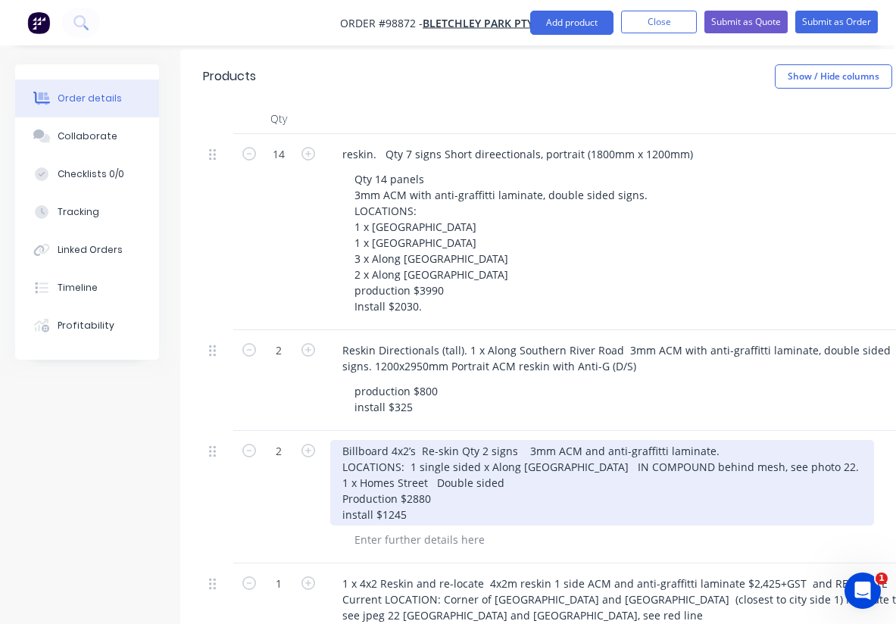
click at [408, 440] on div "Billboard 4x2’s Re-skin Qty 2 signs 3mm ACM and anti-graffitti laminate. LOCATI…" at bounding box center [602, 483] width 544 height 86
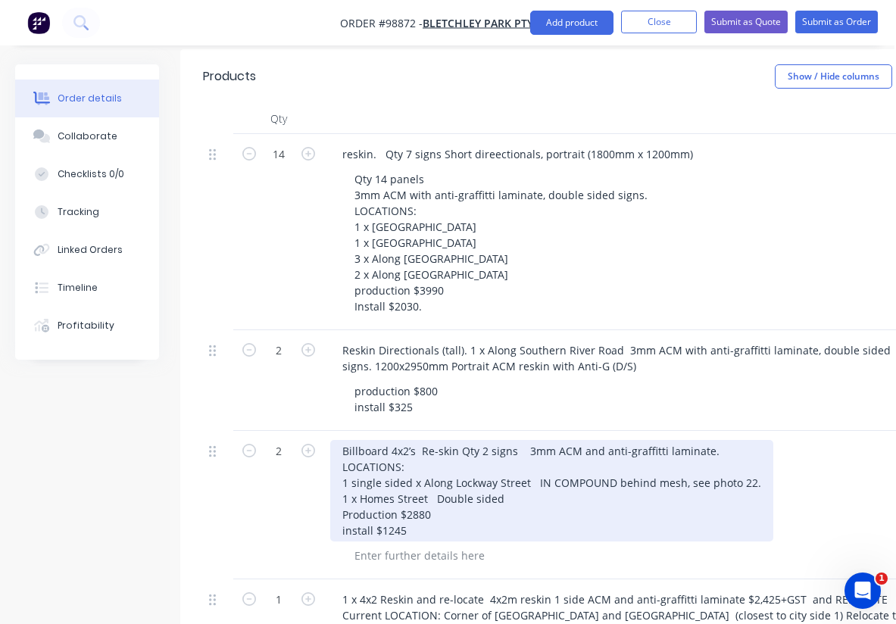
click at [753, 440] on div "Billboard 4x2’s Re-skin Qty 2 signs 3mm ACM and anti-graffitti laminate. LOCATI…" at bounding box center [551, 491] width 443 height 102
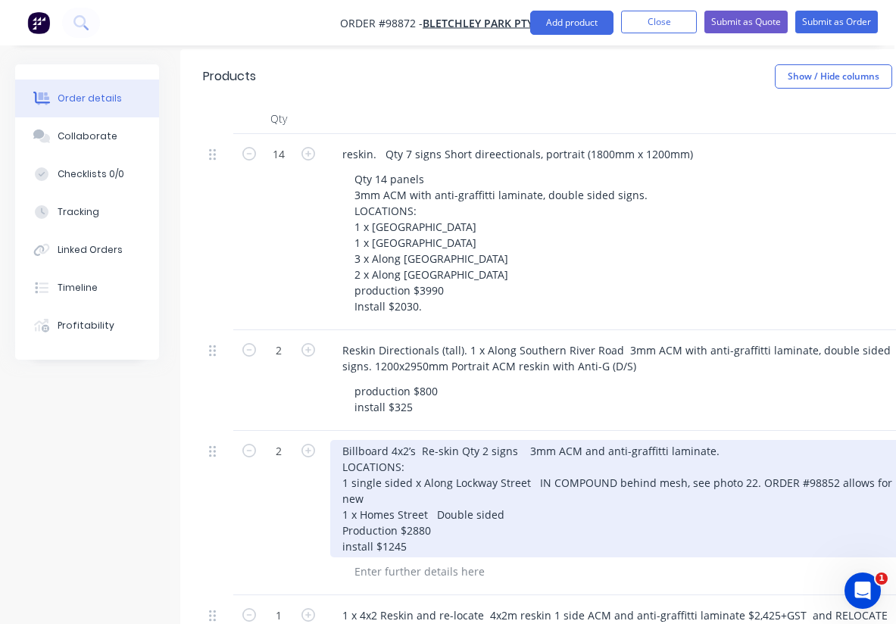
scroll to position [460, 294]
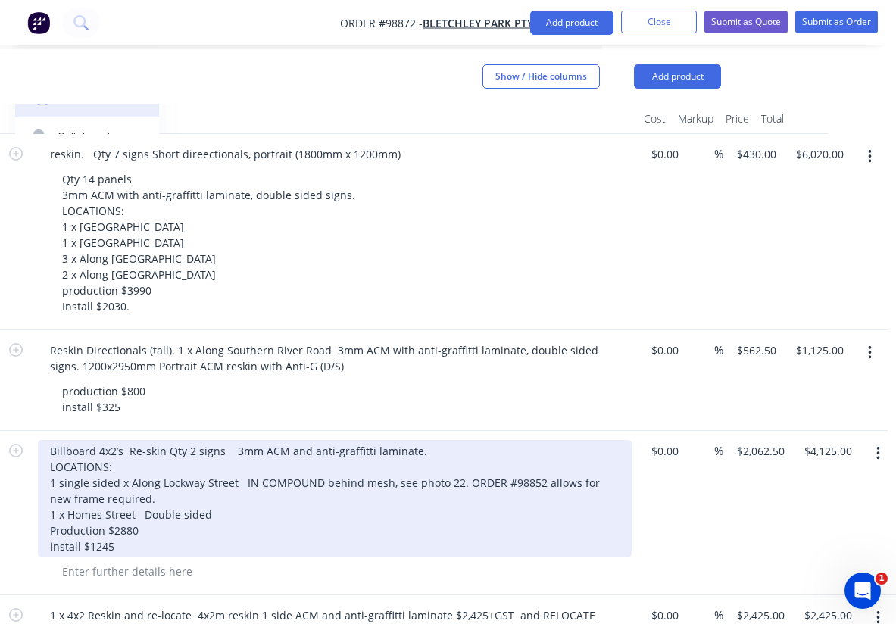
click at [495, 469] on div "Billboard 4x2’s Re-skin Qty 2 signs 3mm ACM and anti-graffitti laminate. LOCATI…" at bounding box center [335, 498] width 594 height 117
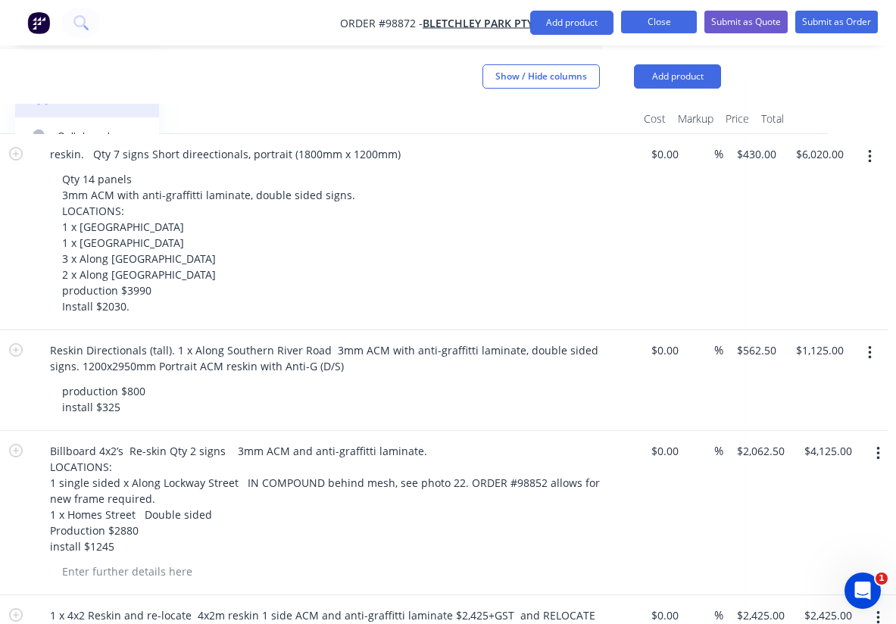
click at [646, 26] on button "Close" at bounding box center [659, 22] width 76 height 23
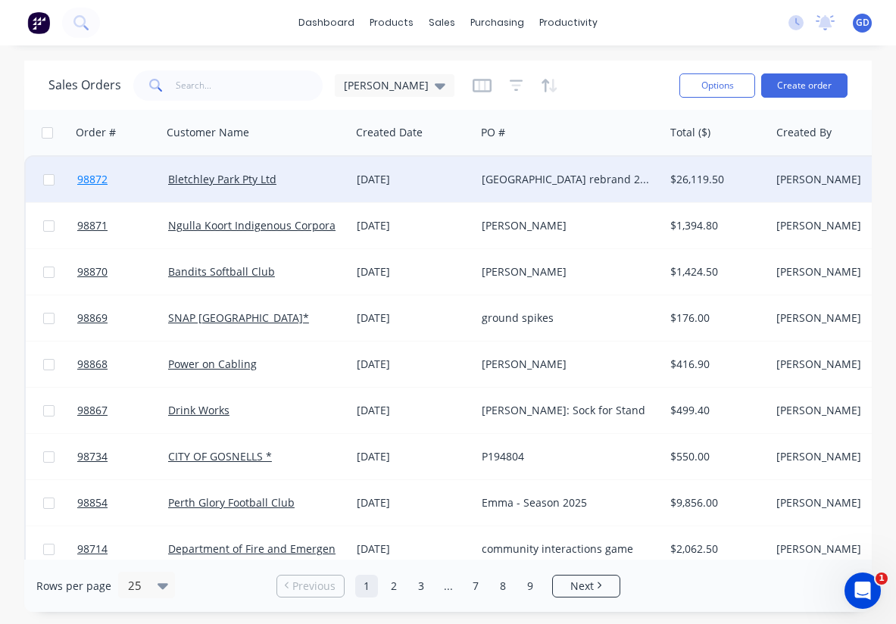
click at [87, 183] on span "98872" at bounding box center [92, 179] width 30 height 15
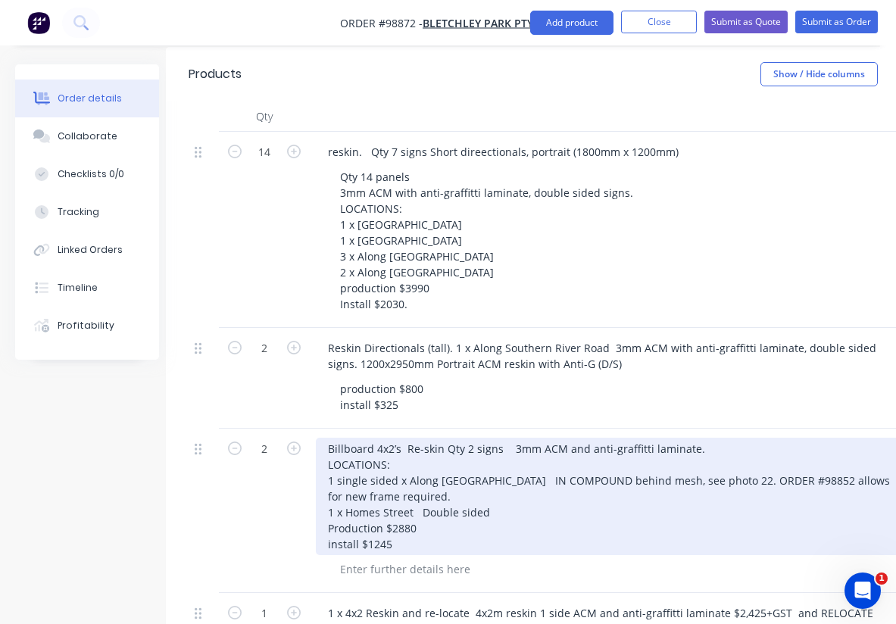
scroll to position [462, 0]
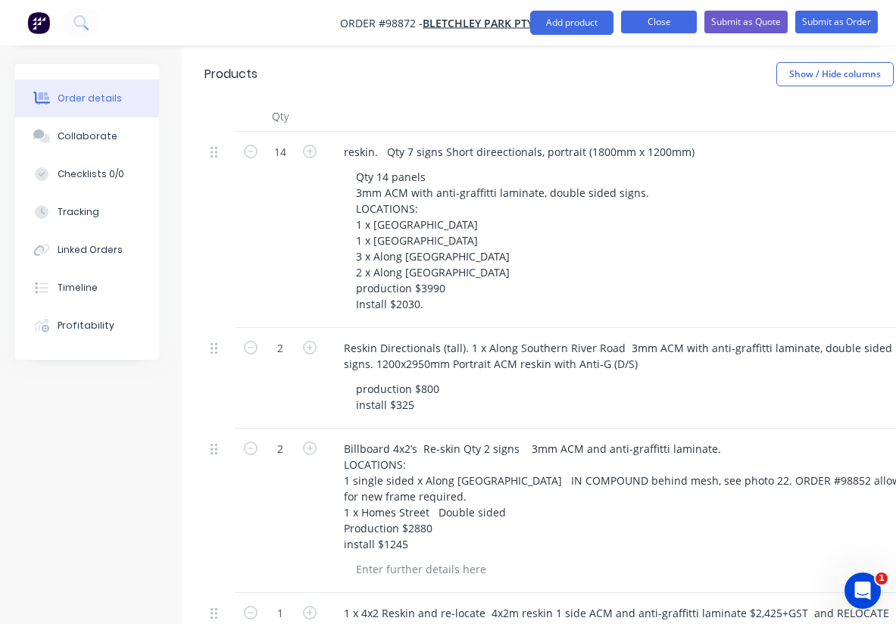
click at [642, 23] on button "Close" at bounding box center [659, 22] width 76 height 23
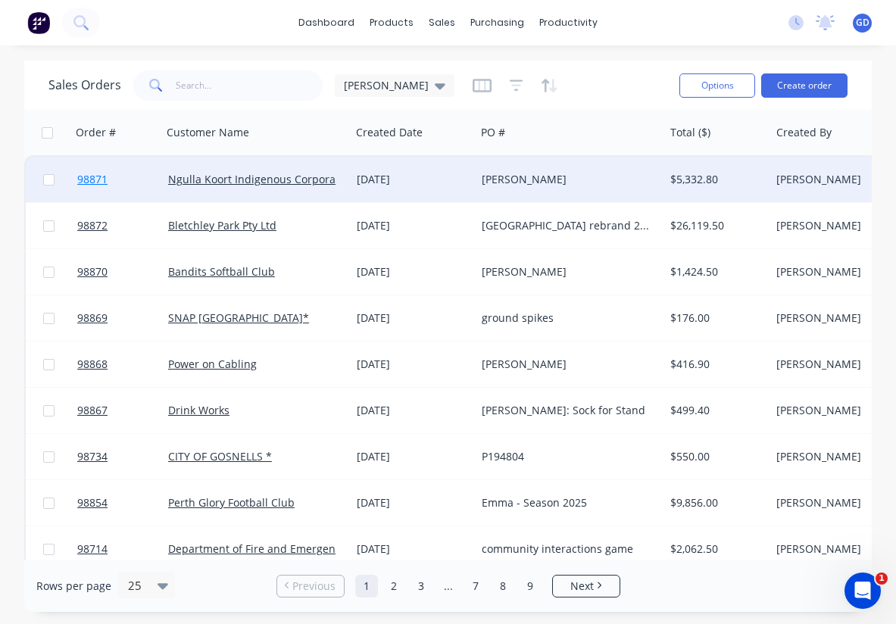
click at [97, 178] on span "98871" at bounding box center [92, 179] width 30 height 15
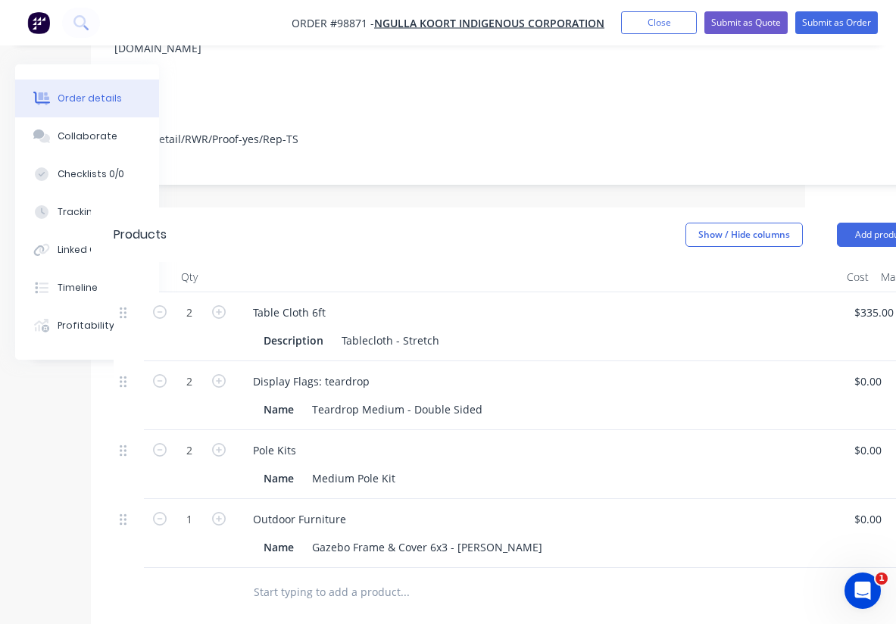
scroll to position [259, 0]
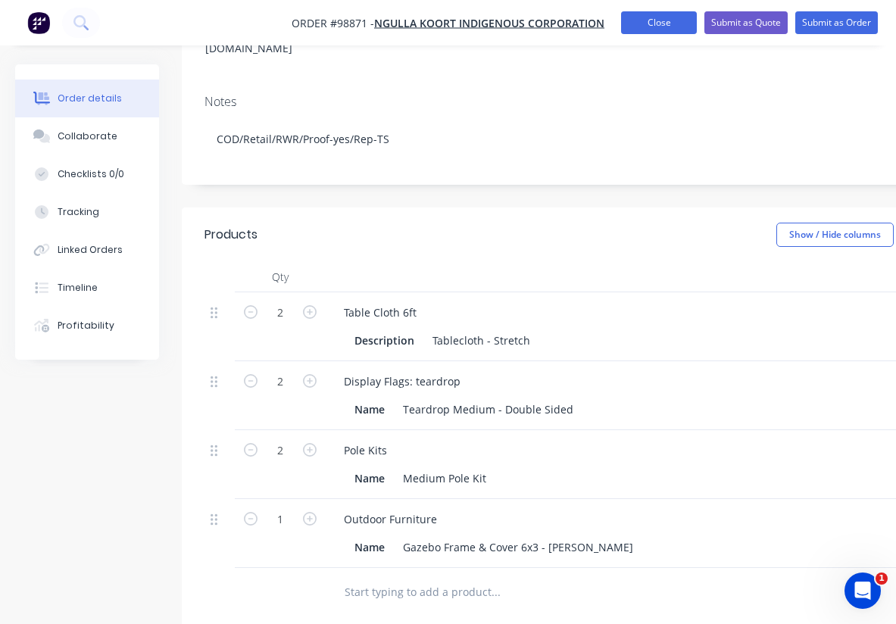
click at [646, 26] on button "Close" at bounding box center [659, 22] width 76 height 23
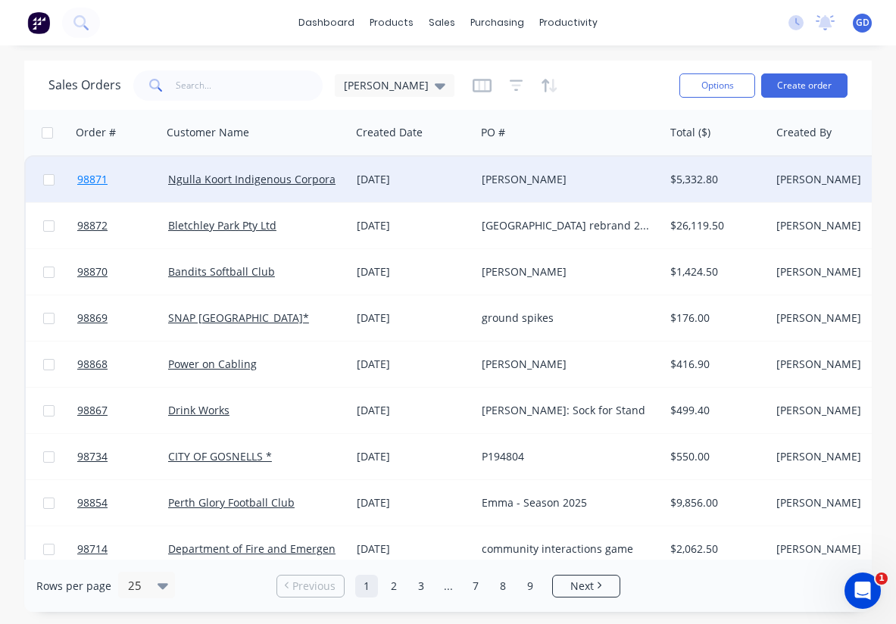
click at [104, 179] on span "98871" at bounding box center [92, 179] width 30 height 15
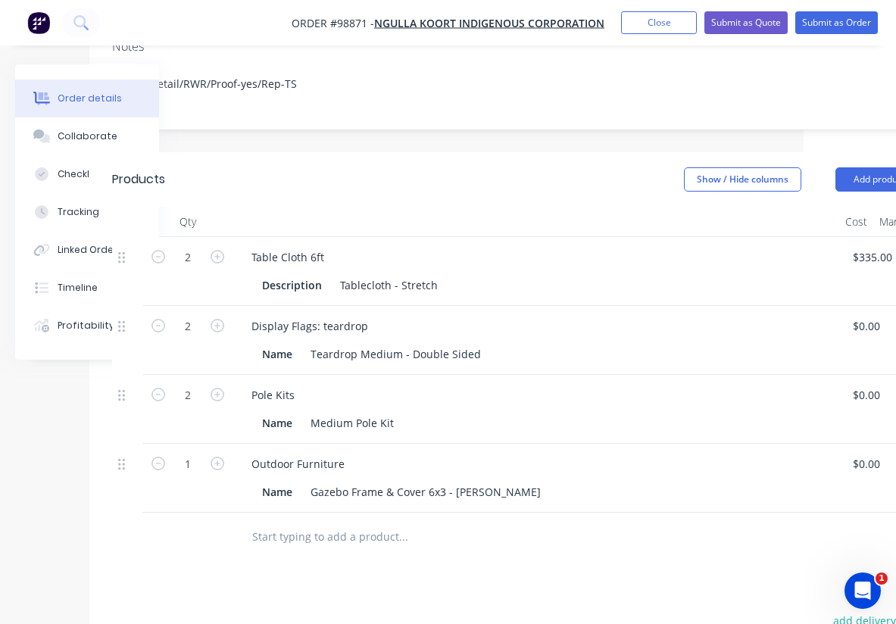
scroll to position [314, 0]
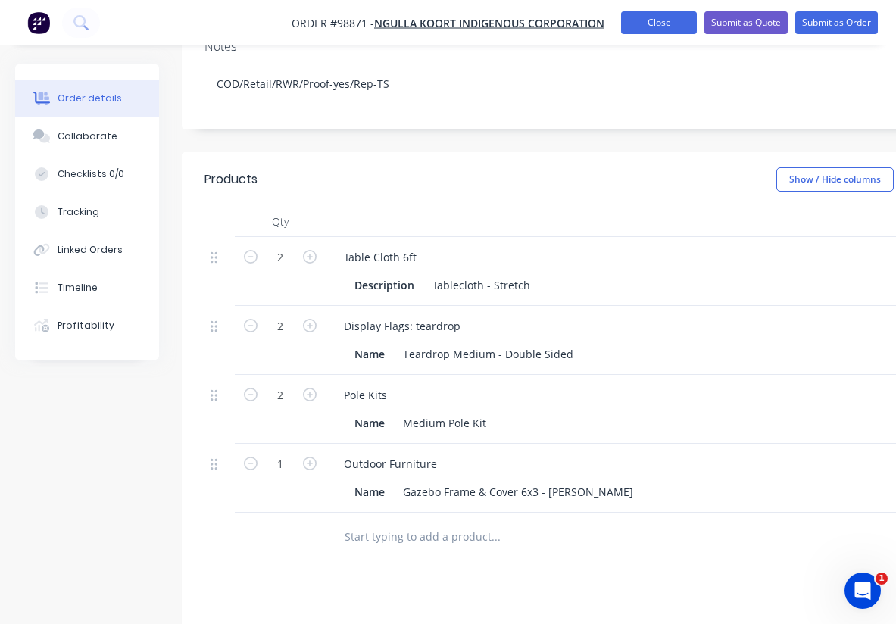
click at [649, 31] on button "Close" at bounding box center [659, 22] width 76 height 23
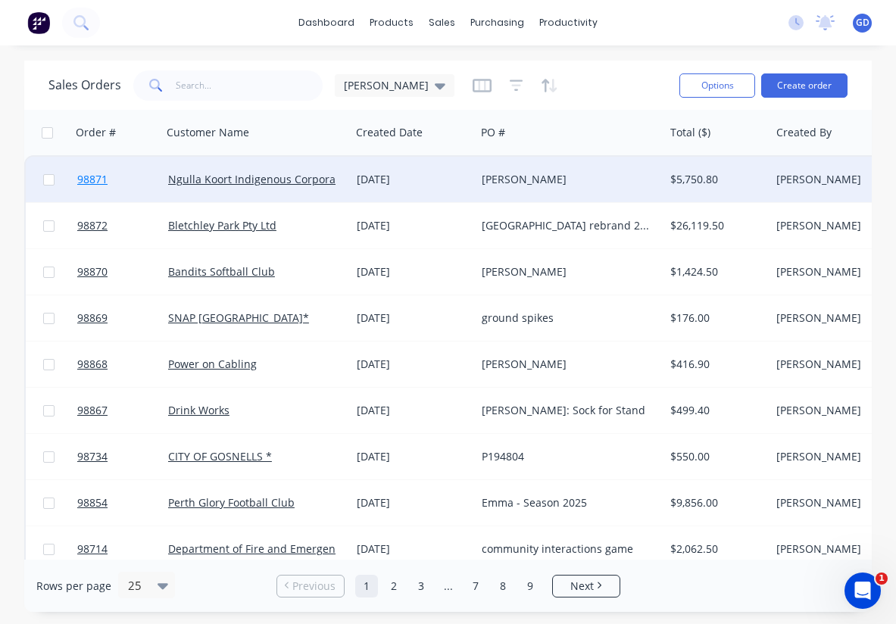
click at [93, 180] on span "98871" at bounding box center [92, 179] width 30 height 15
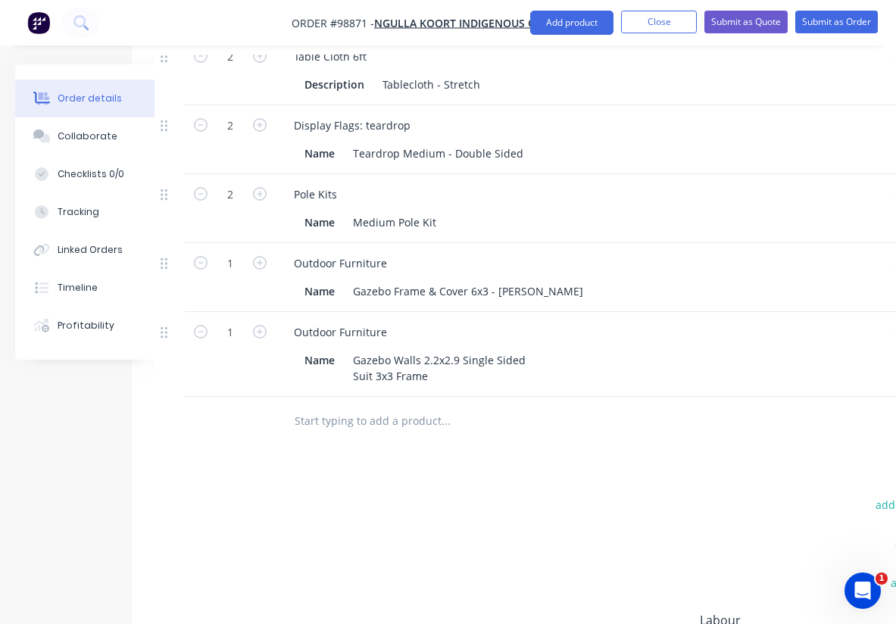
scroll to position [515, 0]
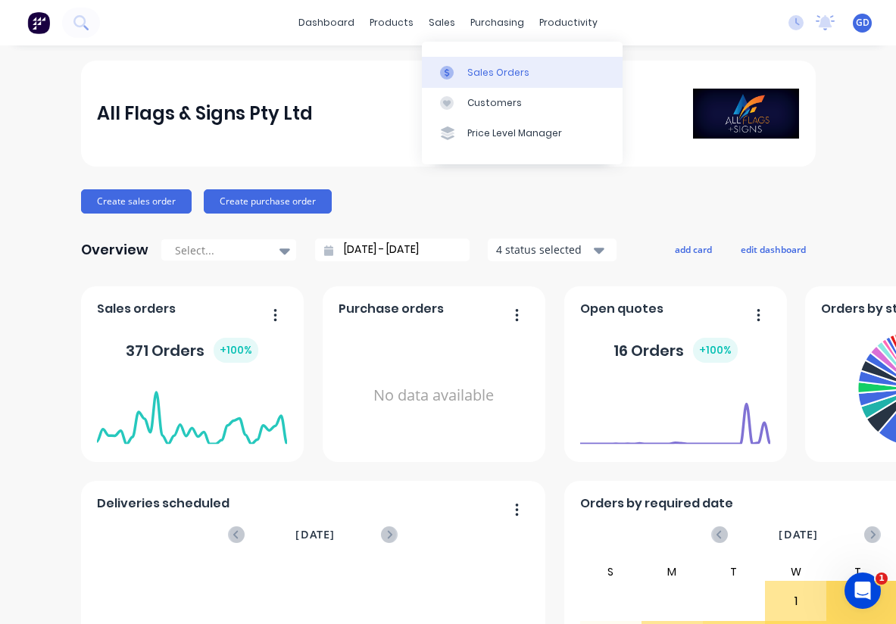
click at [480, 67] on div "Sales Orders" at bounding box center [498, 73] width 62 height 14
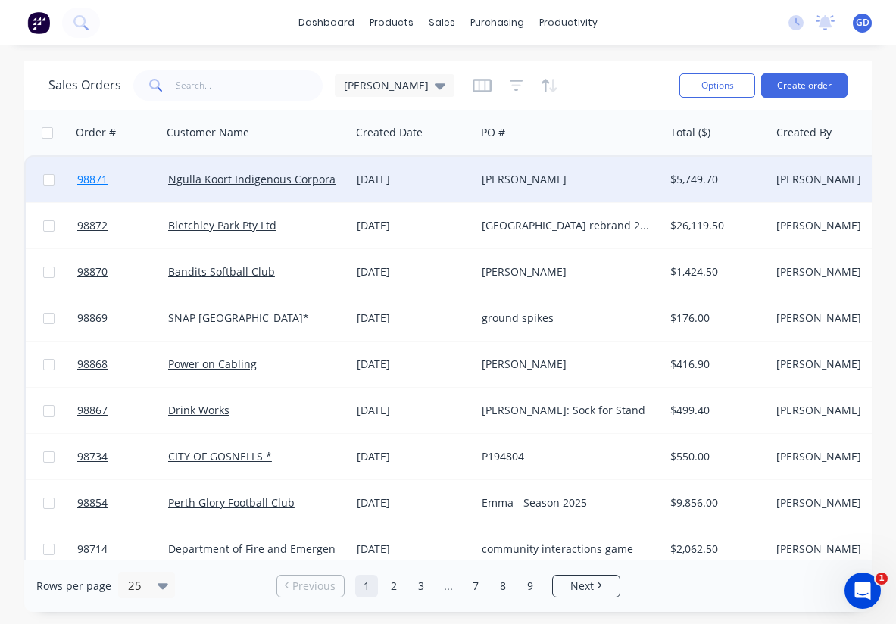
click at [101, 181] on span "98871" at bounding box center [92, 179] width 30 height 15
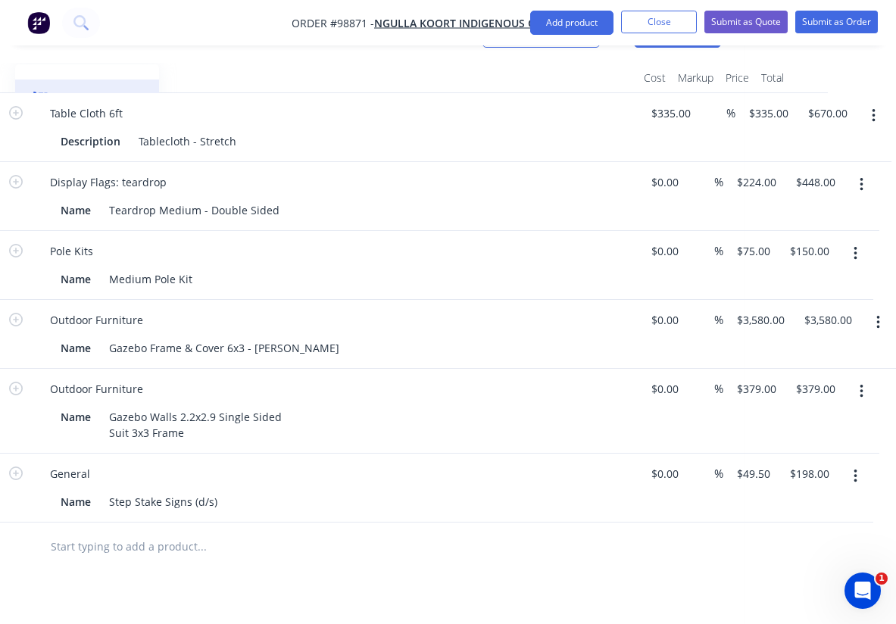
scroll to position [458, 294]
click at [647, 27] on button "Close" at bounding box center [659, 22] width 76 height 23
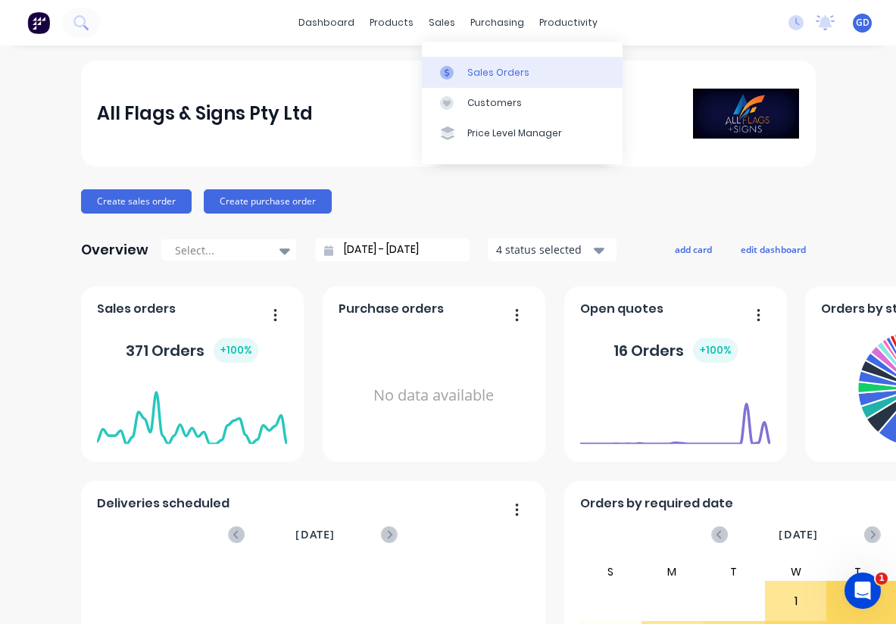
click at [477, 70] on div "Sales Orders" at bounding box center [498, 73] width 62 height 14
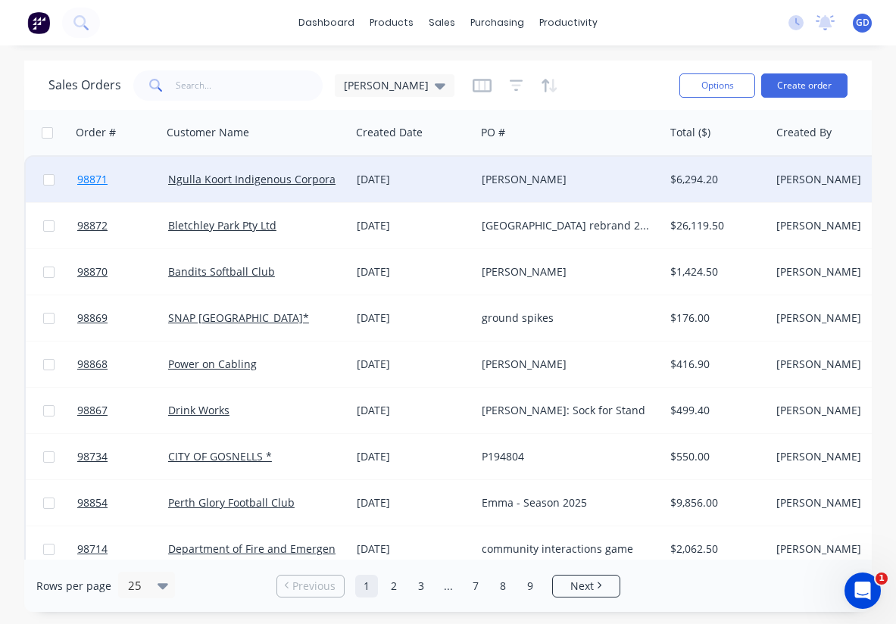
click at [92, 182] on span "98871" at bounding box center [92, 179] width 30 height 15
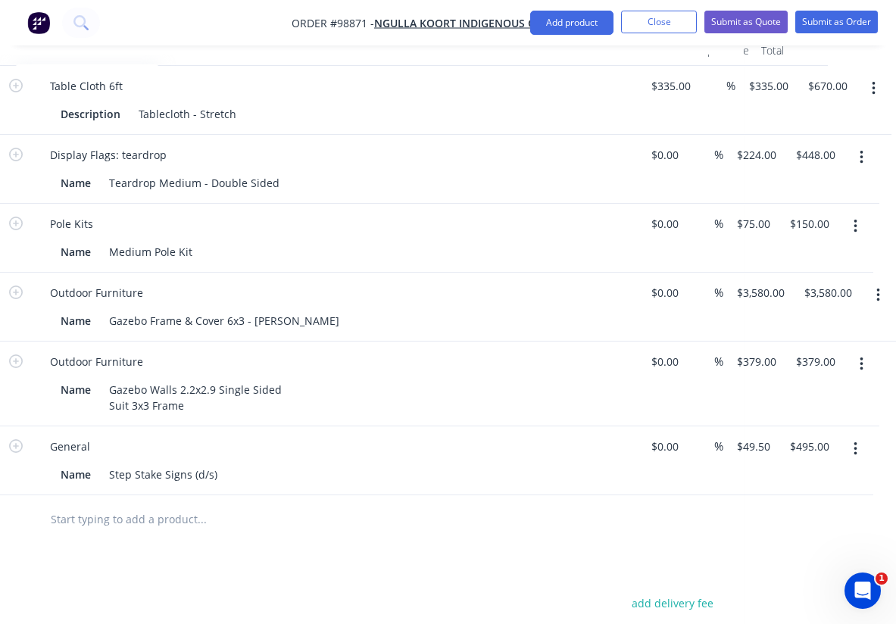
scroll to position [486, 294]
click at [658, 27] on button "Close" at bounding box center [659, 22] width 76 height 23
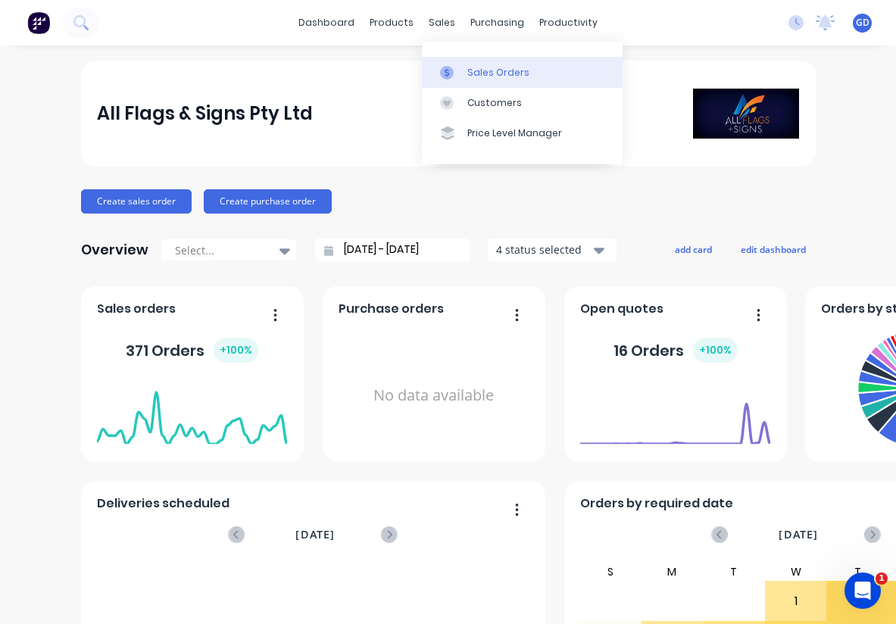
click at [474, 66] on div "Sales Orders" at bounding box center [498, 73] width 62 height 14
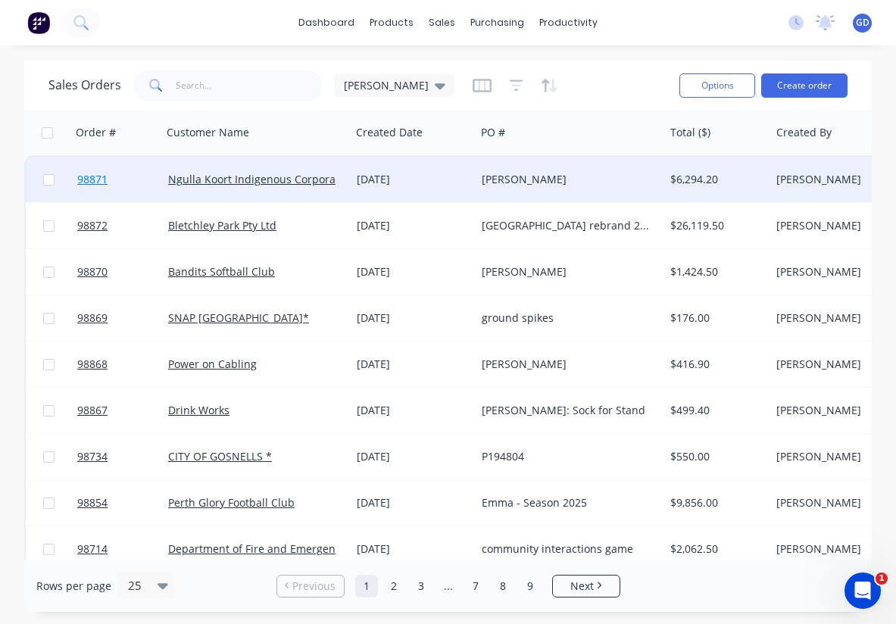
click at [93, 181] on span "98871" at bounding box center [92, 179] width 30 height 15
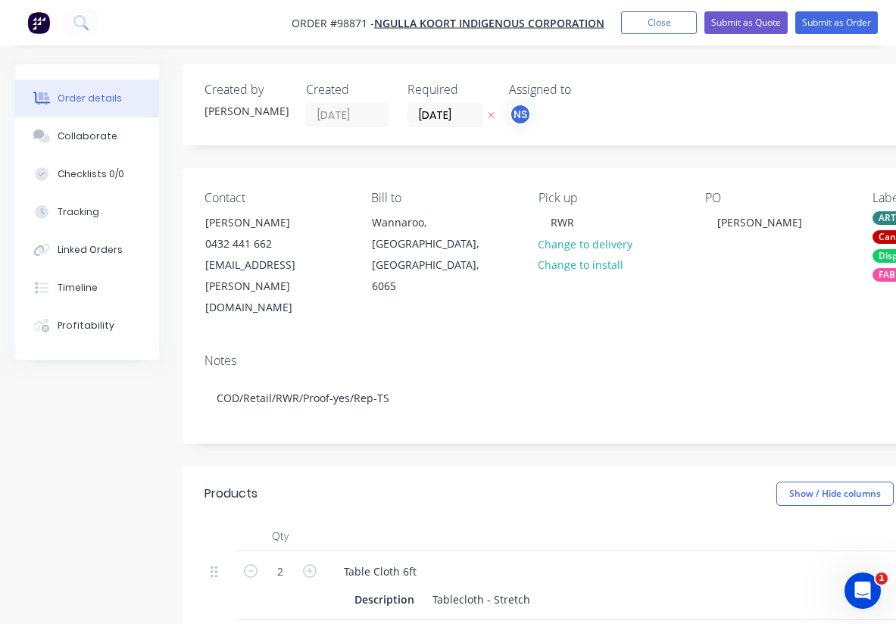
type input "$335.00"
type input "$670.00"
type input "$224.00"
type input "$448.00"
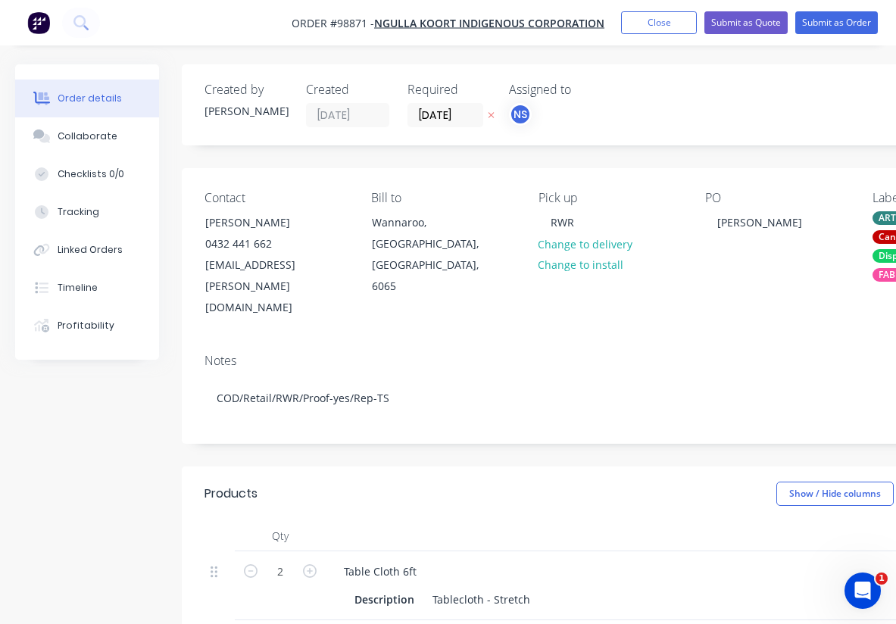
type input "$75.00"
type input "$150.00"
type input "$3,580.00"
type input "$379.00"
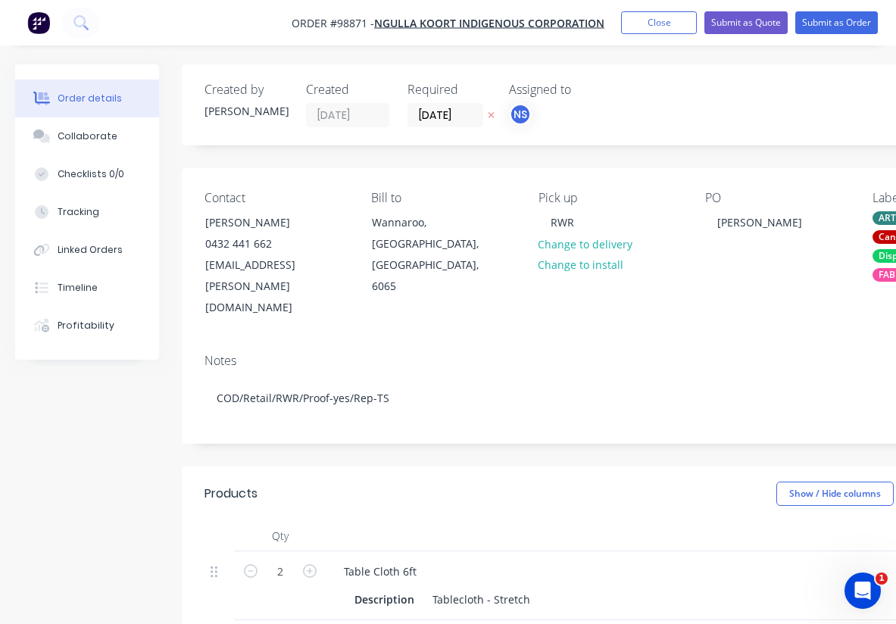
type input "$379.00"
type input "$49.50"
type input "$495.00"
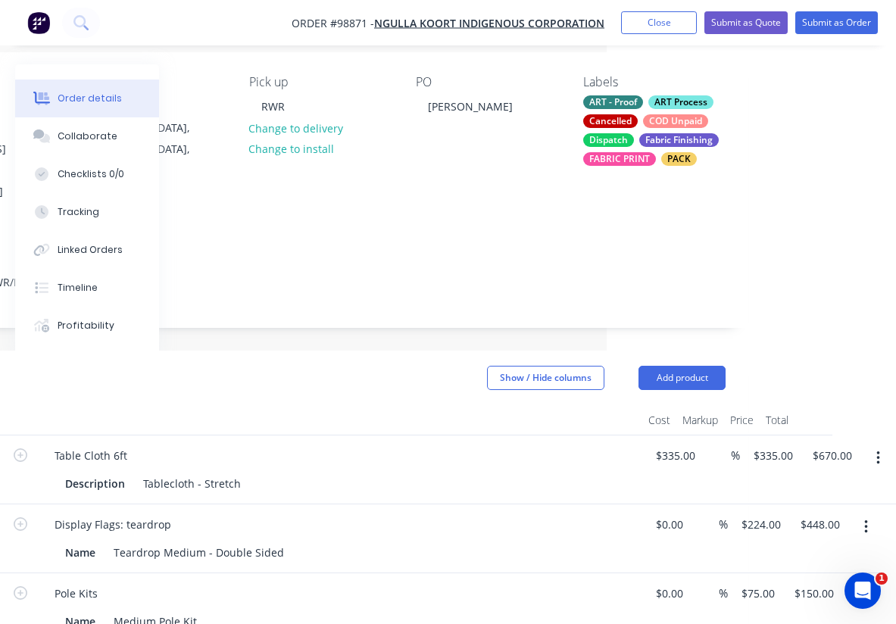
scroll to position [114, 289]
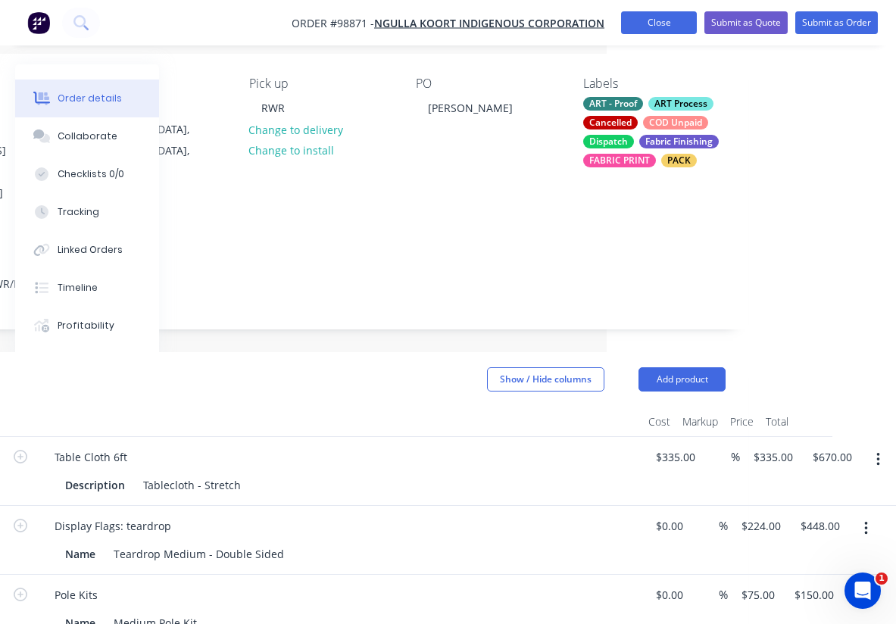
click at [640, 26] on button "Close" at bounding box center [659, 22] width 76 height 23
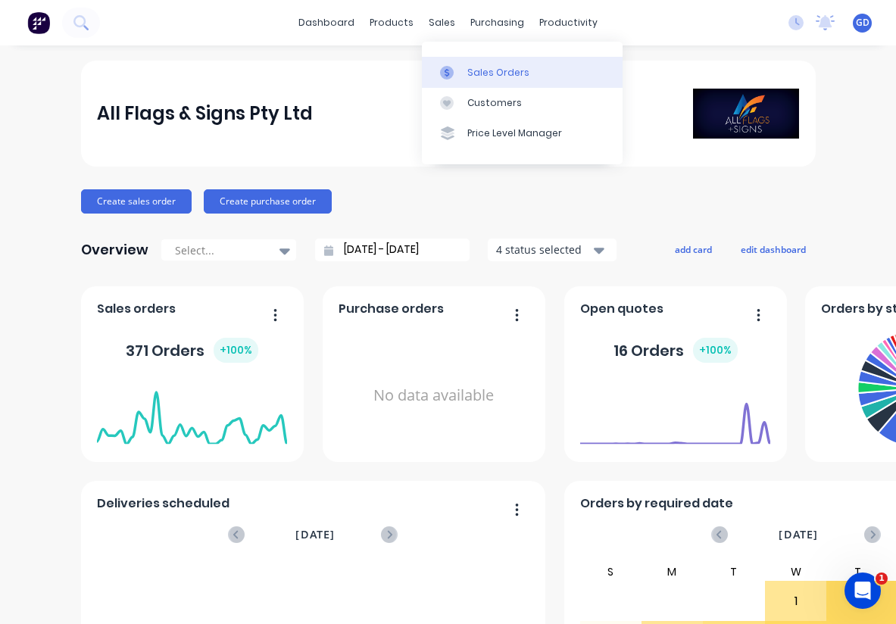
click at [478, 70] on div "Sales Orders" at bounding box center [498, 73] width 62 height 14
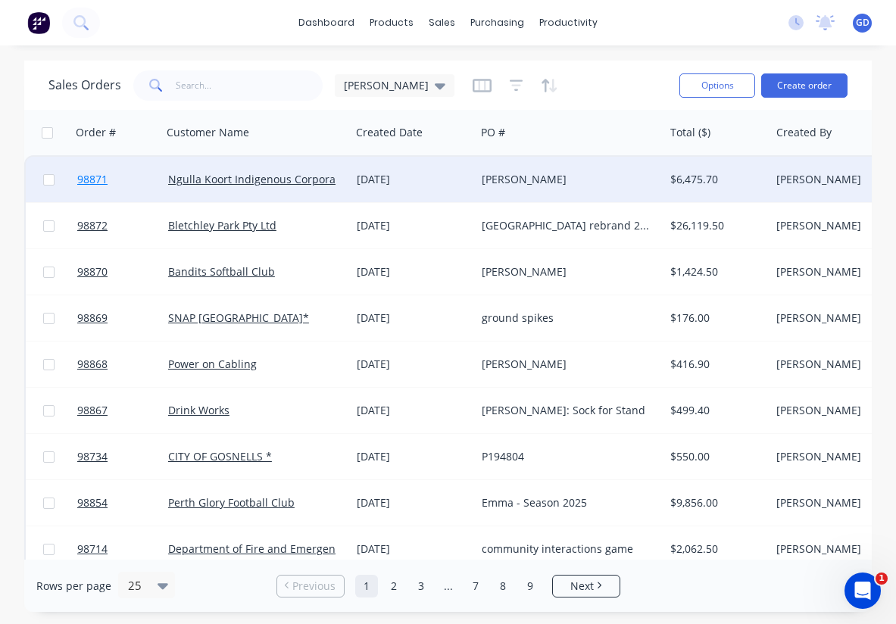
click at [99, 181] on span "98871" at bounding box center [92, 179] width 30 height 15
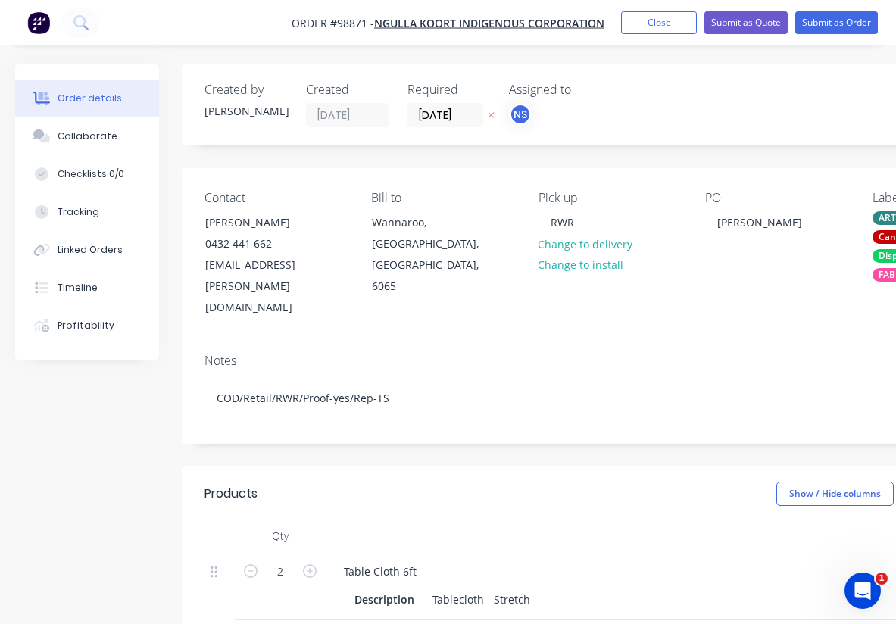
type input "$335.00"
type input "$670.00"
type input "$224.00"
type input "$448.00"
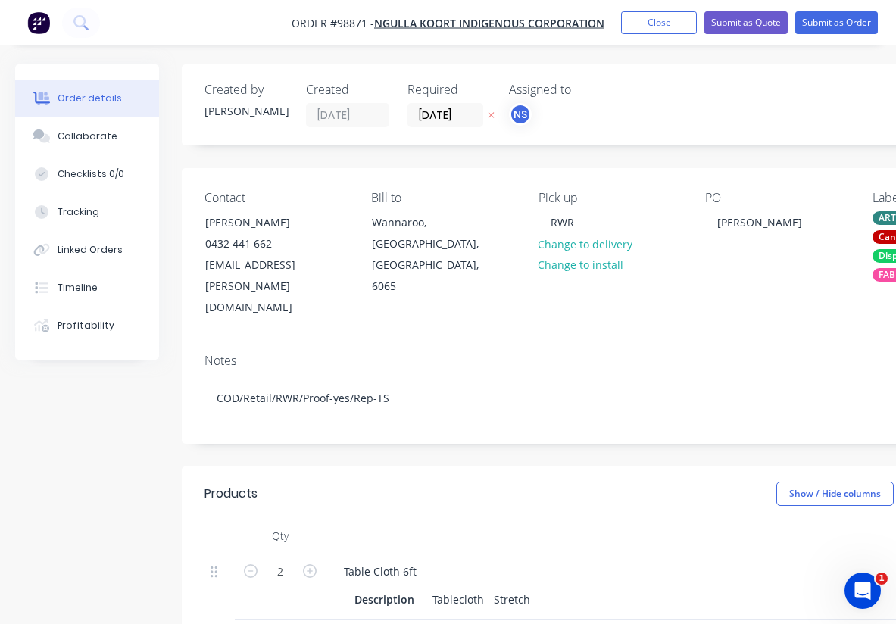
type input "$75.00"
type input "$150.00"
type input "$3,580.00"
type input "$379.00"
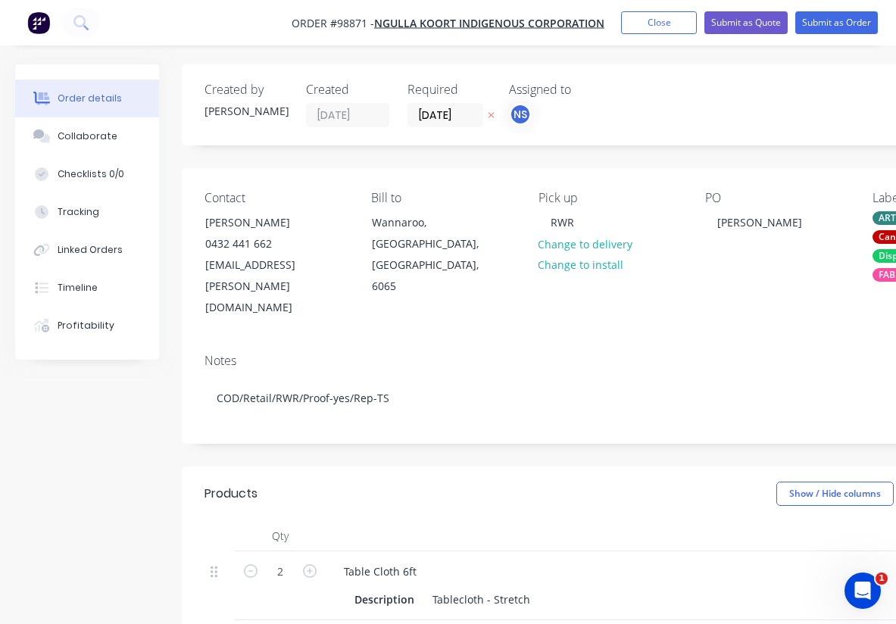
type input "$379.00"
type input "$66.00"
type input "$660.00"
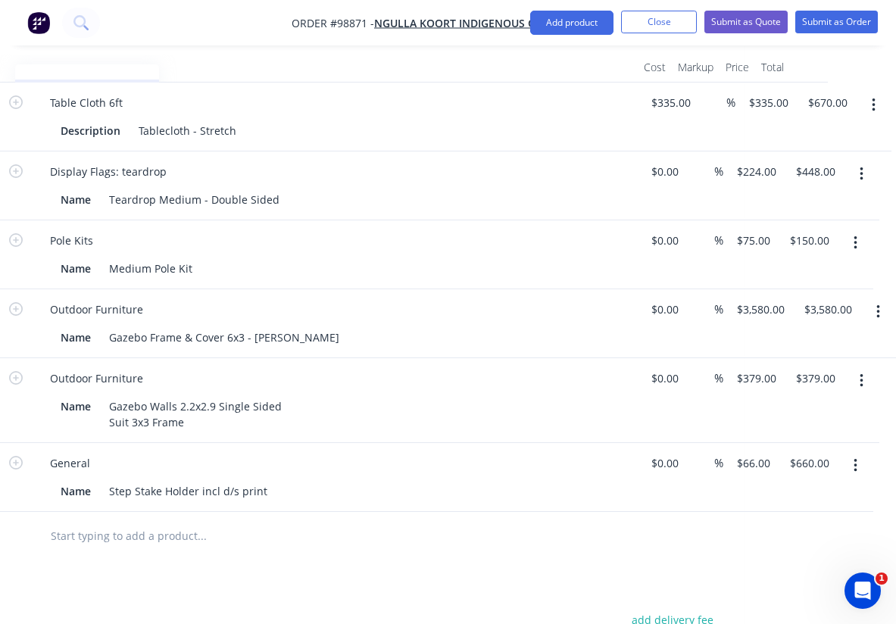
scroll to position [452, 294]
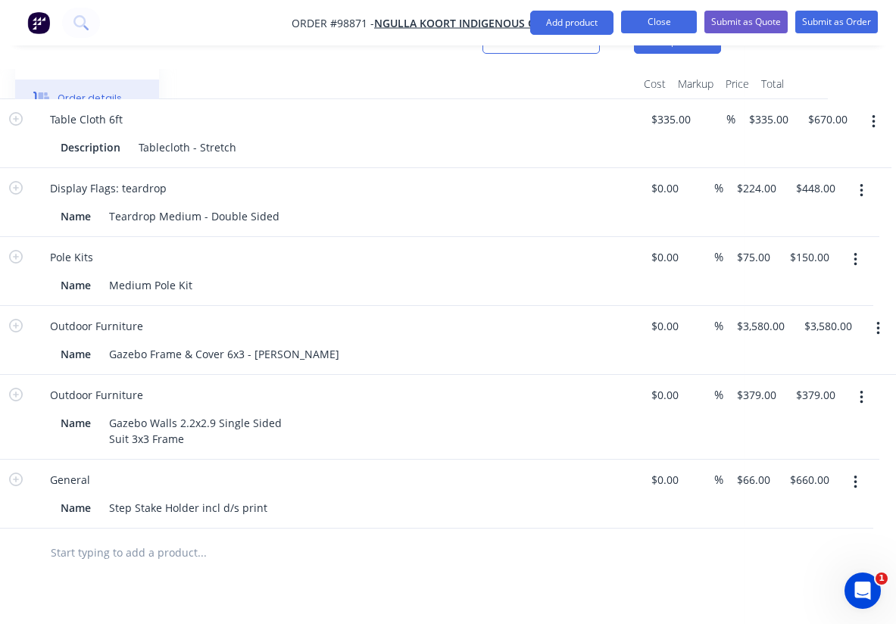
click at [644, 24] on button "Close" at bounding box center [659, 22] width 76 height 23
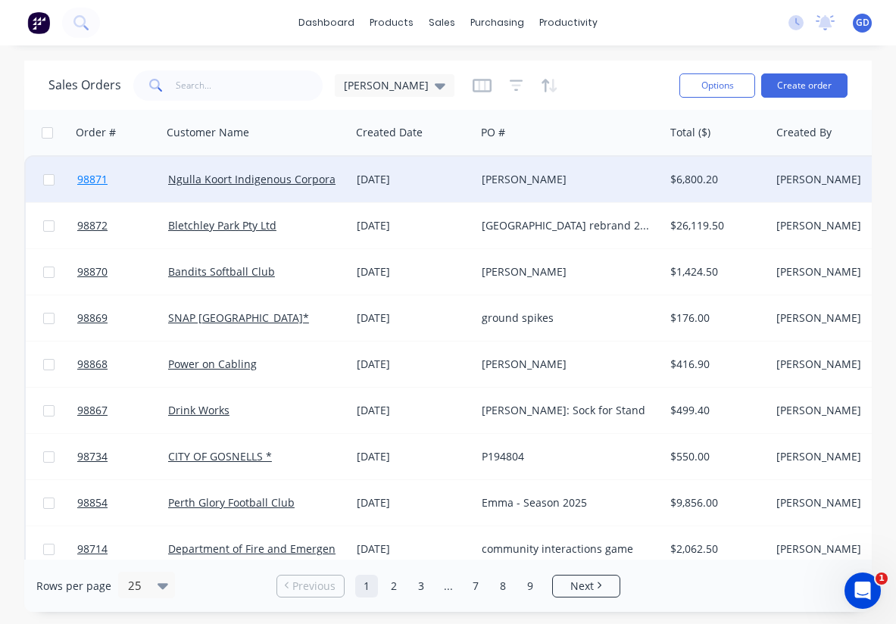
click at [95, 177] on span "98871" at bounding box center [92, 179] width 30 height 15
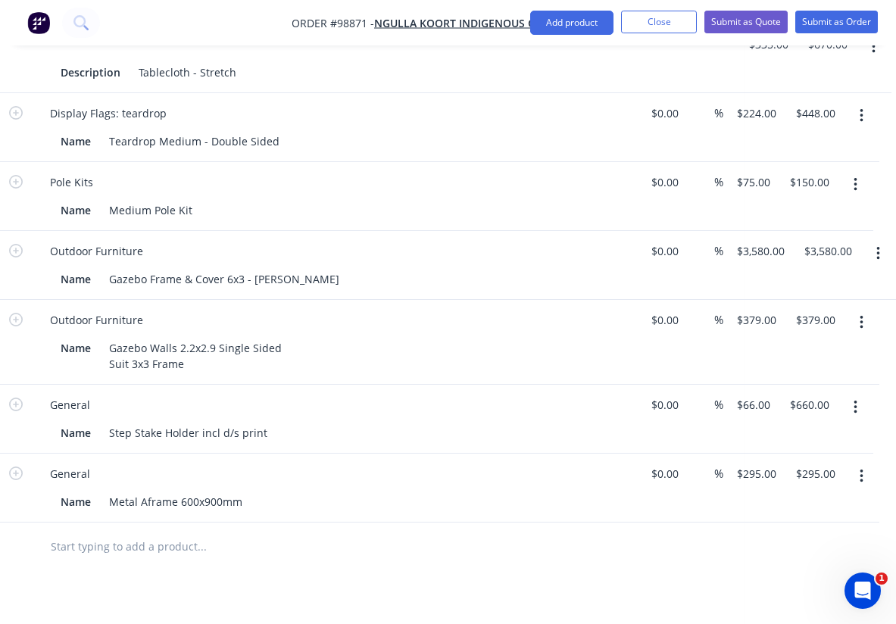
scroll to position [527, 294]
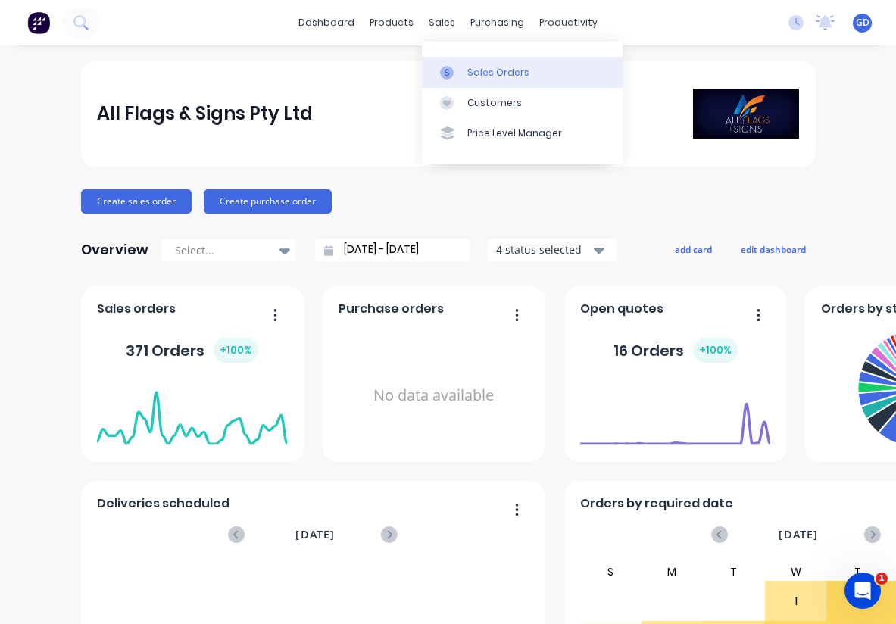
click at [472, 66] on div "Sales Orders" at bounding box center [498, 73] width 62 height 14
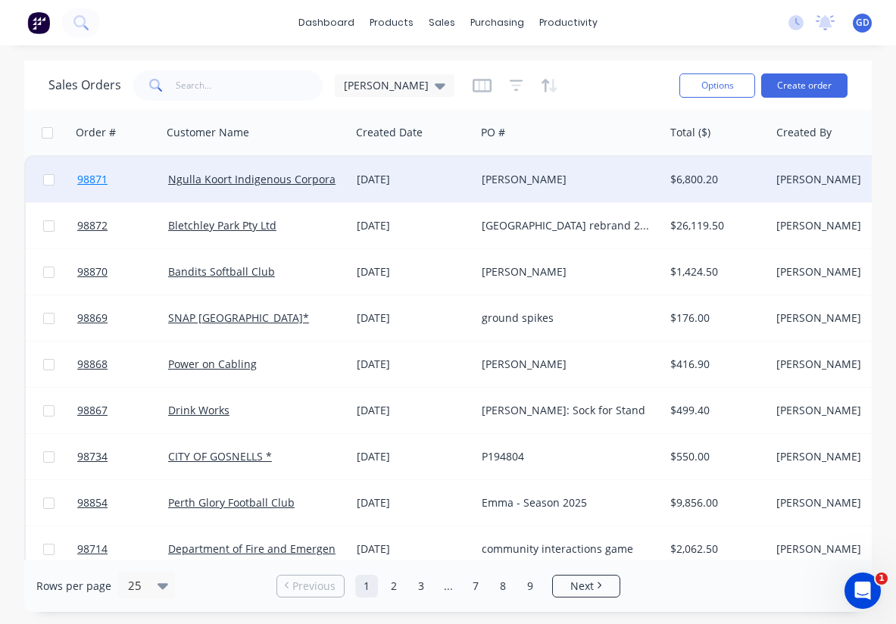
click at [93, 180] on span "98871" at bounding box center [92, 179] width 30 height 15
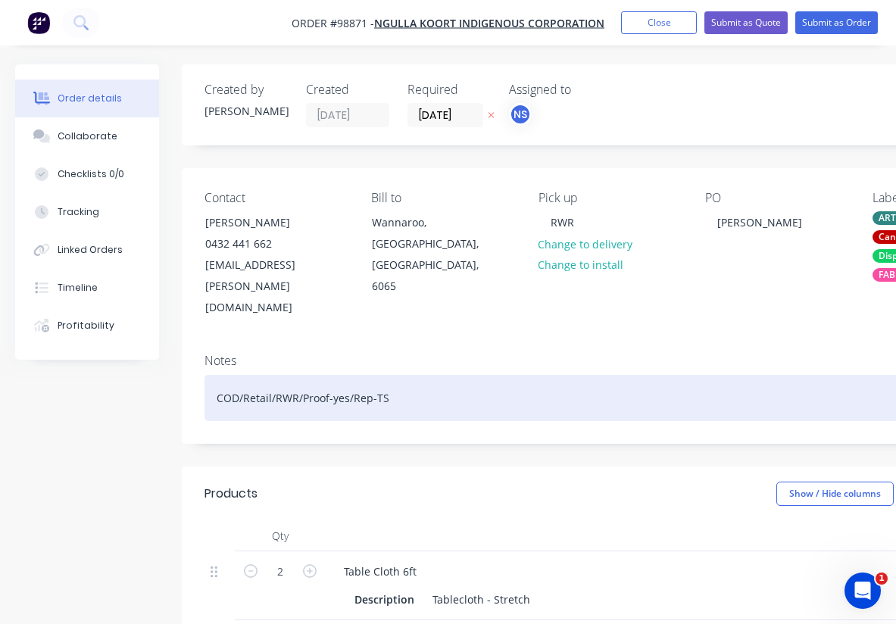
type input "$335.00"
type input "$670.00"
type input "$224.00"
type input "$448.00"
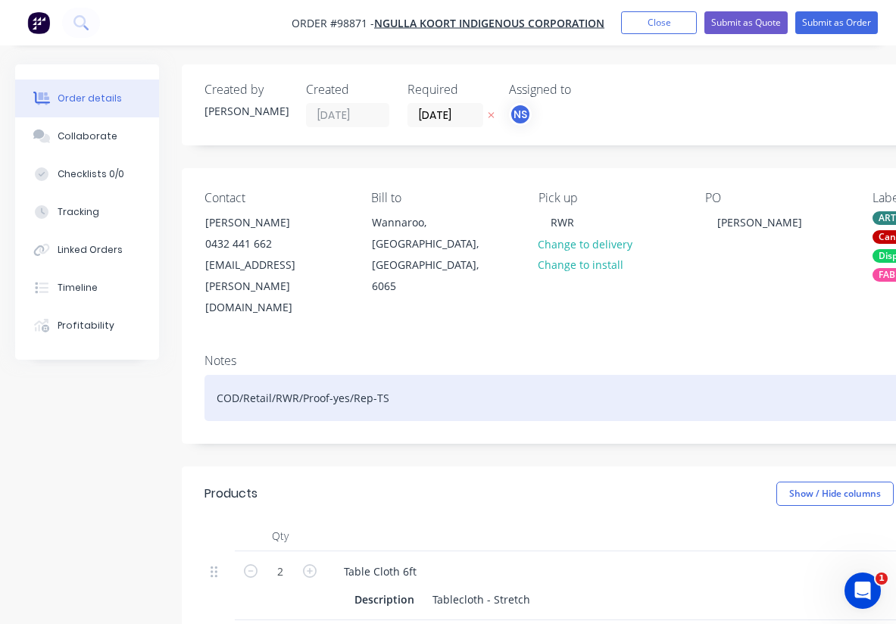
type input "$75.00"
type input "$150.00"
type input "$3,580.00"
type input "$379.00"
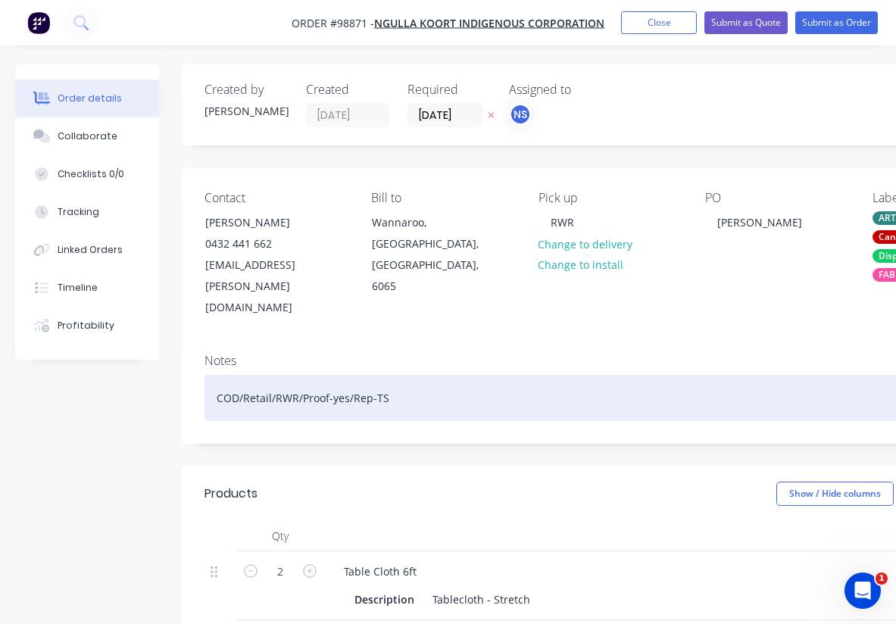
type input "$379.00"
type input "$66.00"
type input "$660.00"
type input "$295.00"
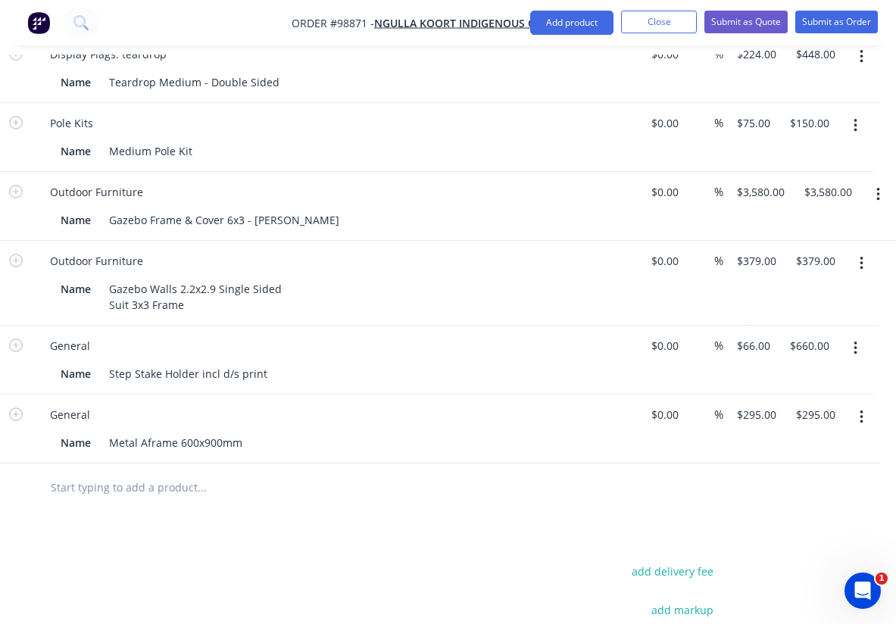
scroll to position [586, 294]
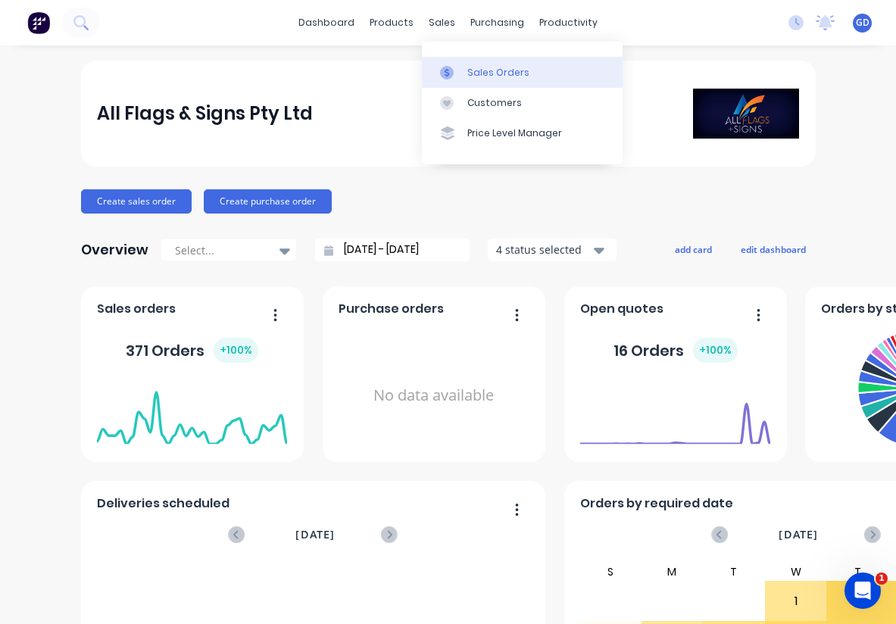
click at [479, 67] on div "Sales Orders" at bounding box center [498, 73] width 62 height 14
click at [474, 67] on div "Sales Orders" at bounding box center [498, 73] width 62 height 14
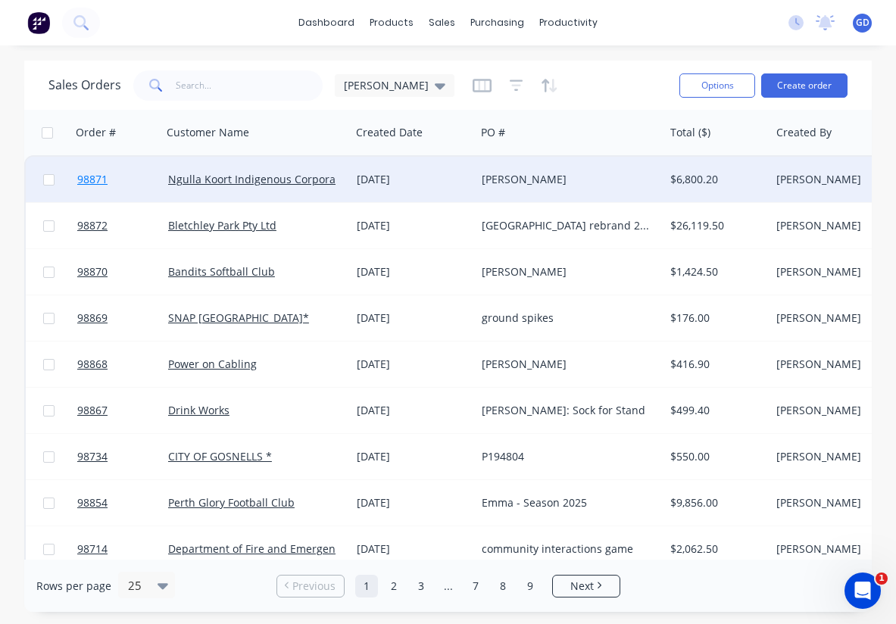
click at [92, 177] on span "98871" at bounding box center [92, 179] width 30 height 15
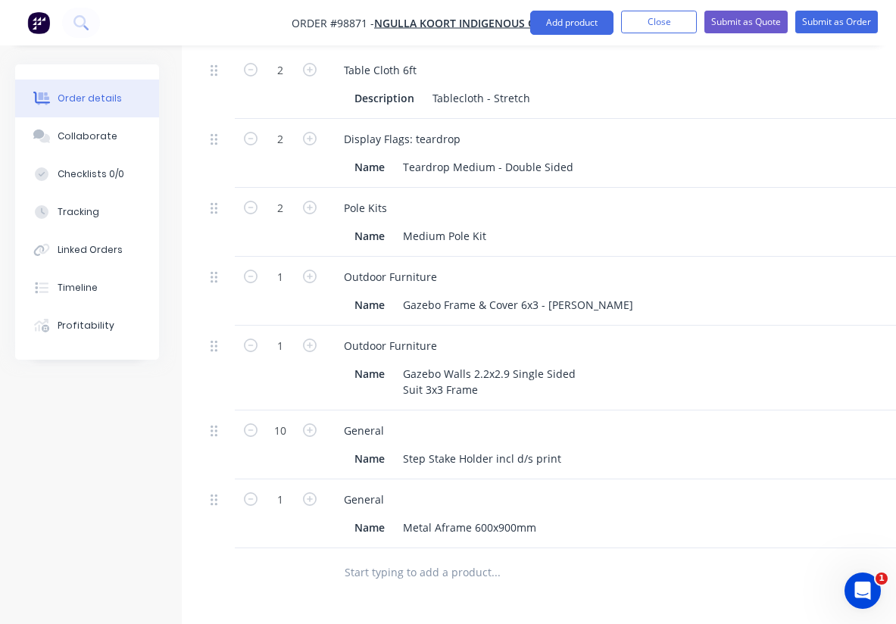
scroll to position [503, 0]
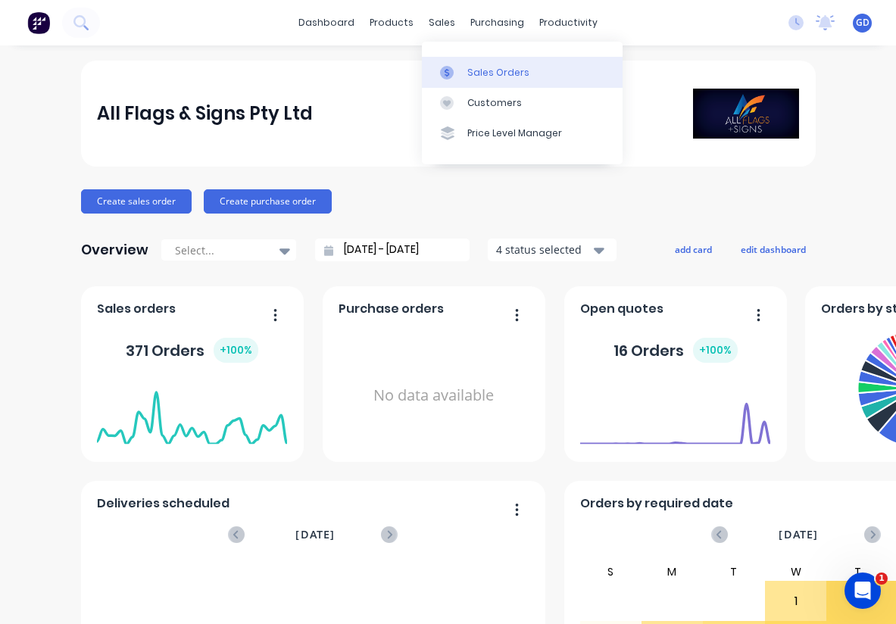
click at [477, 69] on div "Sales Orders" at bounding box center [498, 73] width 62 height 14
click at [477, 66] on div "Sales Orders" at bounding box center [498, 73] width 62 height 14
click at [472, 64] on link "Sales Orders" at bounding box center [522, 72] width 201 height 30
